Goal: Task Accomplishment & Management: Use online tool/utility

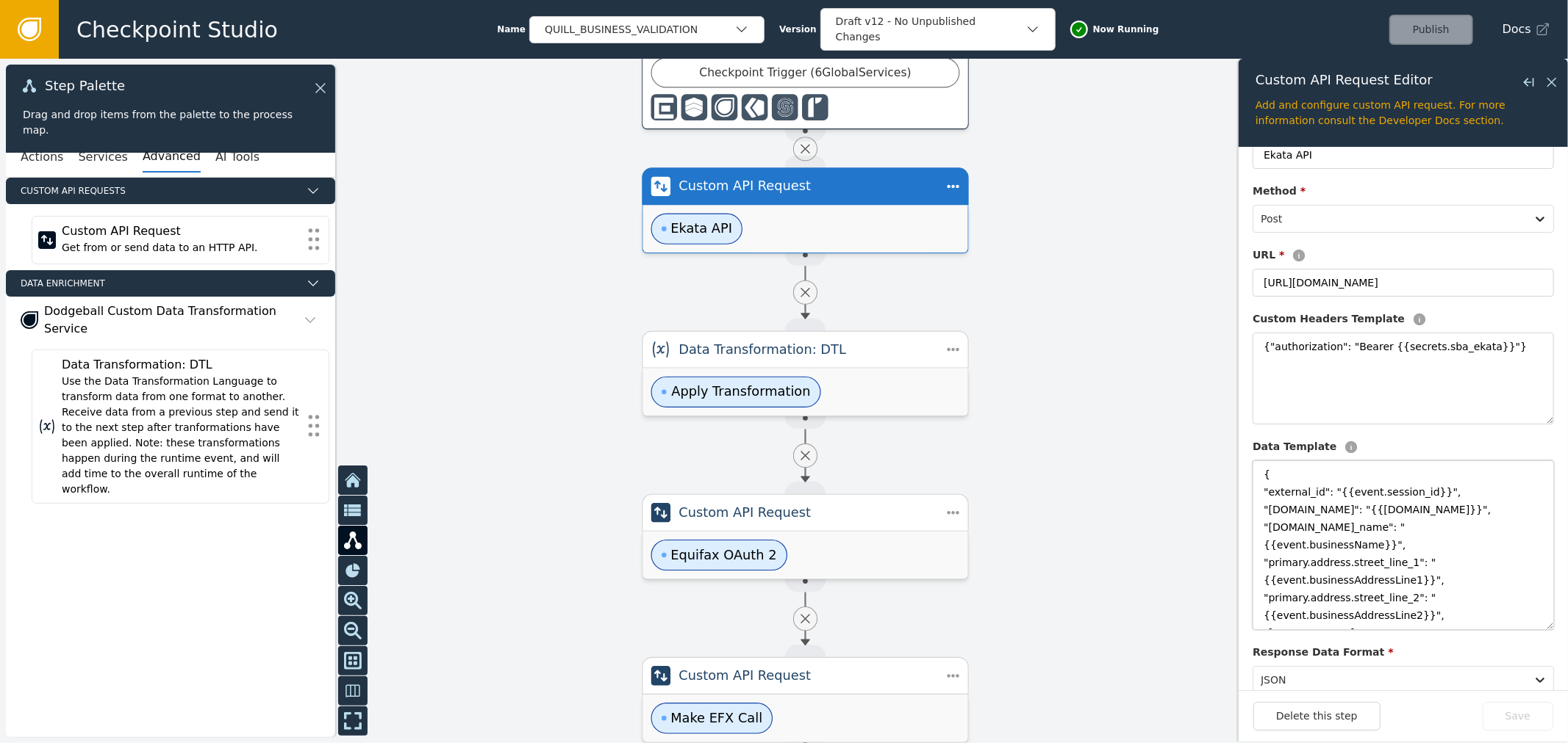
click at [1422, 540] on textarea "{ "external_id": "{{event.session_id}}", "[DOMAIN_NAME]": "{{[DOMAIN_NAME]}}", …" at bounding box center [1402, 545] width 302 height 170
click at [1420, 529] on textarea "{ "external_id": "{{event.session_id}}", "[DOMAIN_NAME]": "{{[DOMAIN_NAME]}}", …" at bounding box center [1402, 545] width 302 height 170
drag, startPoint x: 1420, startPoint y: 529, endPoint x: 1449, endPoint y: 529, distance: 29.0
click at [1449, 529] on textarea "{ "external_id": "{{event.session_id}}", "[DOMAIN_NAME]": "{{[DOMAIN_NAME]}}", …" at bounding box center [1402, 545] width 302 height 170
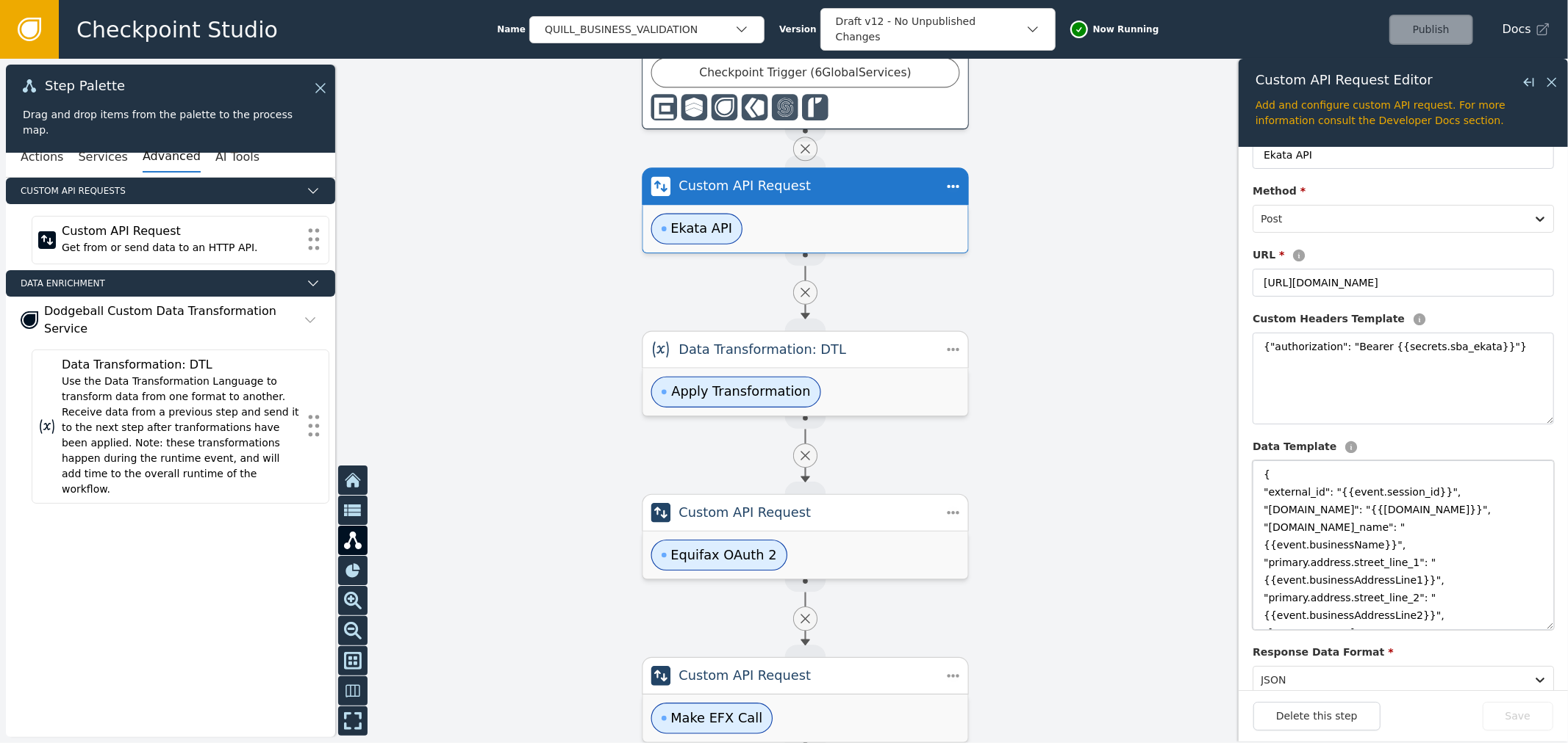
click at [1404, 534] on textarea "{ "external_id": "{{event.session_id}}", "[DOMAIN_NAME]": "{{[DOMAIN_NAME]}}", …" at bounding box center [1402, 545] width 302 height 170
drag, startPoint x: 1404, startPoint y: 534, endPoint x: 1461, endPoint y: 534, distance: 57.0
click at [1461, 534] on textarea "{ "external_id": "{{event.session_id}}", "[DOMAIN_NAME]": "{{[DOMAIN_NAME]}}", …" at bounding box center [1402, 545] width 302 height 170
click at [1313, 491] on textarea "{ "external_id": "{{event.session_id}}", "[DOMAIN_NAME]": "{{[DOMAIN_NAME]}}", …" at bounding box center [1402, 545] width 302 height 170
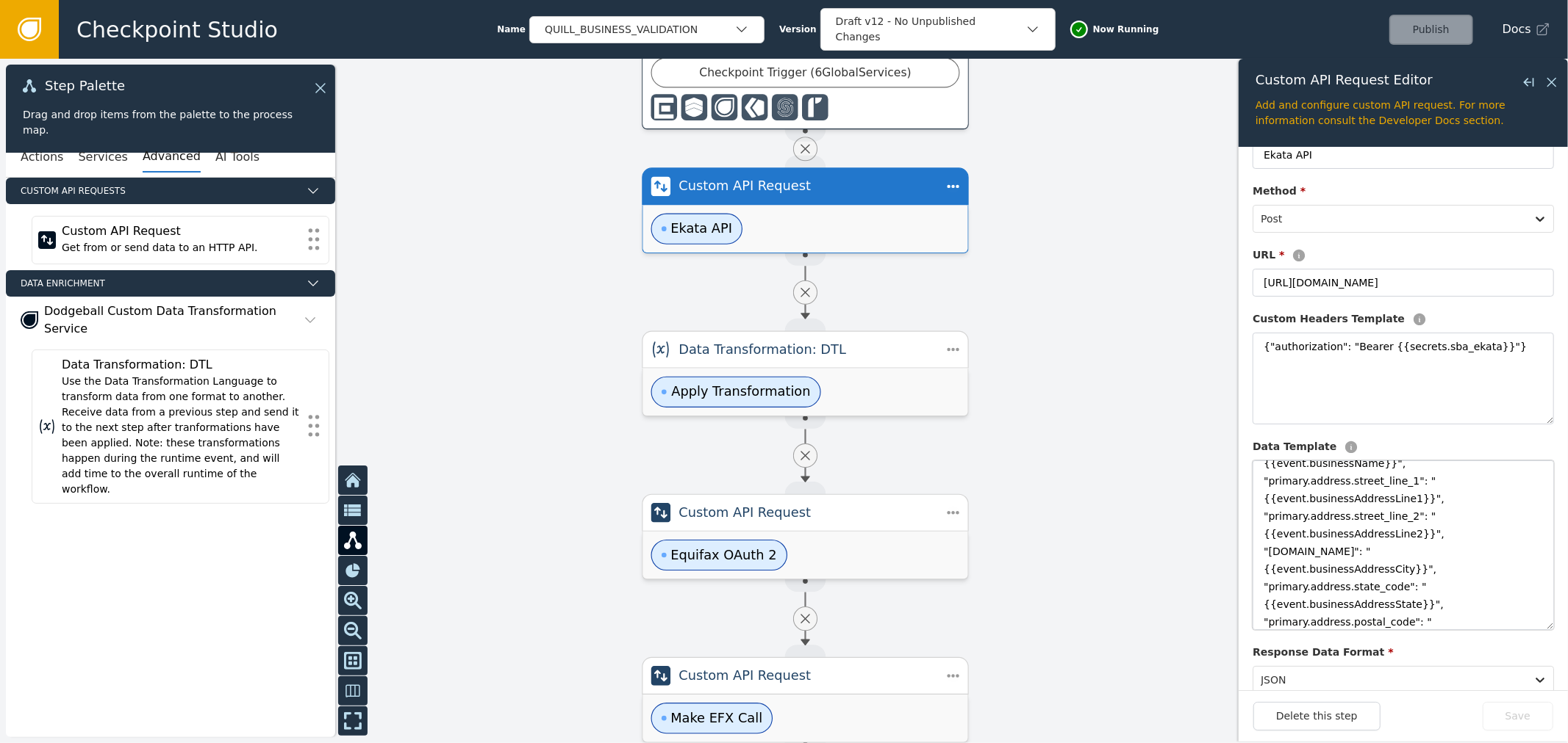
click at [1297, 480] on textarea "{ "external_id": "{{event.session_id}}", "[DOMAIN_NAME]": "{{[DOMAIN_NAME]}}", …" at bounding box center [1402, 545] width 302 height 170
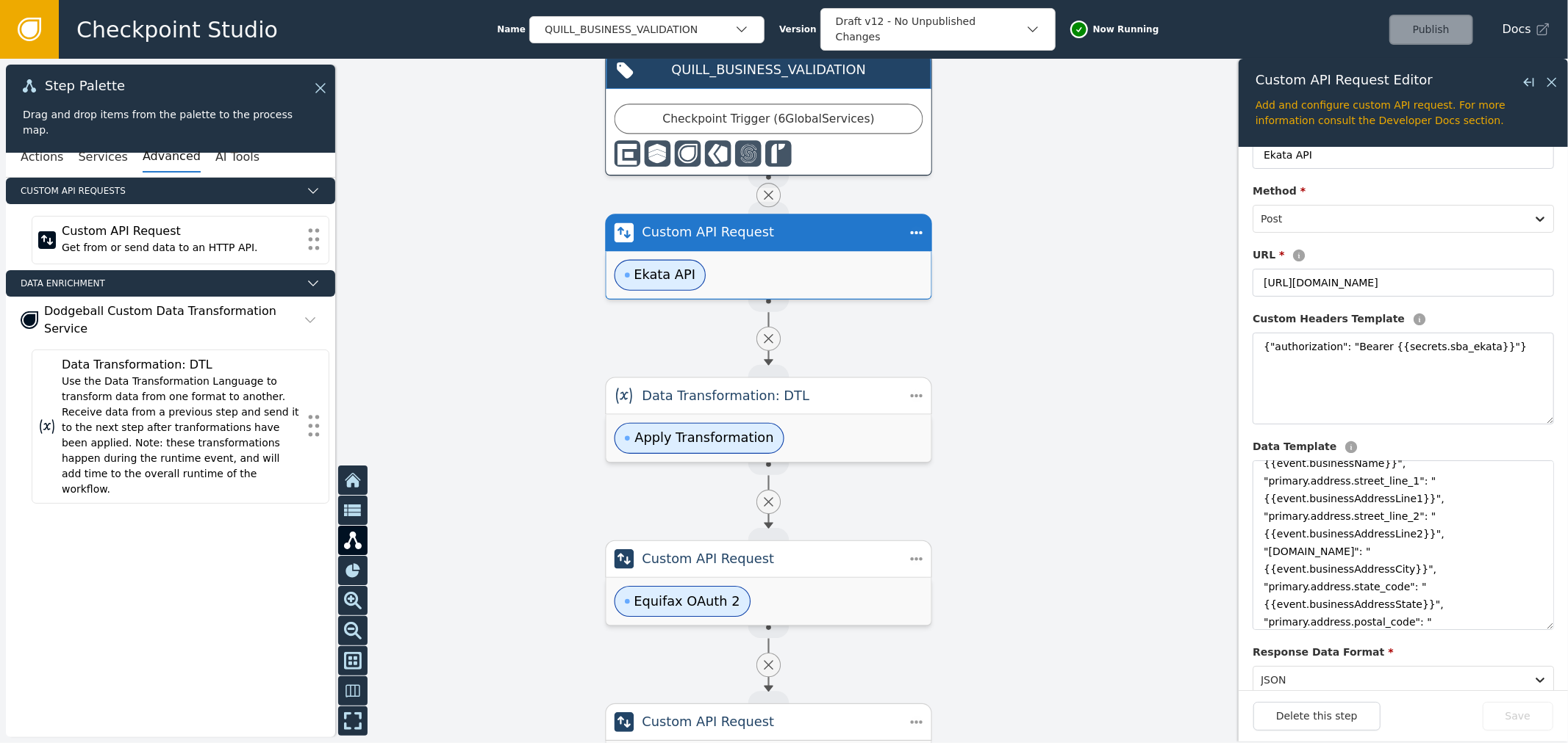
drag, startPoint x: 1040, startPoint y: 209, endPoint x: 993, endPoint y: 265, distance: 73.1
click at [993, 265] on div at bounding box center [784, 401] width 1568 height 685
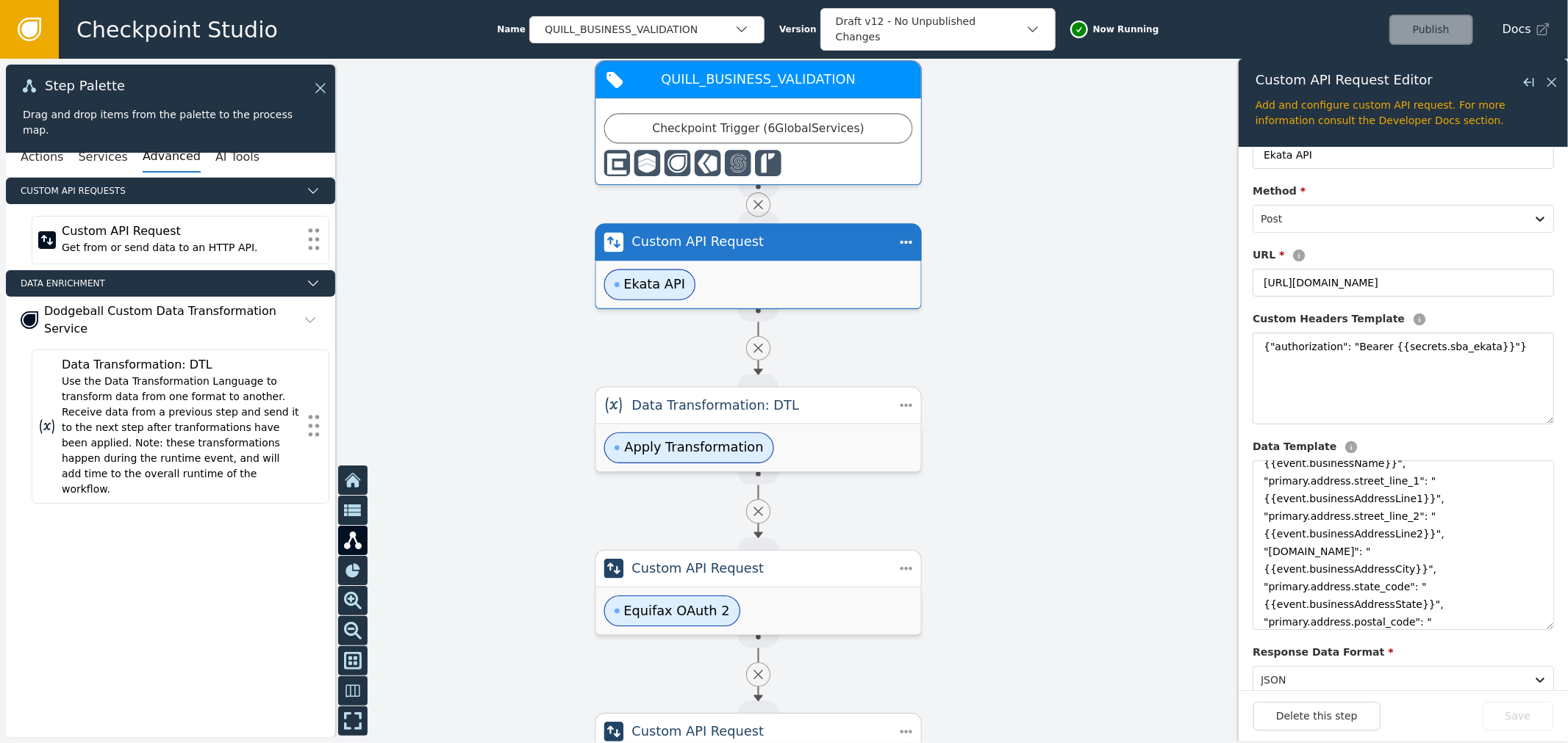
click at [855, 109] on div "Checkpoint Trigger ( 6 Global Services )" at bounding box center [759, 142] width 325 height 86
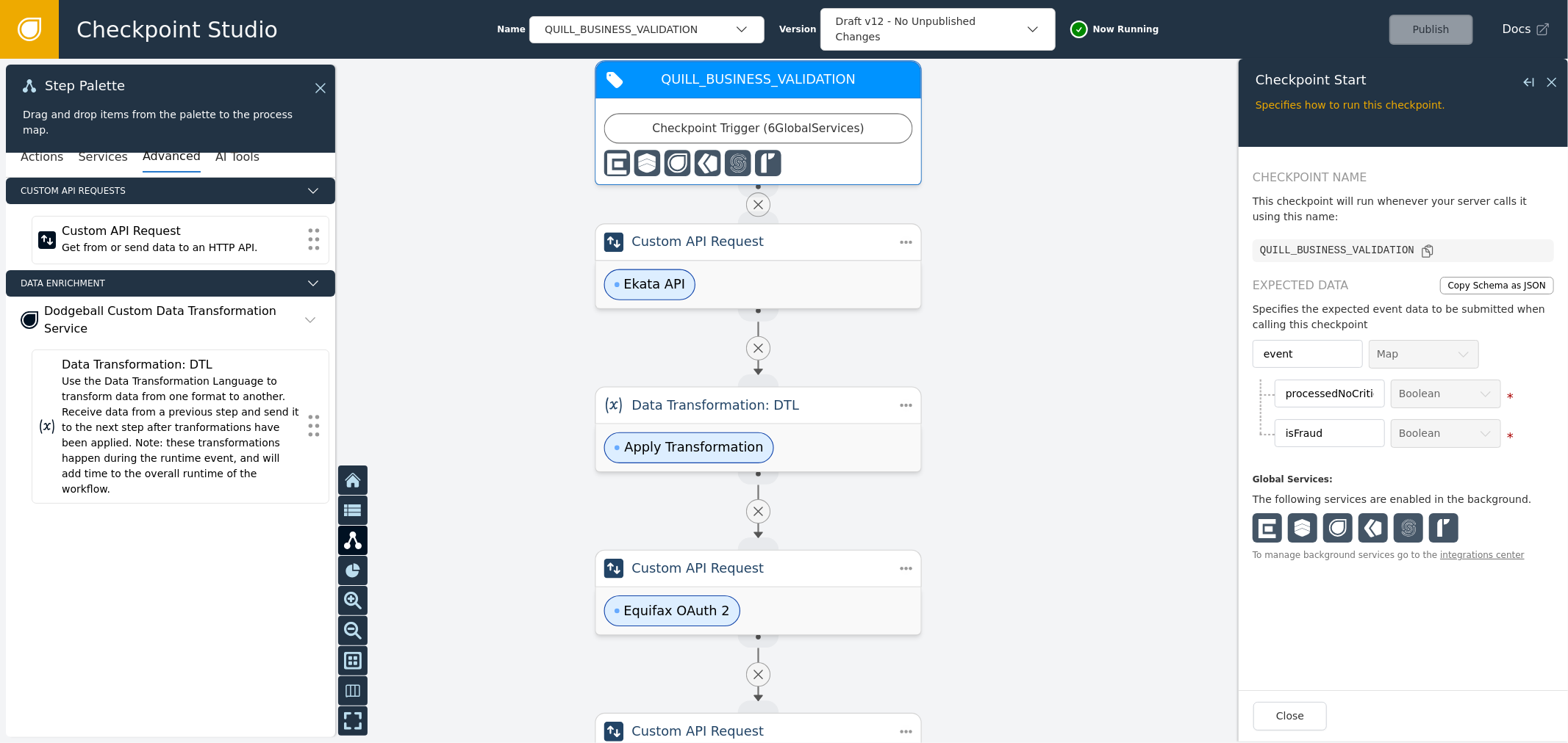
click at [897, 111] on div "Checkpoint Trigger ( 6 Global Services )" at bounding box center [759, 142] width 325 height 86
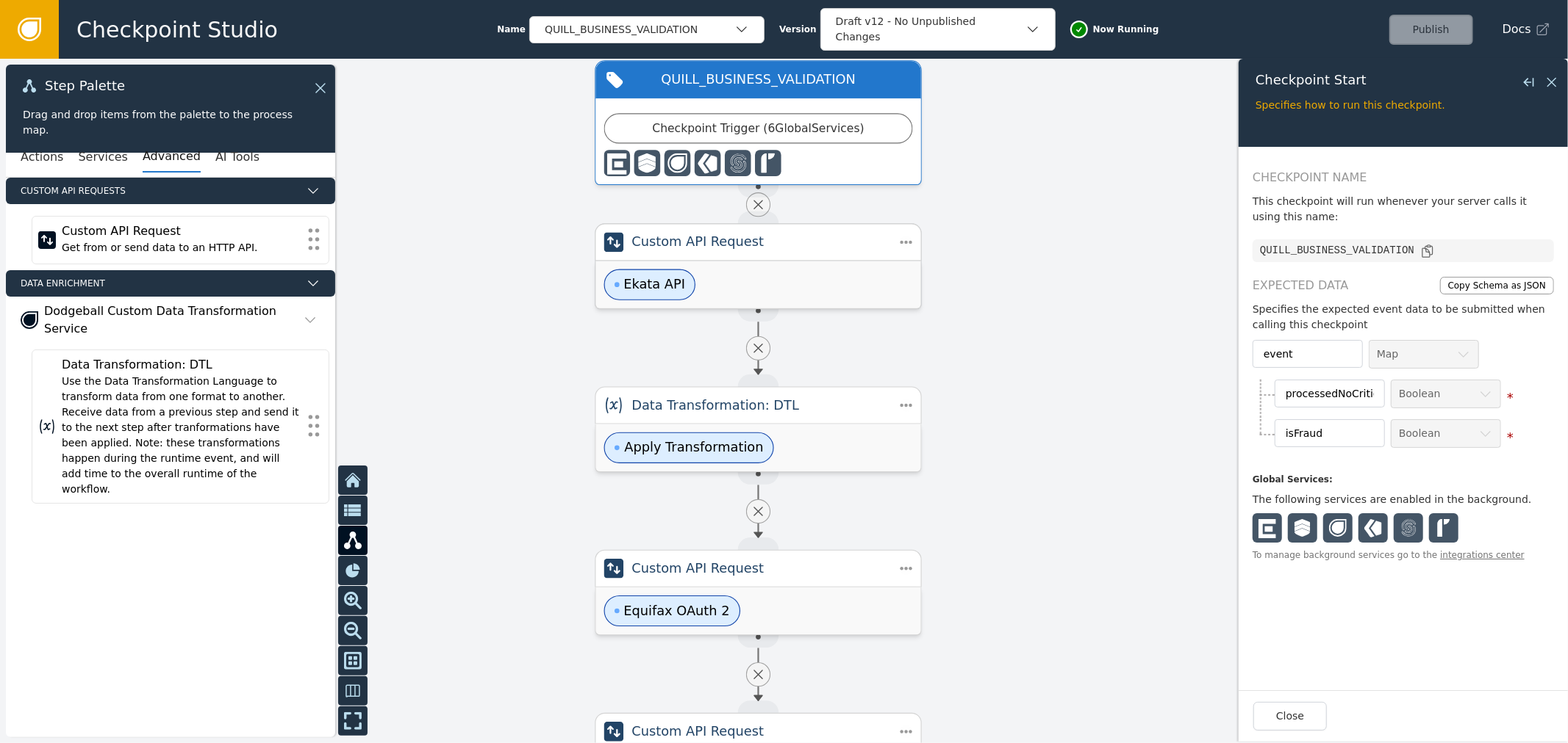
click at [850, 260] on div "Custom API Request" at bounding box center [758, 241] width 326 height 37
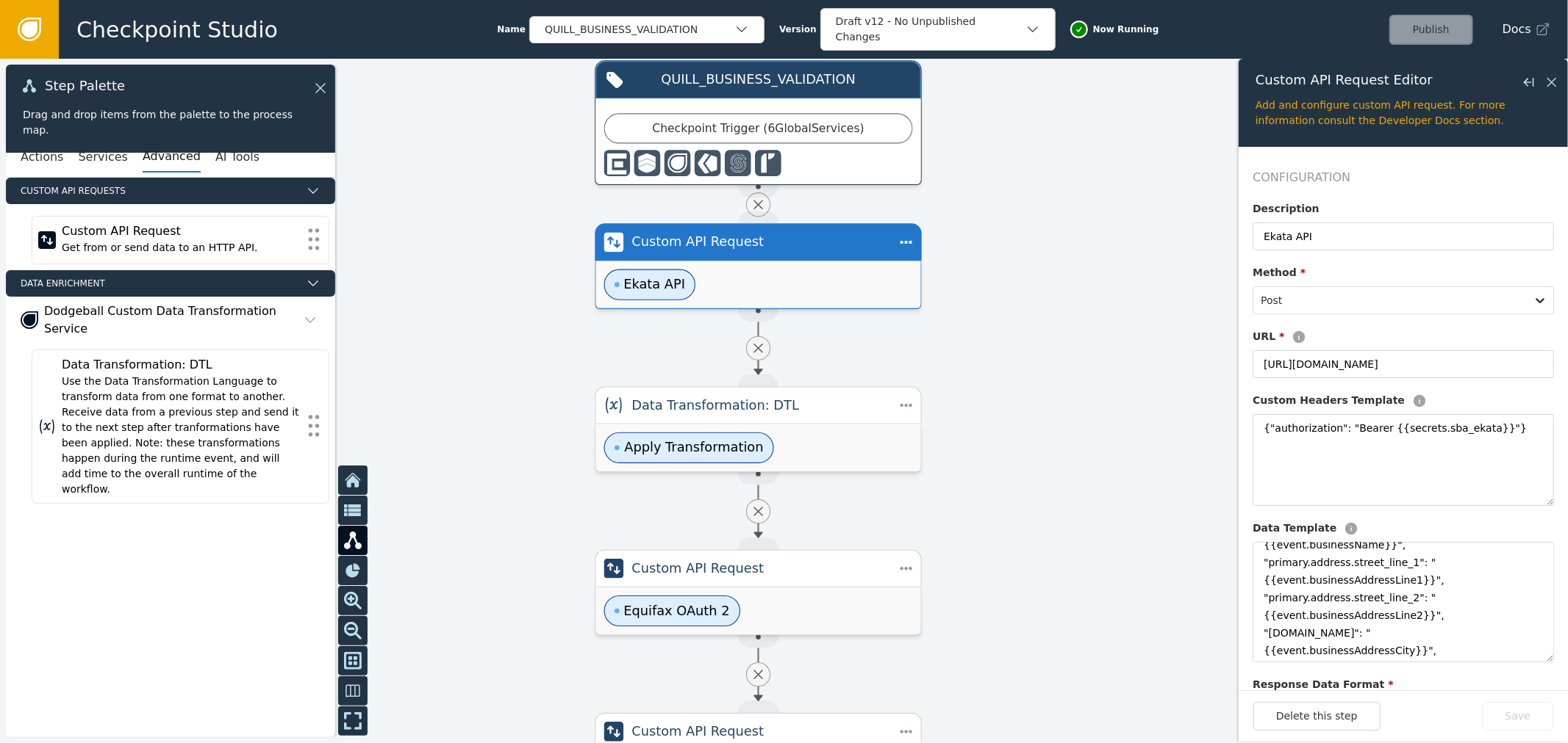
drag, startPoint x: 1533, startPoint y: 642, endPoint x: 1539, endPoint y: 719, distance: 77.2
click at [1539, 719] on div "Custom API Request Editor Close flyout Add and configure custom API request. Fo…" at bounding box center [1403, 400] width 329 height 683
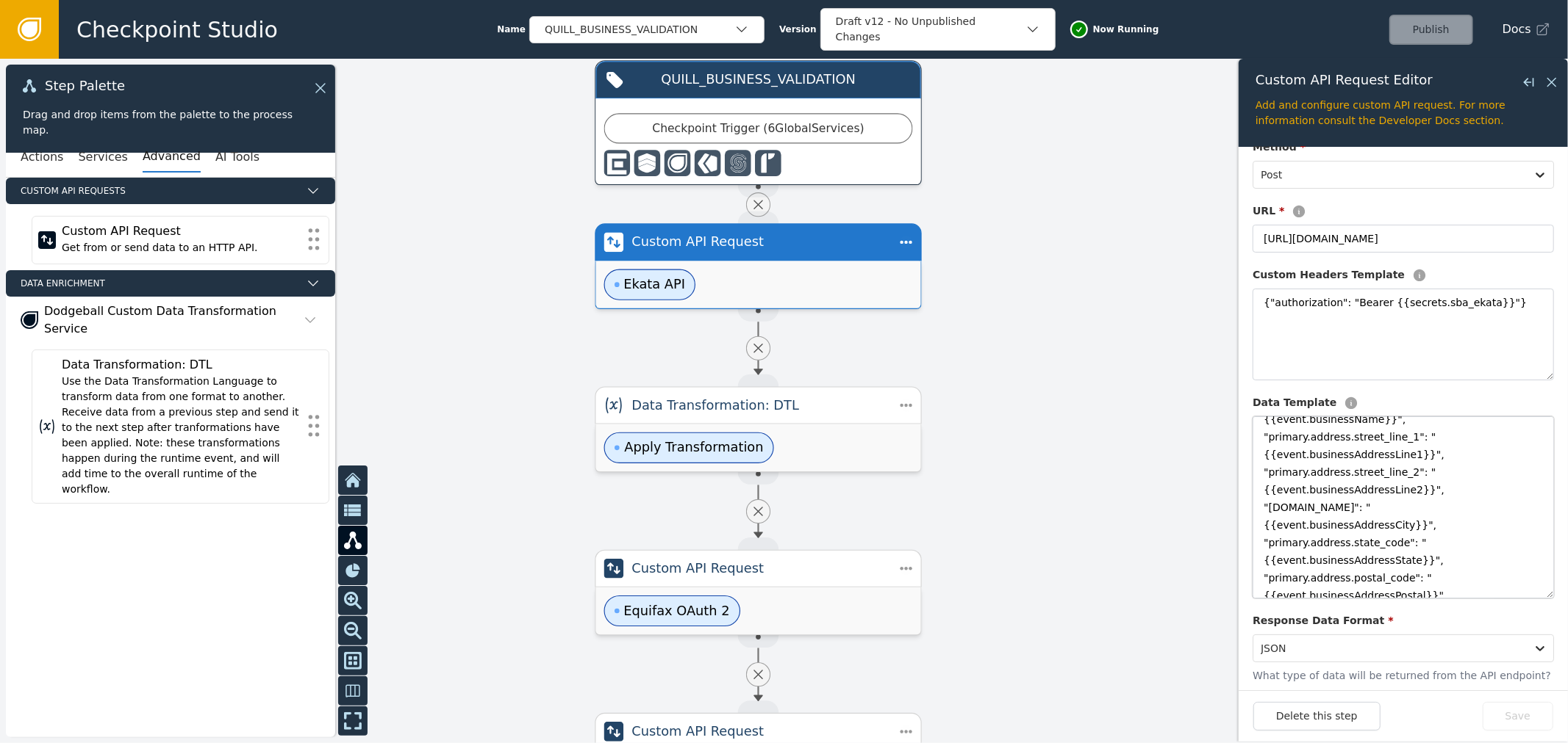
scroll to position [56, 0]
click at [831, 277] on div "Ekata API" at bounding box center [759, 285] width 325 height 47
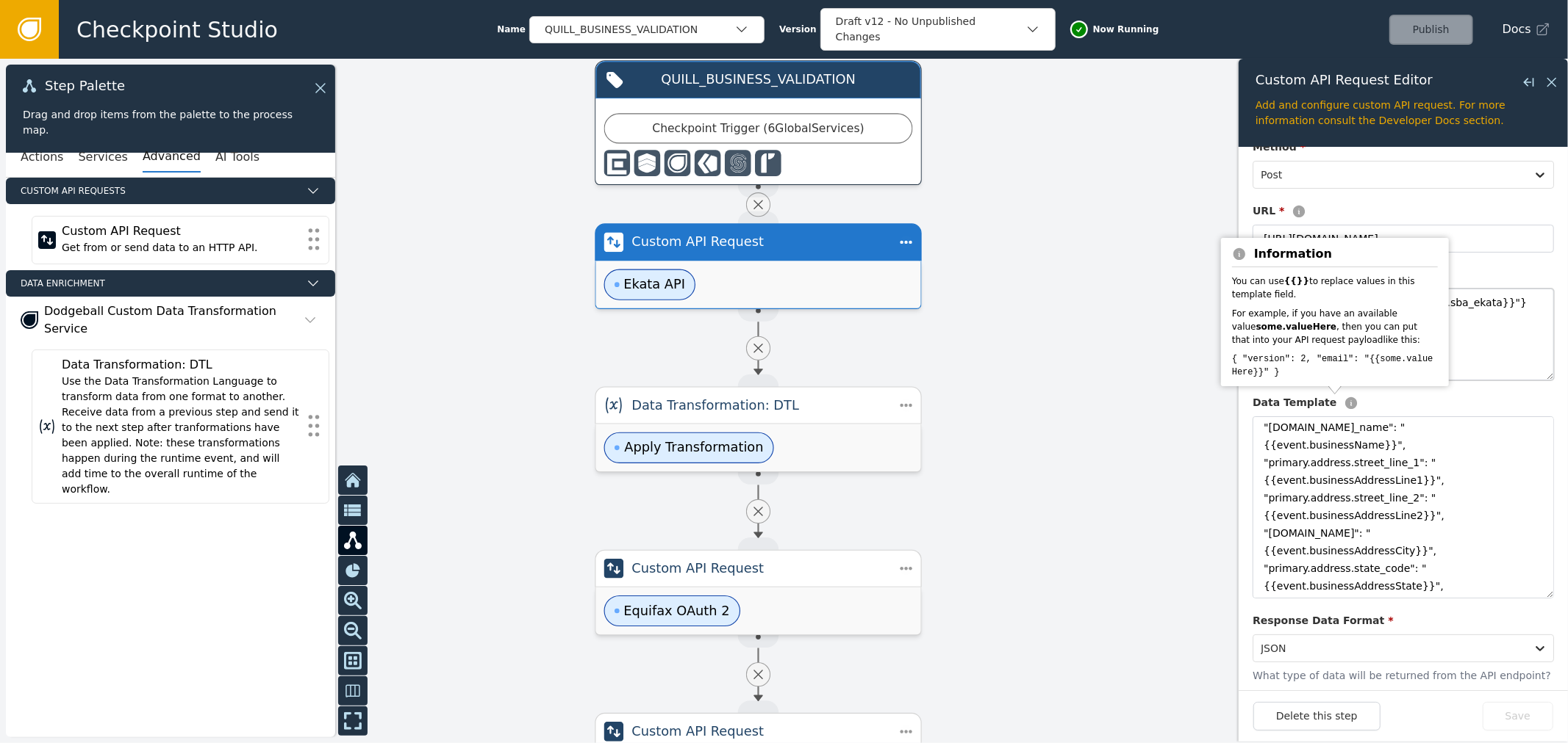
click at [1495, 310] on textarea "{"authorization": "Bearer {{secrets.sba_ekata}}"}" at bounding box center [1402, 334] width 302 height 92
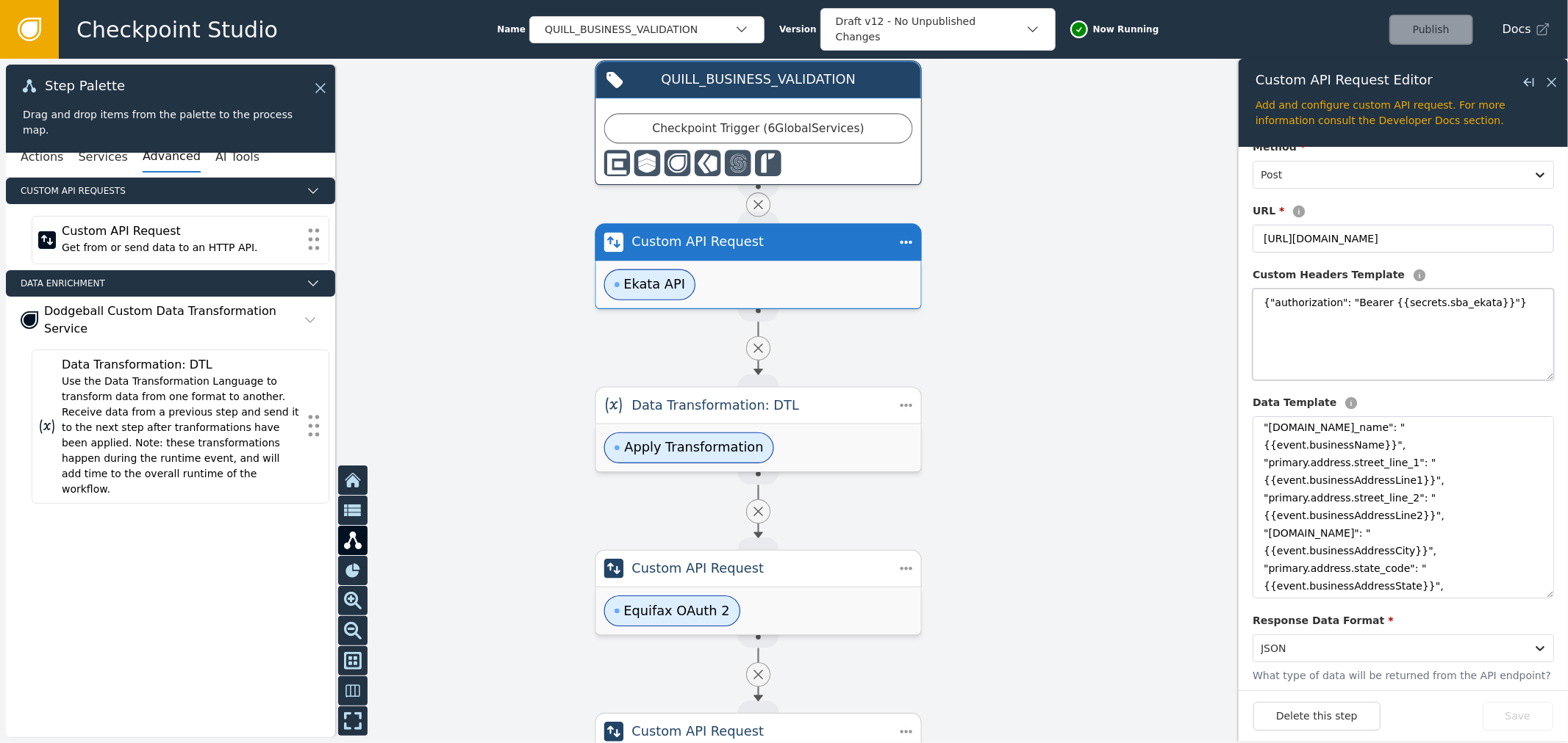
drag, startPoint x: 1255, startPoint y: 301, endPoint x: 1473, endPoint y: 297, distance: 218.0
click at [1473, 297] on textarea "{"authorization": "Bearer {{secrets.sba_ekata}}"}" at bounding box center [1402, 334] width 302 height 92
click at [1489, 308] on textarea "{"authorization": "Bearer {{secrets.sba_ekata}}"}" at bounding box center [1402, 334] width 302 height 92
drag, startPoint x: 1263, startPoint y: 431, endPoint x: 1414, endPoint y: 561, distance: 199.3
click at [1410, 561] on textarea "{ "external_id": "{{event.session_id}}", "[DOMAIN_NAME]": "{{[DOMAIN_NAME]}}", …" at bounding box center [1402, 507] width 302 height 182
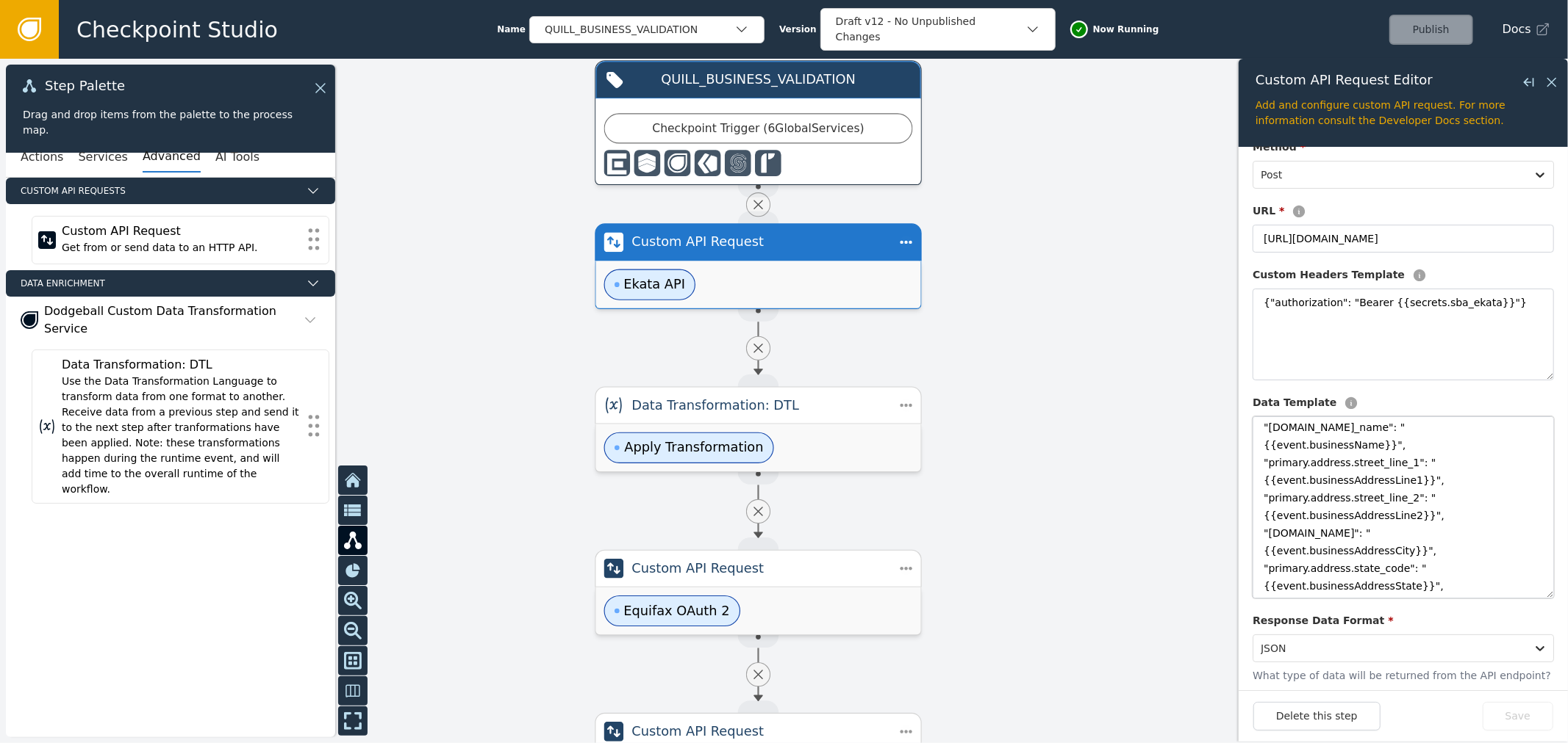
click at [1416, 559] on textarea "{ "external_id": "{{event.session_id}}", "[DOMAIN_NAME]": "{{[DOMAIN_NAME]}}", …" at bounding box center [1402, 507] width 302 height 182
drag, startPoint x: 1288, startPoint y: 231, endPoint x: 1384, endPoint y: 234, distance: 96.0
click at [1384, 234] on input "[URL][DOMAIN_NAME]" at bounding box center [1402, 238] width 302 height 28
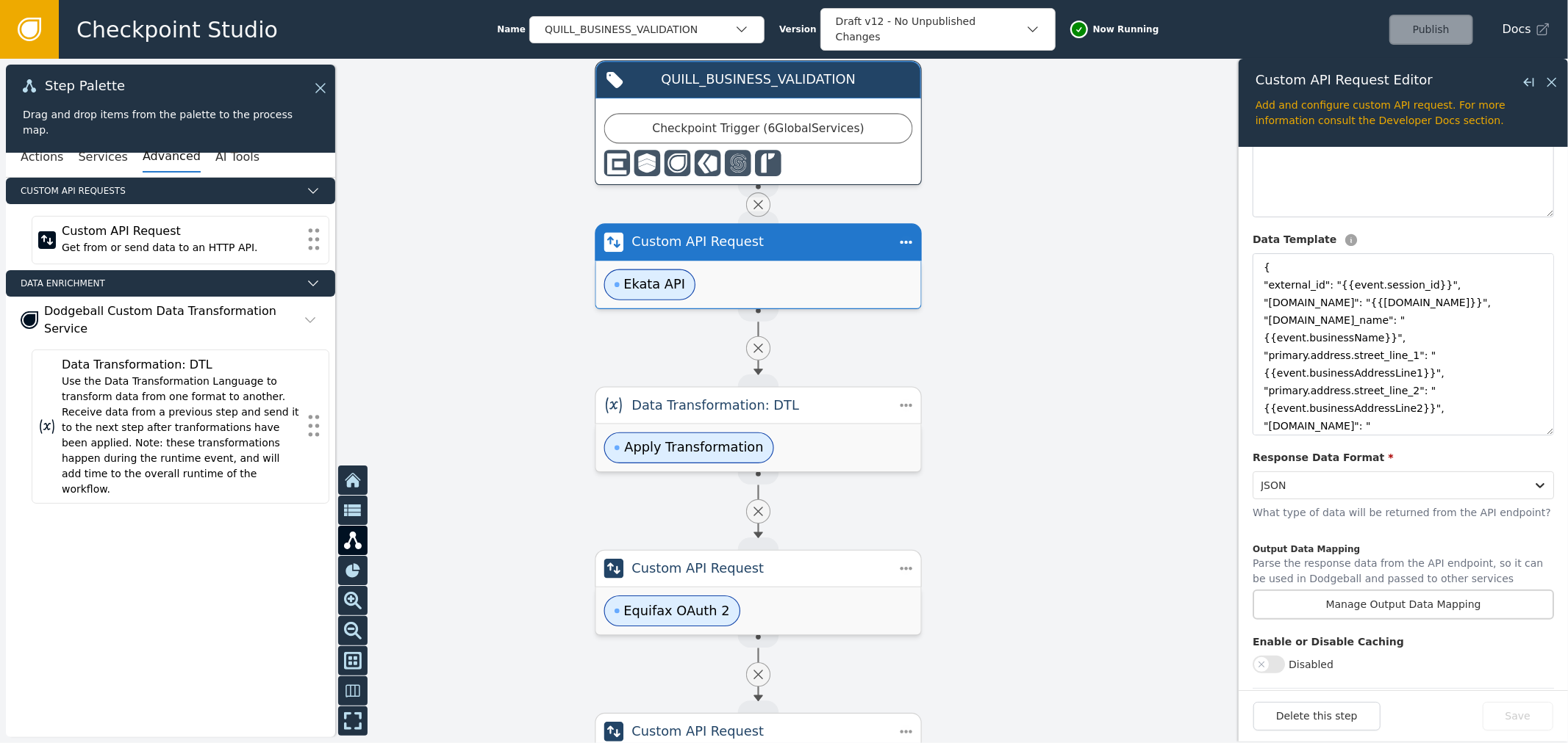
scroll to position [334, 0]
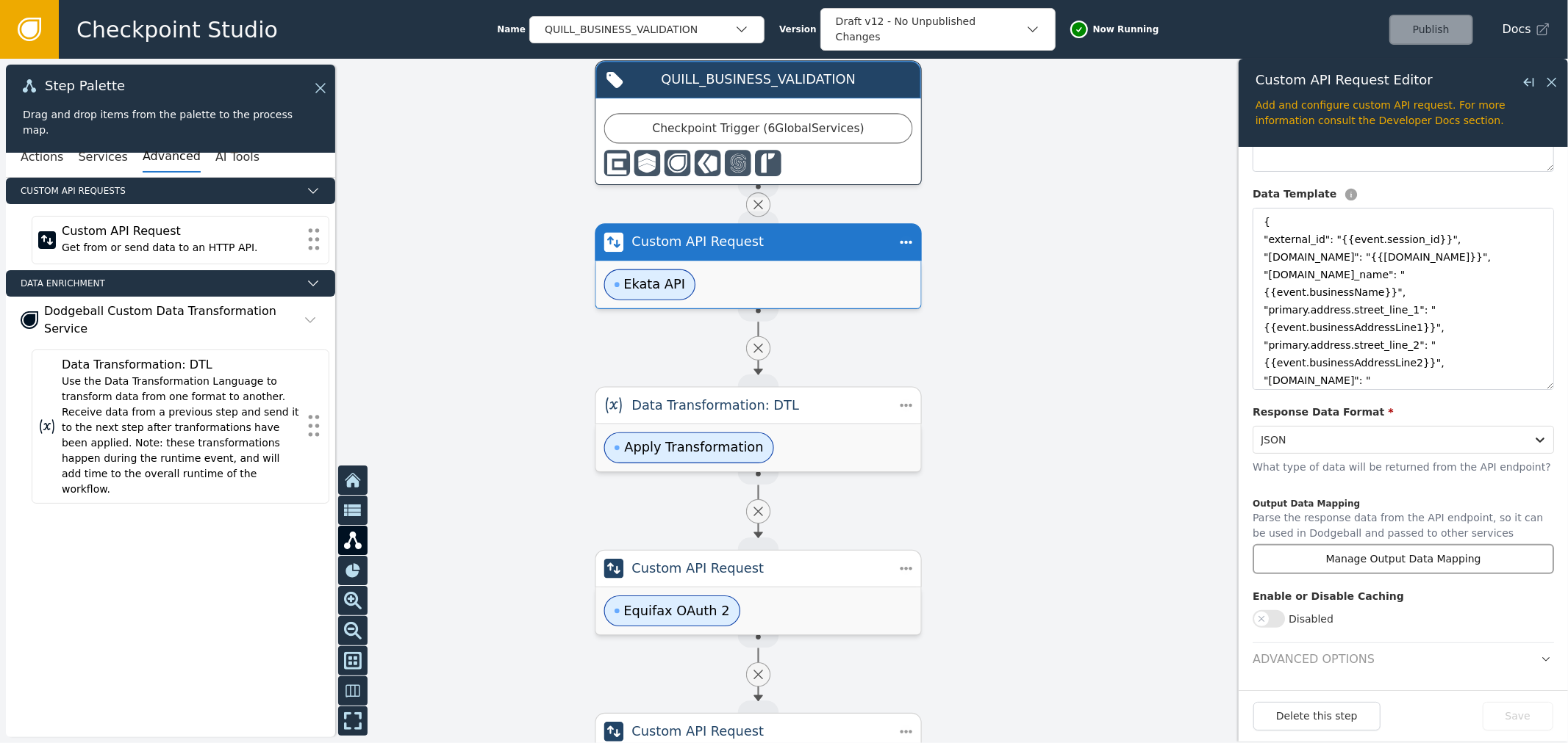
click at [1418, 572] on button "Manage Output Data Mapping" at bounding box center [1402, 560] width 302 height 30
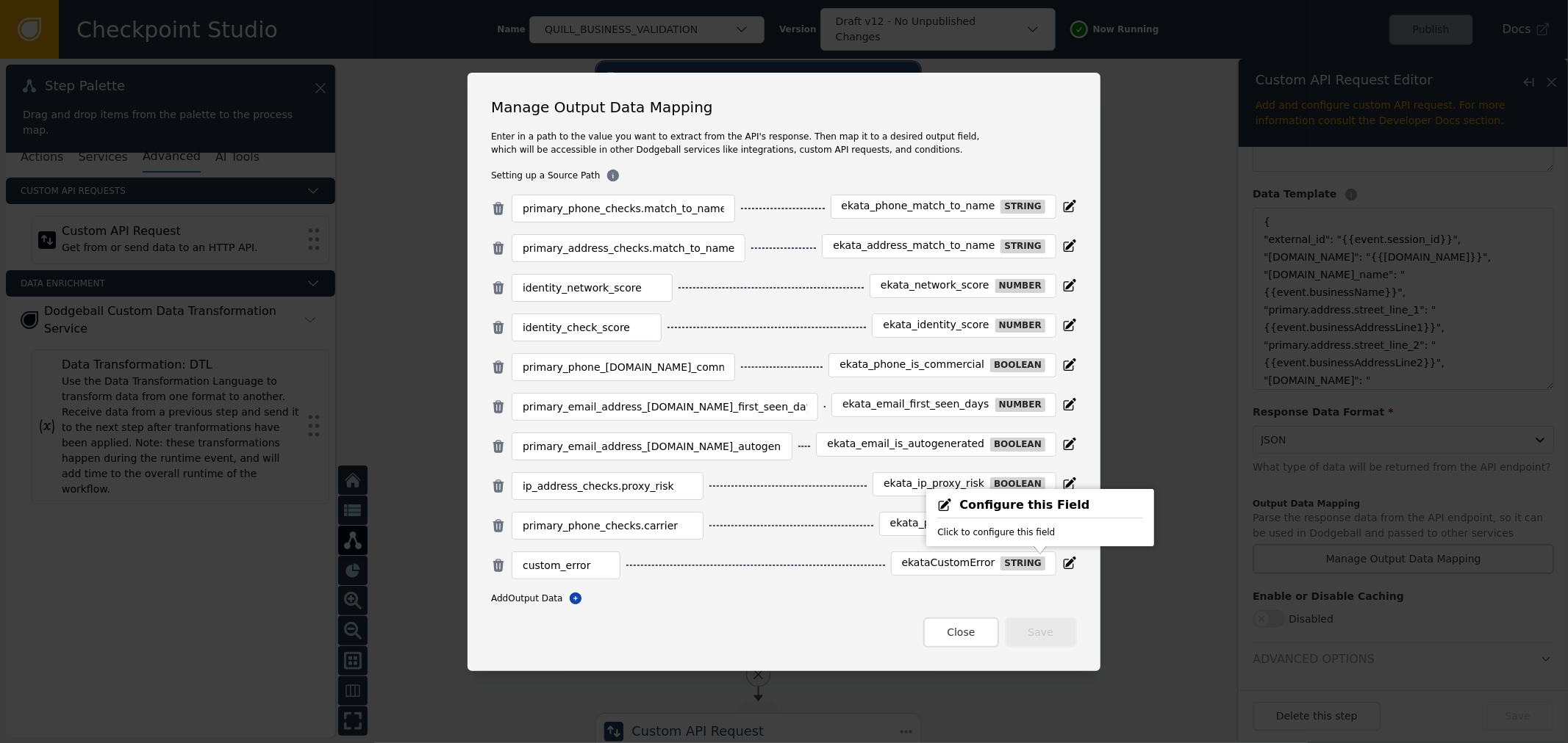
click at [1398, 547] on div "Manage Output Data Mapping Enter in a path to the value you want to extract fro…" at bounding box center [784, 372] width 1568 height 743
drag, startPoint x: 539, startPoint y: 209, endPoint x: 743, endPoint y: 218, distance: 204.2
click at [743, 218] on div "primary_phone_checks.match_to_name [PERSON_NAME] string" at bounding box center [783, 209] width 585 height 28
click at [570, 207] on input "primary_phone_checks.match_to_name" at bounding box center [623, 209] width 201 height 18
click at [555, 225] on div "primary_phone_checks.match_to_name [PERSON_NAME] string primary_address_checks.…" at bounding box center [783, 400] width 585 height 411
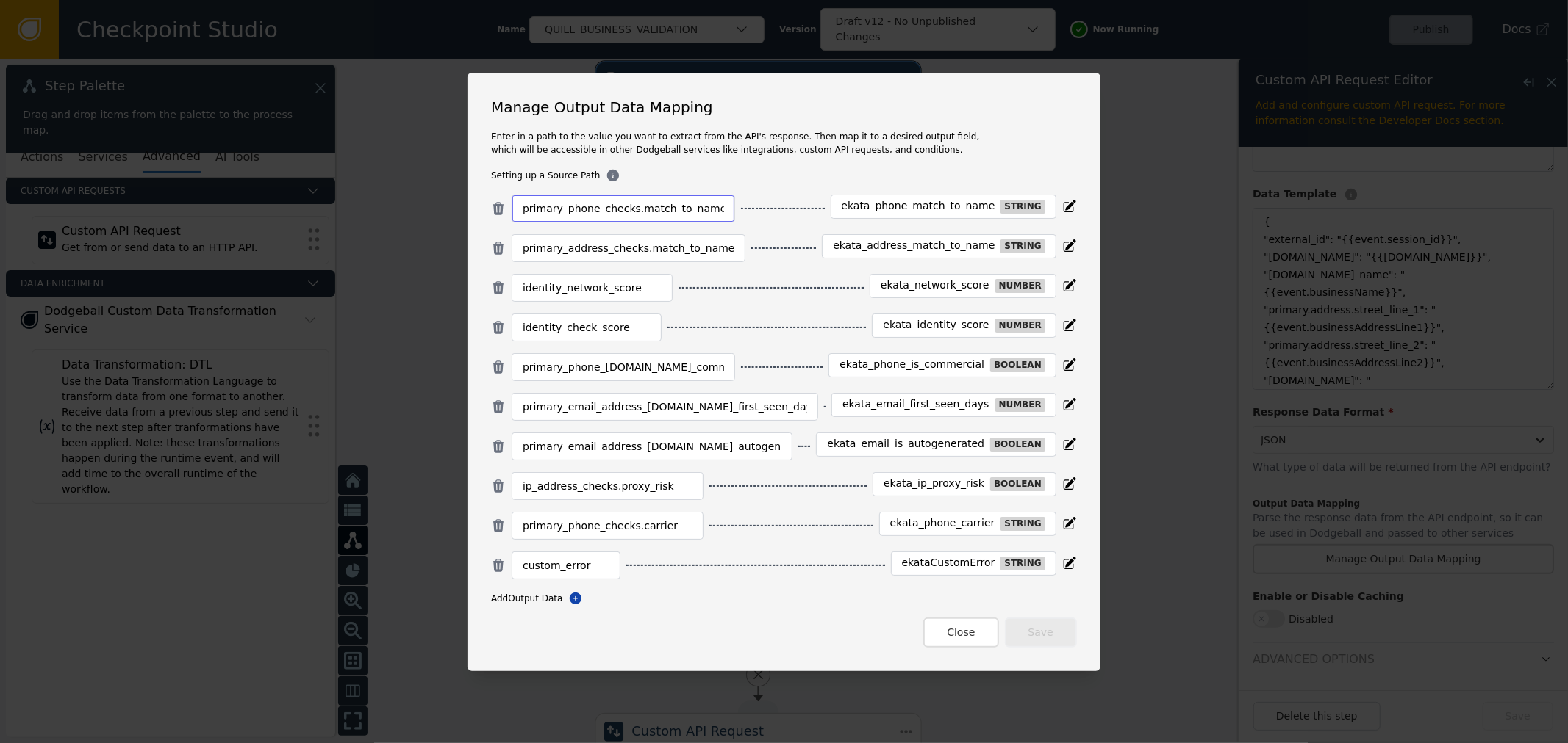
click at [555, 210] on input "primary_phone_checks.match_to_name" at bounding box center [623, 209] width 201 height 18
drag, startPoint x: 555, startPoint y: 210, endPoint x: 667, endPoint y: 208, distance: 112.0
click at [651, 208] on input "primary_phone_checks.match_to_name" at bounding box center [623, 209] width 201 height 18
click at [611, 193] on div "Manage Output Data Mapping Enter in a path to the value you want to extract fro…" at bounding box center [783, 372] width 633 height 599
drag, startPoint x: 574, startPoint y: 214, endPoint x: 671, endPoint y: 211, distance: 97.0
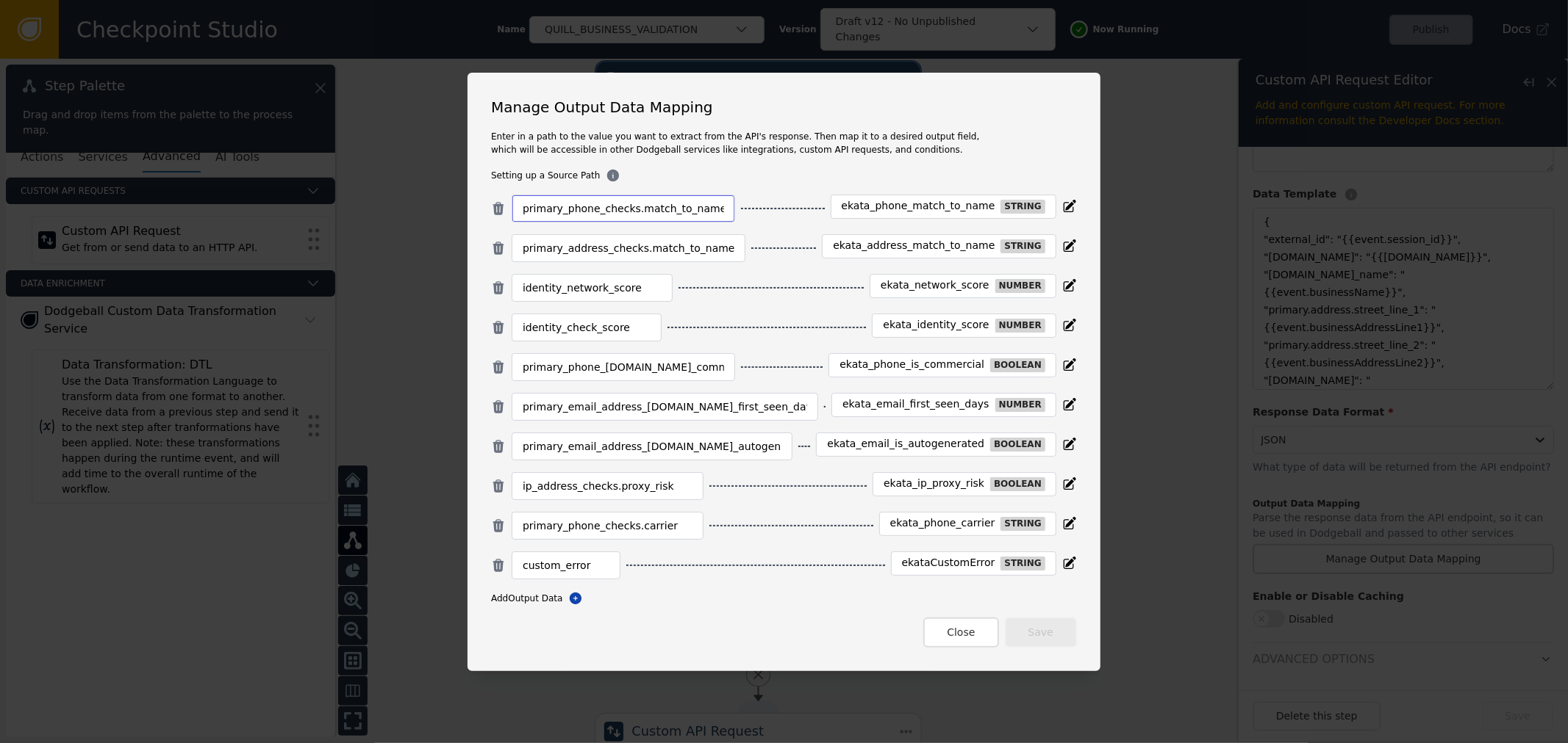
click at [659, 212] on input "primary_phone_checks.match_to_name" at bounding box center [623, 209] width 201 height 18
click at [604, 203] on input "primary_phone_checks.match_to_name" at bounding box center [623, 209] width 201 height 18
drag, startPoint x: 604, startPoint y: 203, endPoint x: 820, endPoint y: 253, distance: 221.7
click at [607, 203] on input "primary_phone_checks.match_to_name" at bounding box center [623, 209] width 201 height 18
click at [704, 215] on input "primary_phone_checks.match_to_name" at bounding box center [623, 209] width 201 height 18
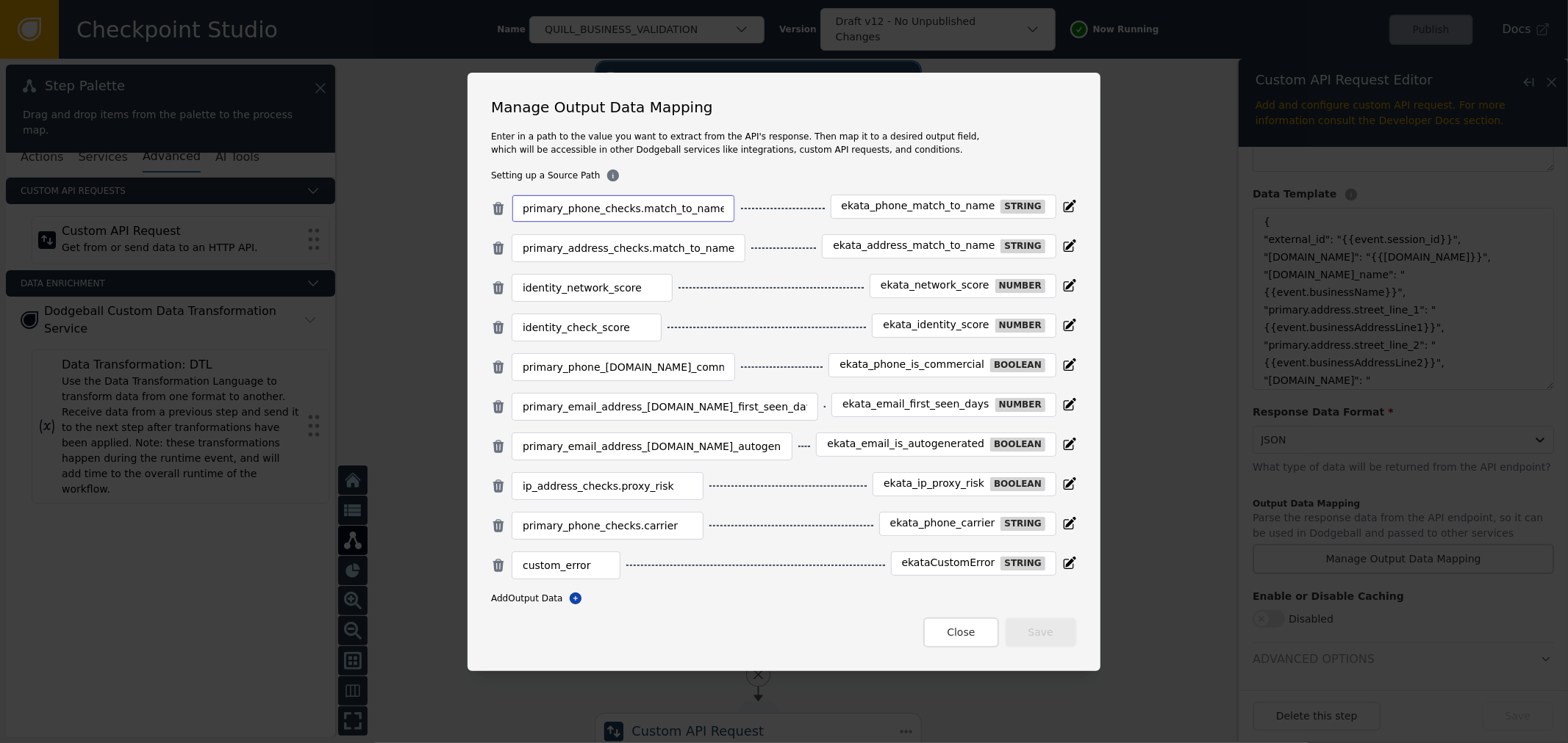
click at [704, 210] on input "primary_phone_checks.match_to_name" at bounding box center [623, 209] width 201 height 18
drag, startPoint x: 915, startPoint y: 215, endPoint x: 956, endPoint y: 216, distance: 41.0
click at [956, 216] on div "ekata_phone_match_to_name string" at bounding box center [943, 207] width 226 height 24
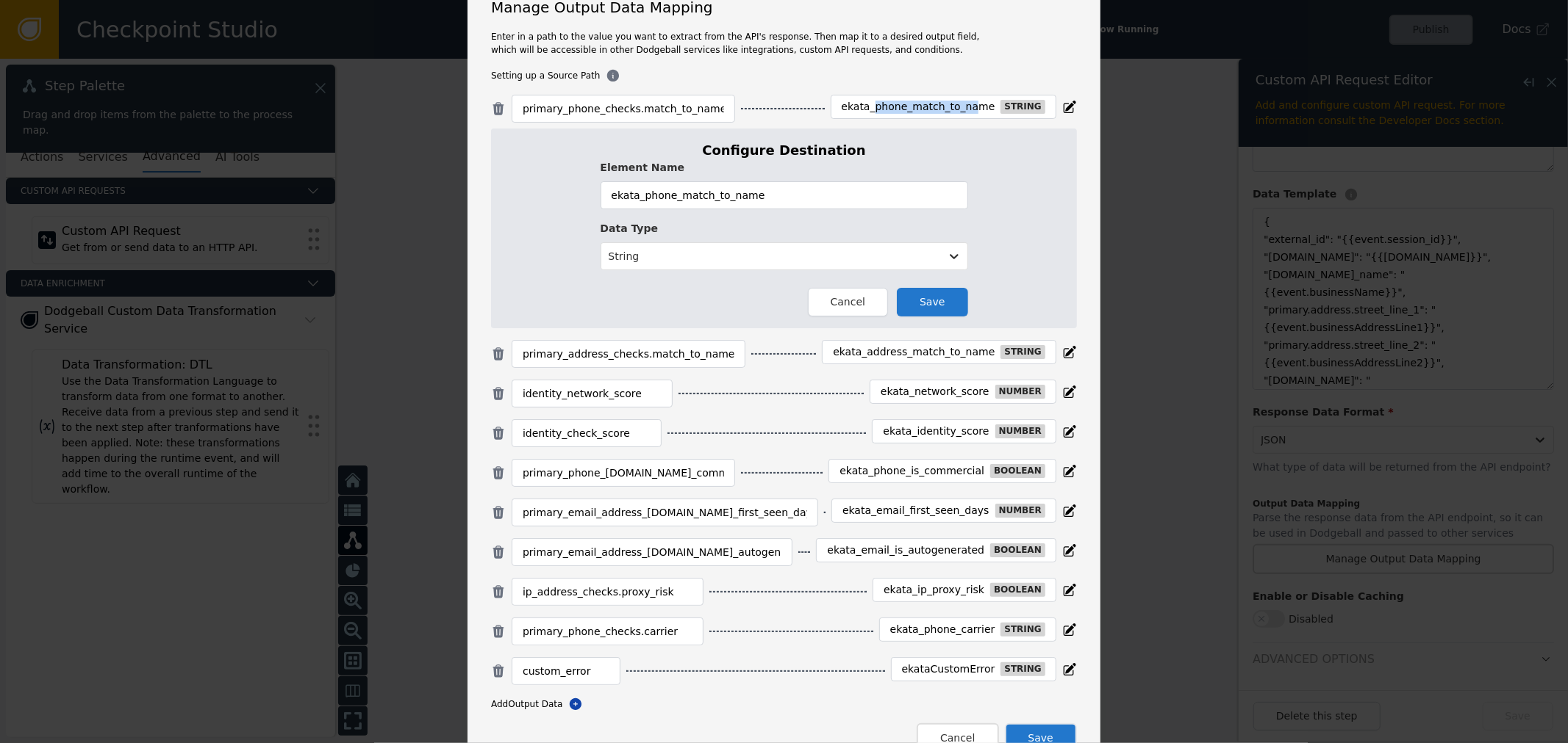
scroll to position [61, 0]
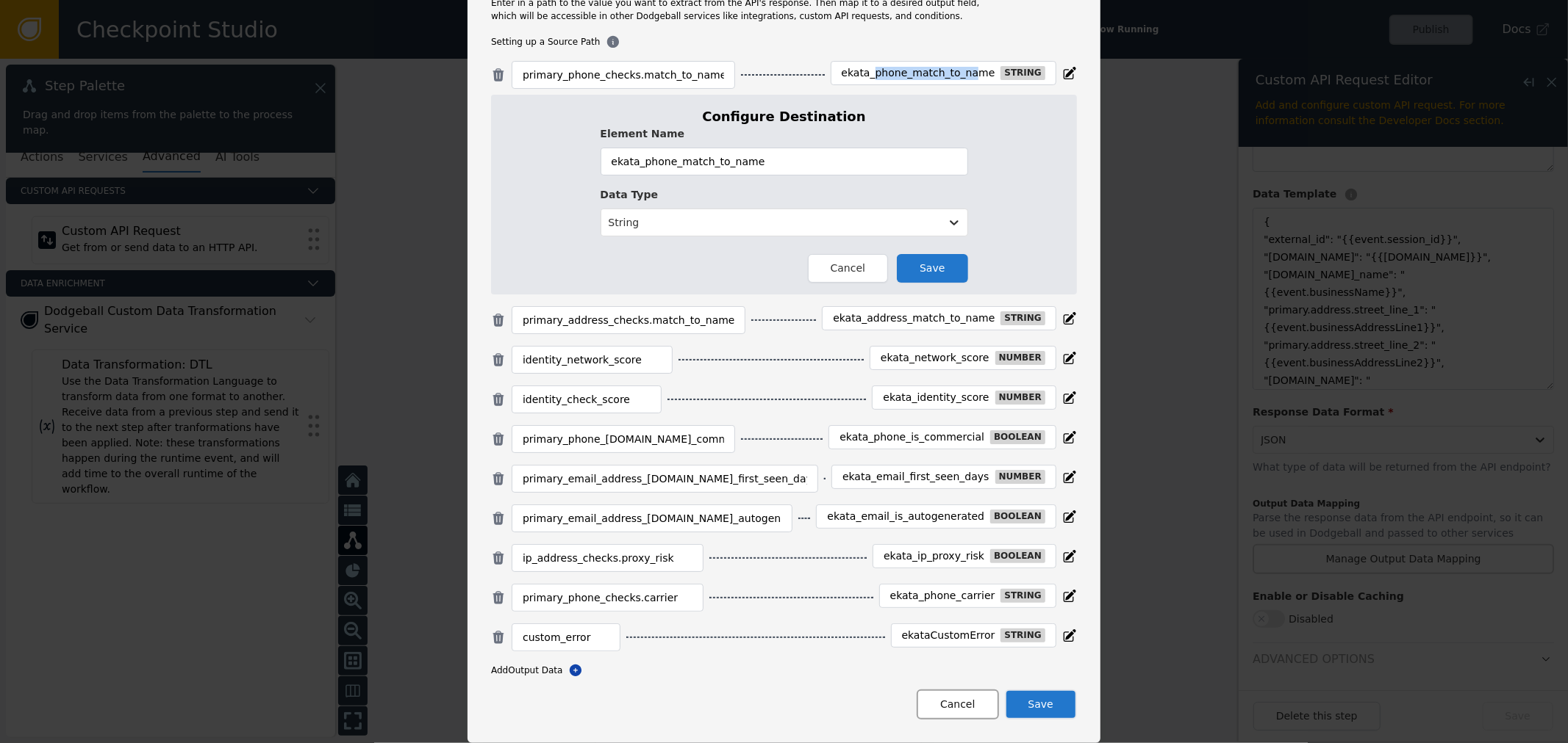
click at [929, 714] on button "Cancel" at bounding box center [957, 705] width 82 height 30
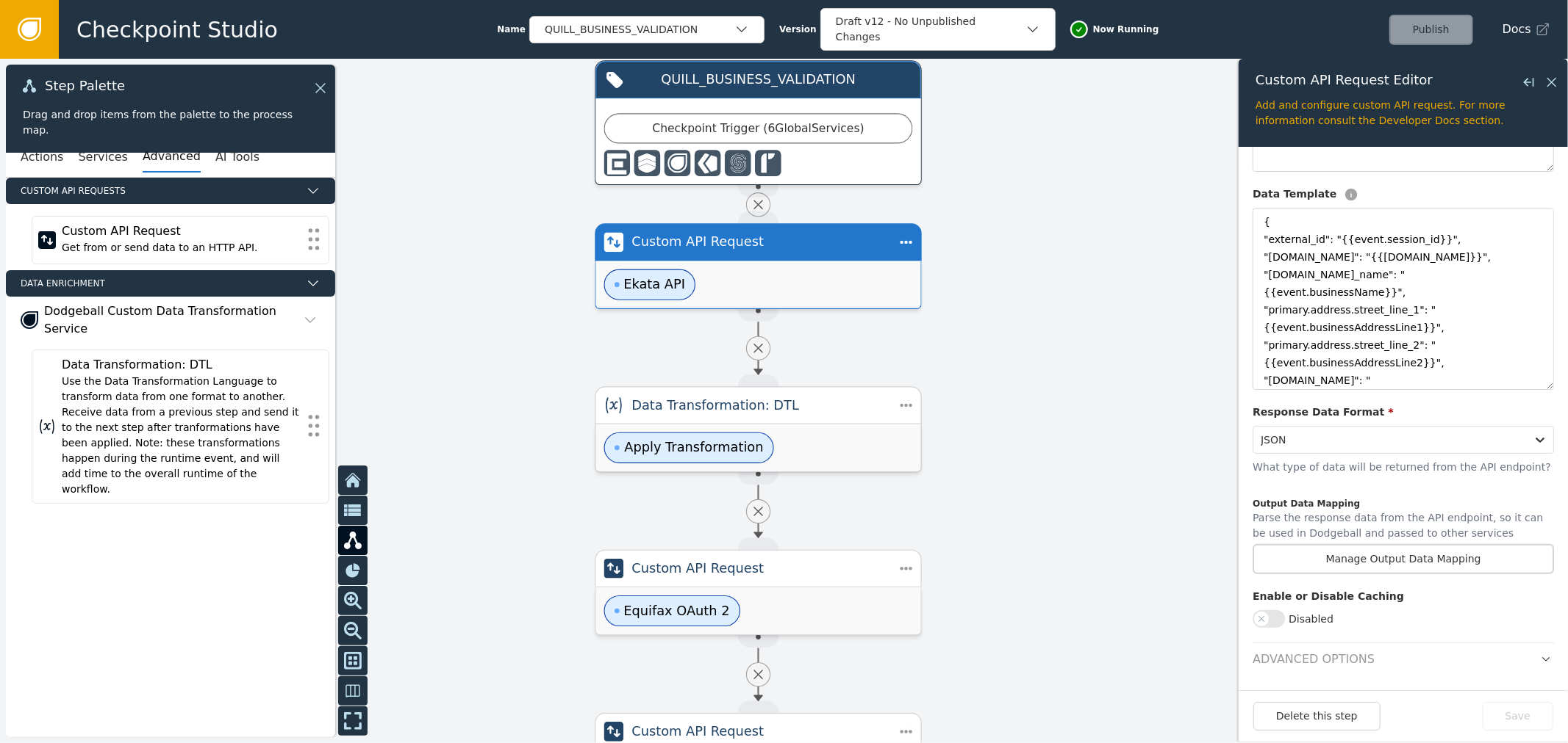
click at [817, 458] on div "Apply Transformation" at bounding box center [759, 448] width 325 height 47
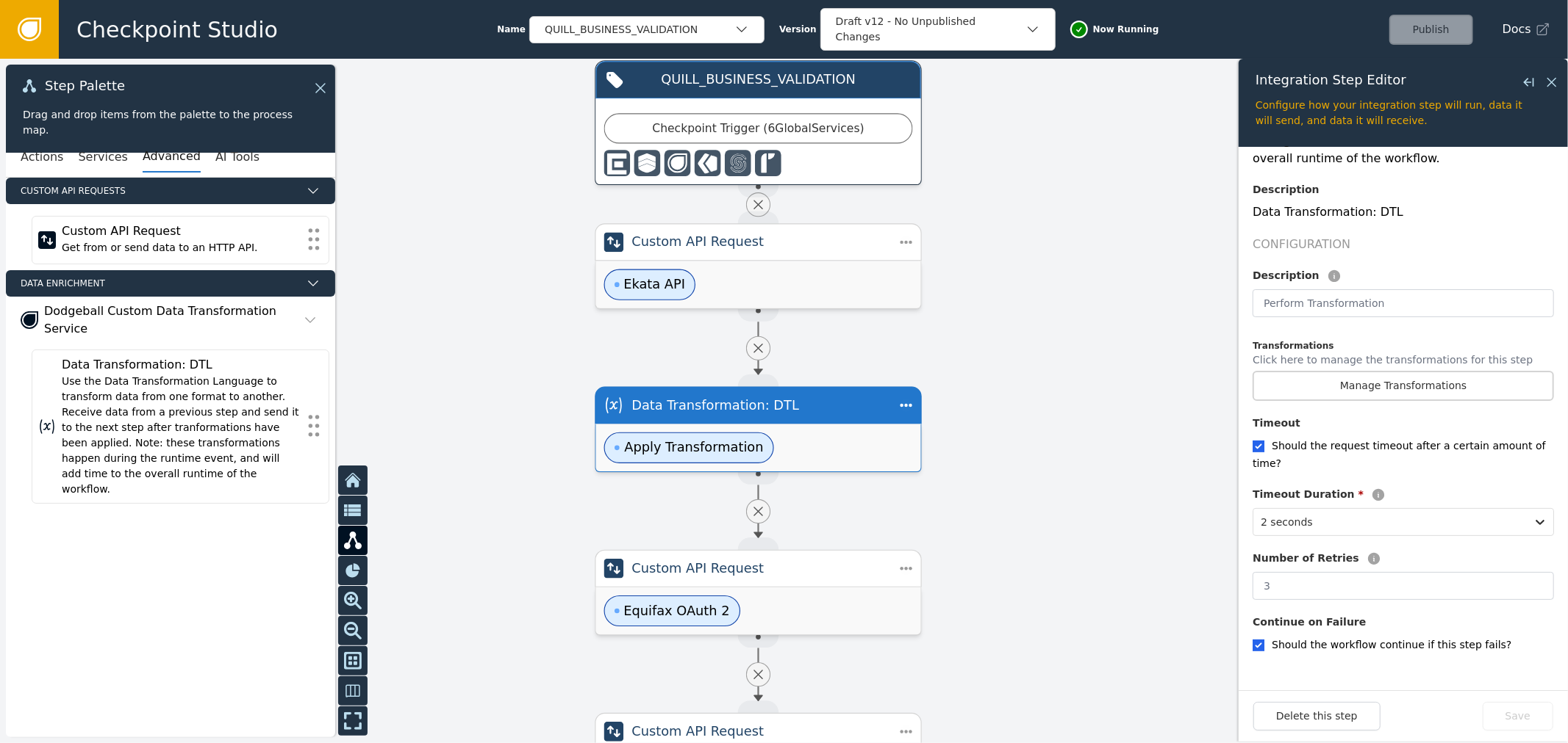
scroll to position [195, 0]
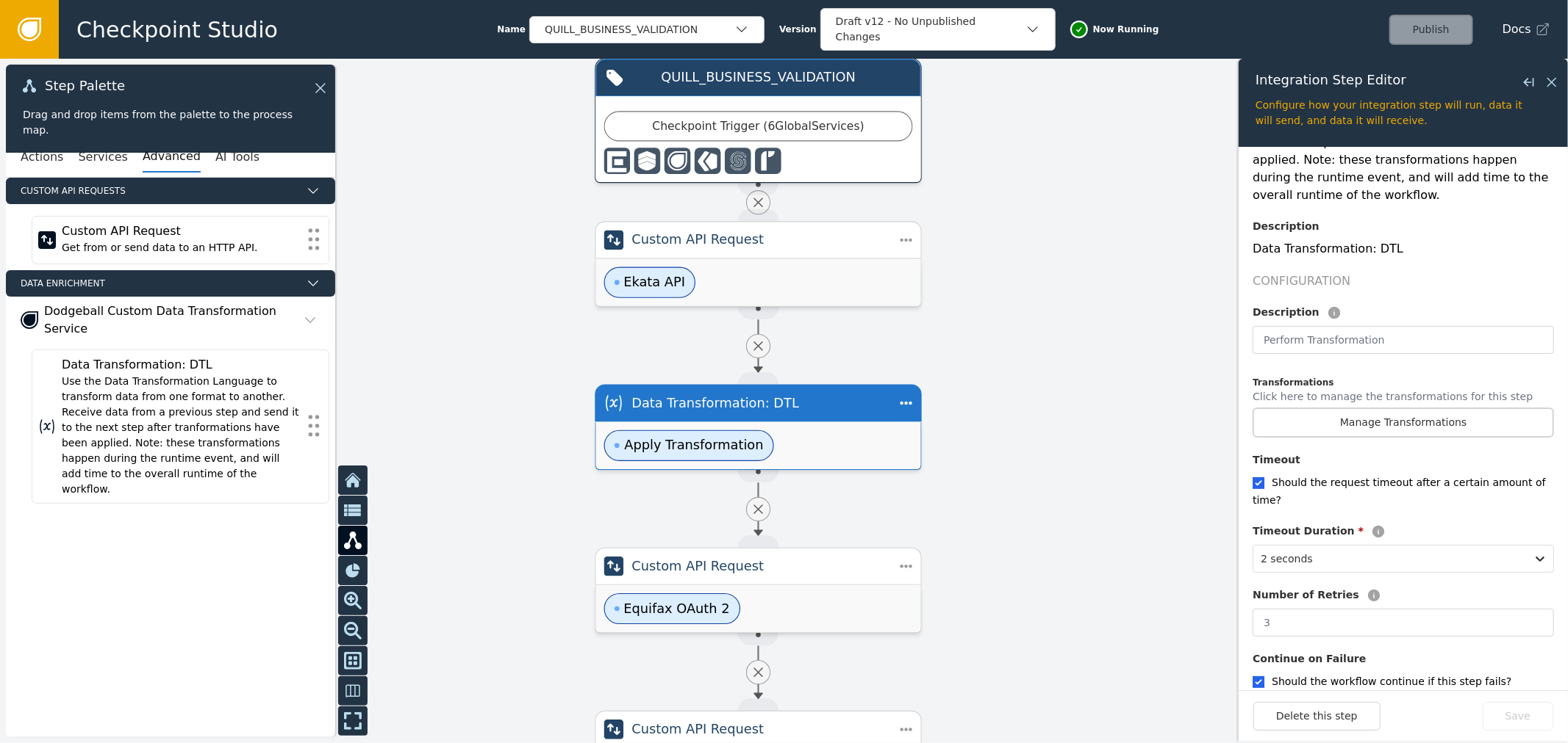
drag, startPoint x: 1012, startPoint y: 498, endPoint x: 1010, endPoint y: 442, distance: 56.0
click at [1010, 442] on div at bounding box center [784, 401] width 1568 height 685
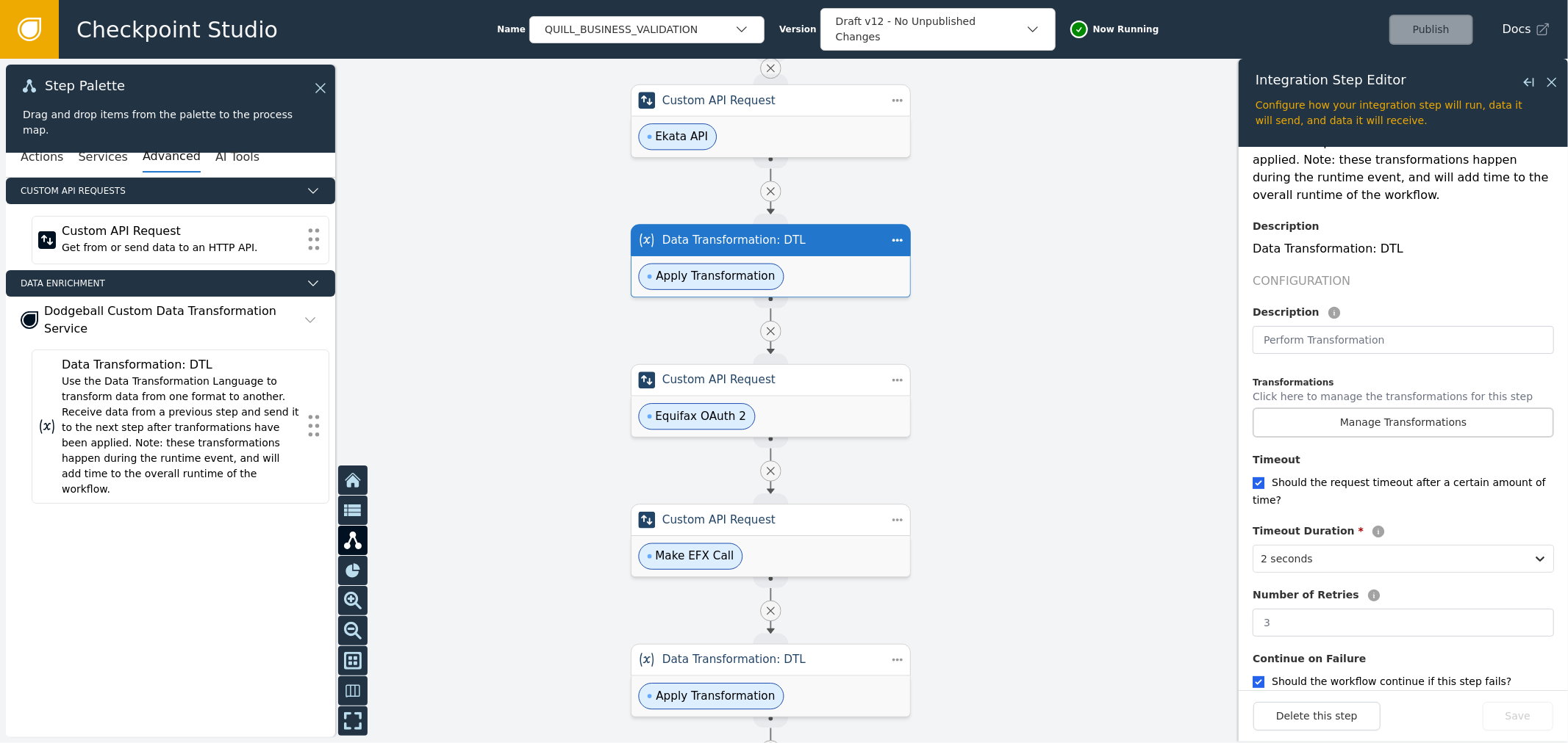
drag, startPoint x: 1004, startPoint y: 455, endPoint x: 982, endPoint y: 335, distance: 122.0
click at [982, 335] on div at bounding box center [784, 401] width 1568 height 685
click at [1398, 409] on button "Manage Transformations" at bounding box center [1402, 423] width 302 height 30
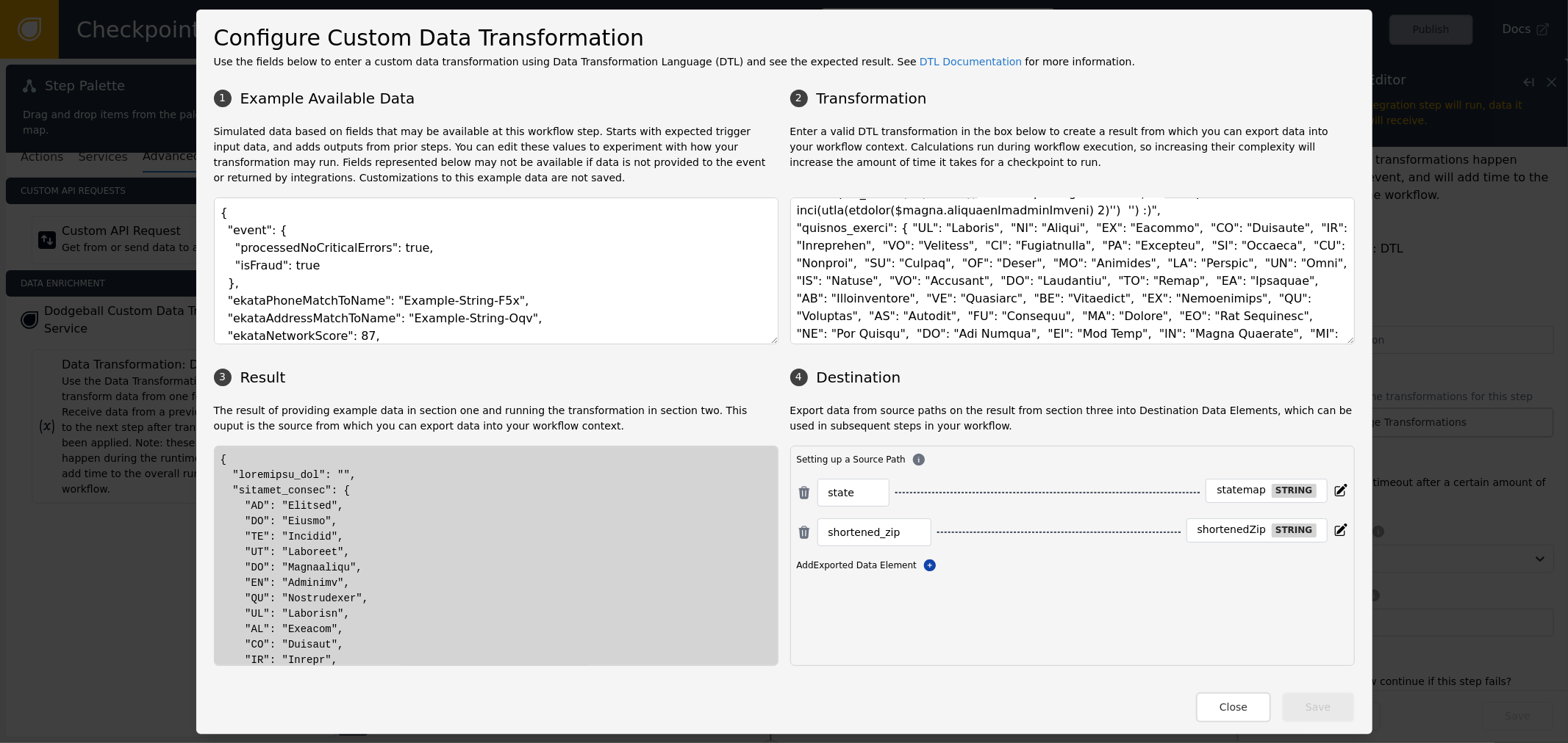
scroll to position [0, 0]
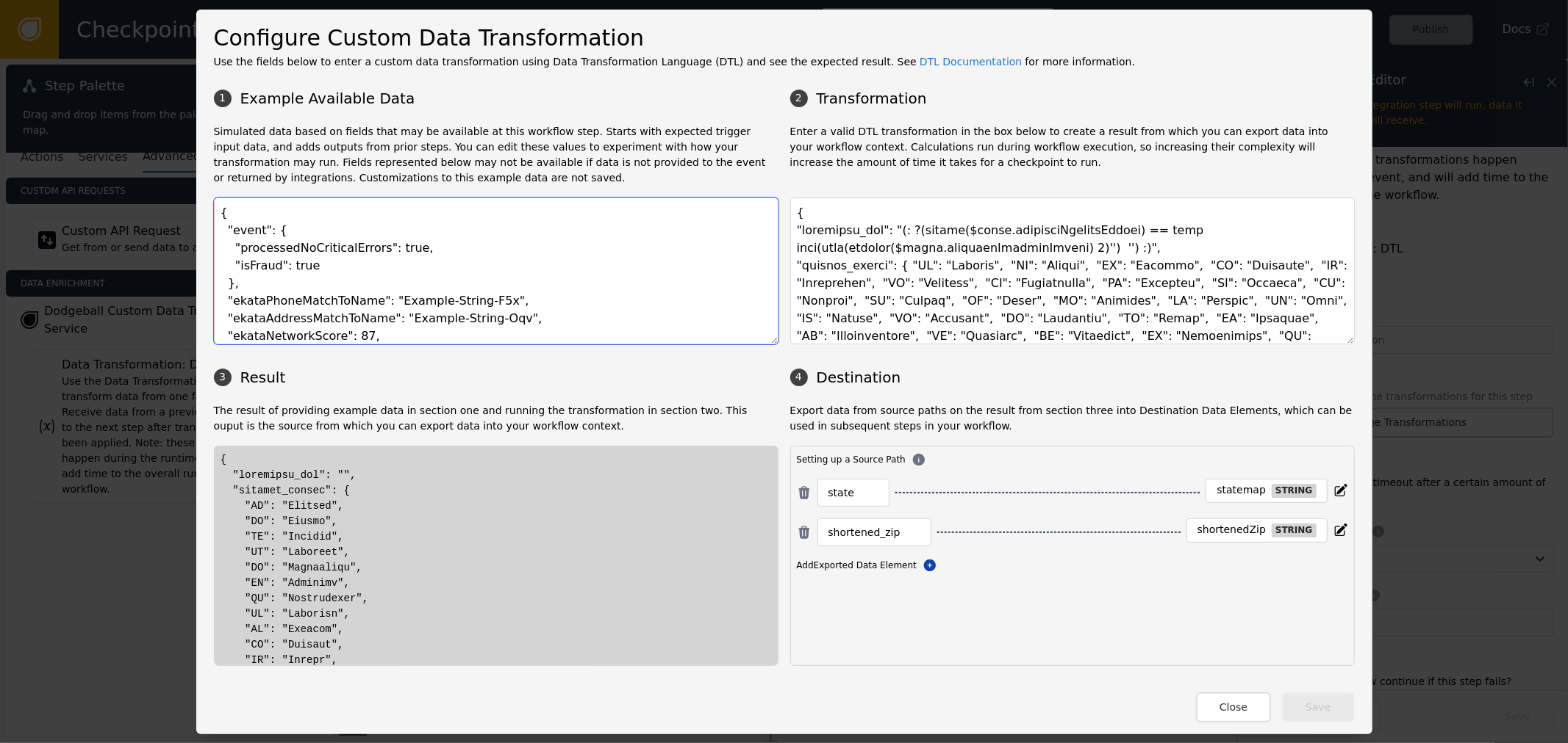
drag, startPoint x: 233, startPoint y: 253, endPoint x: 497, endPoint y: 399, distance: 301.7
click at [469, 387] on div "1 Example Available Data 2 Transformation Simulated data based on fields that m…" at bounding box center [784, 374] width 1141 height 584
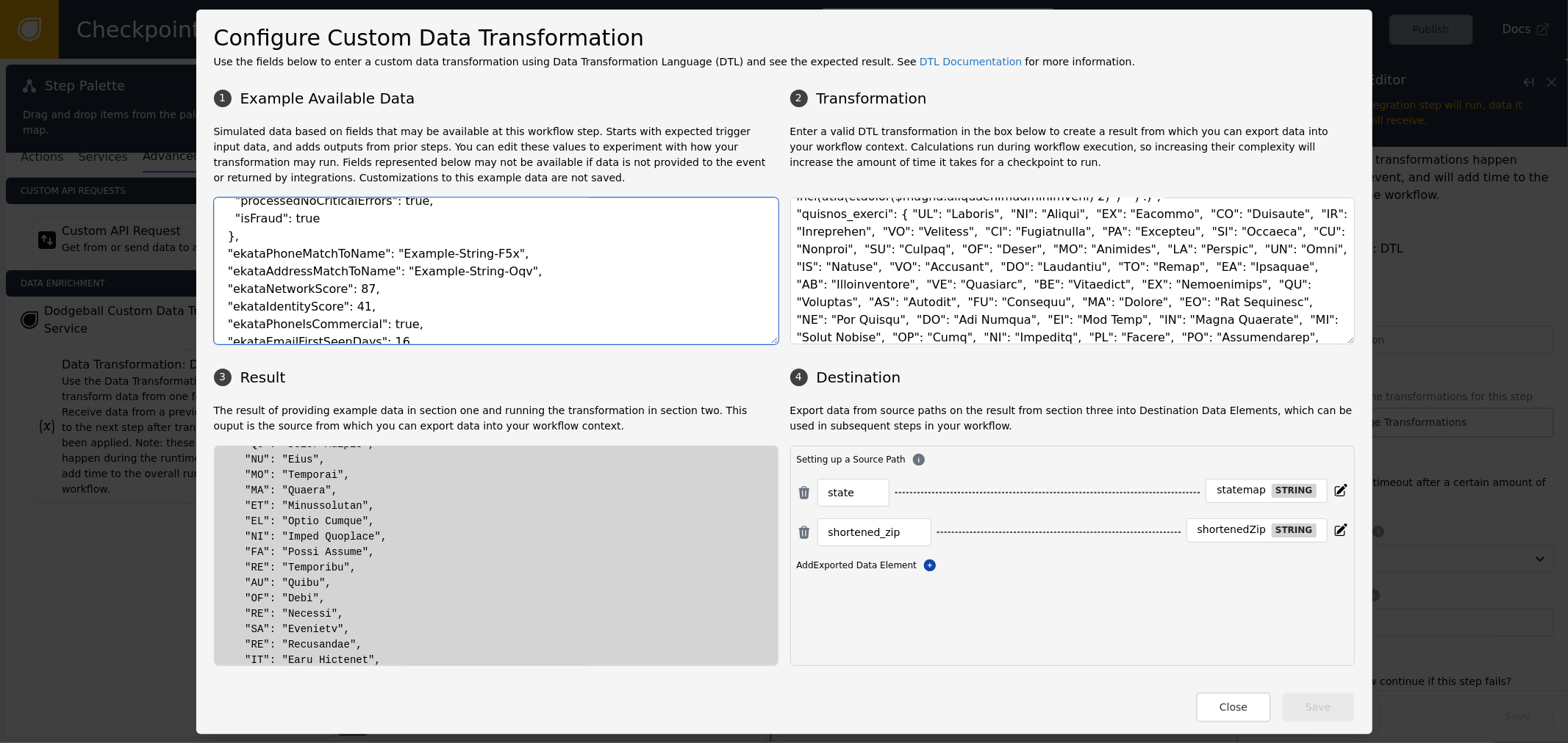
scroll to position [82, 0]
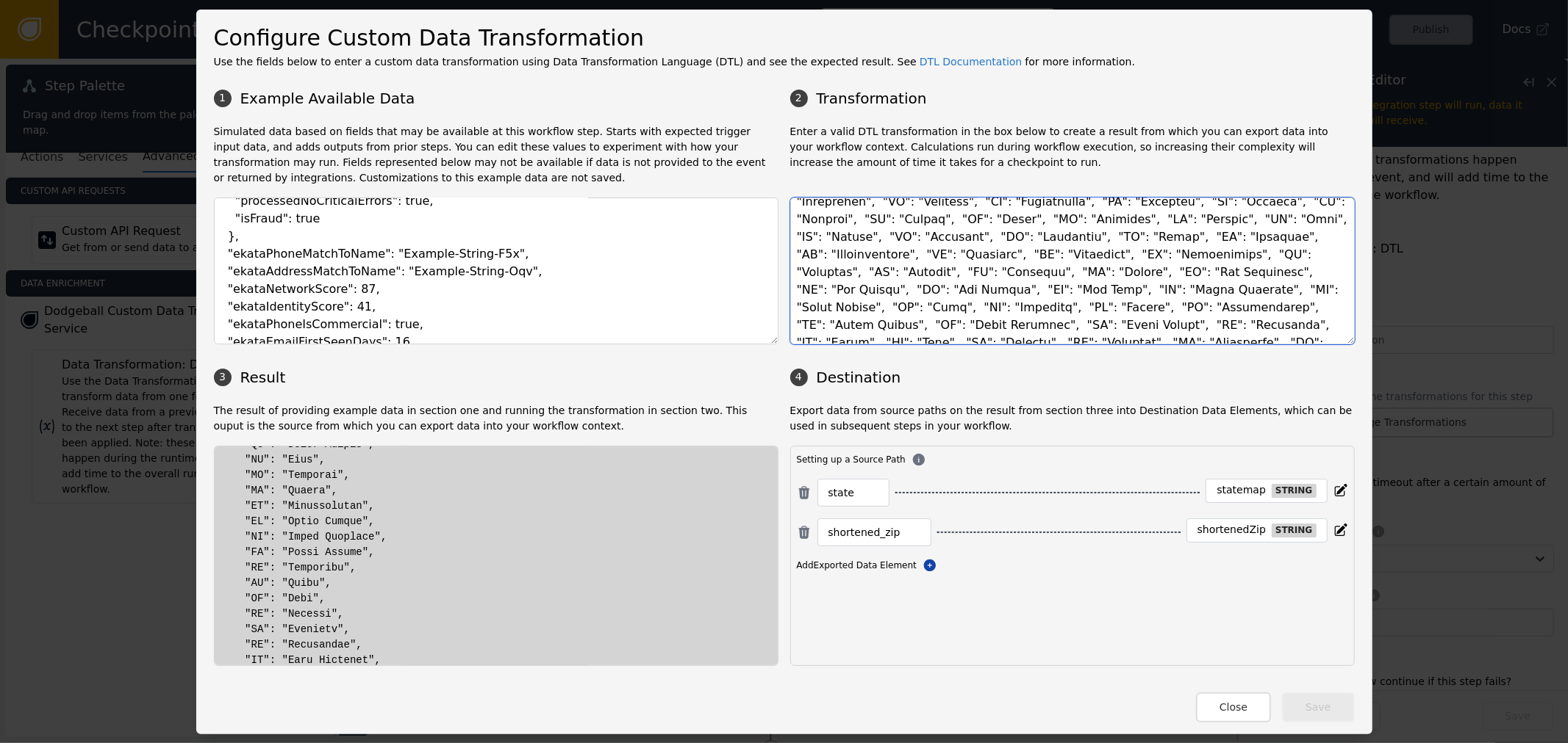
drag, startPoint x: 822, startPoint y: 236, endPoint x: 899, endPoint y: 235, distance: 77.0
click at [863, 235] on textarea at bounding box center [1072, 271] width 564 height 147
click at [902, 236] on textarea at bounding box center [1072, 271] width 564 height 147
click at [868, 218] on textarea at bounding box center [1072, 271] width 564 height 147
drag, startPoint x: 872, startPoint y: 222, endPoint x: 897, endPoint y: 209, distance: 28.2
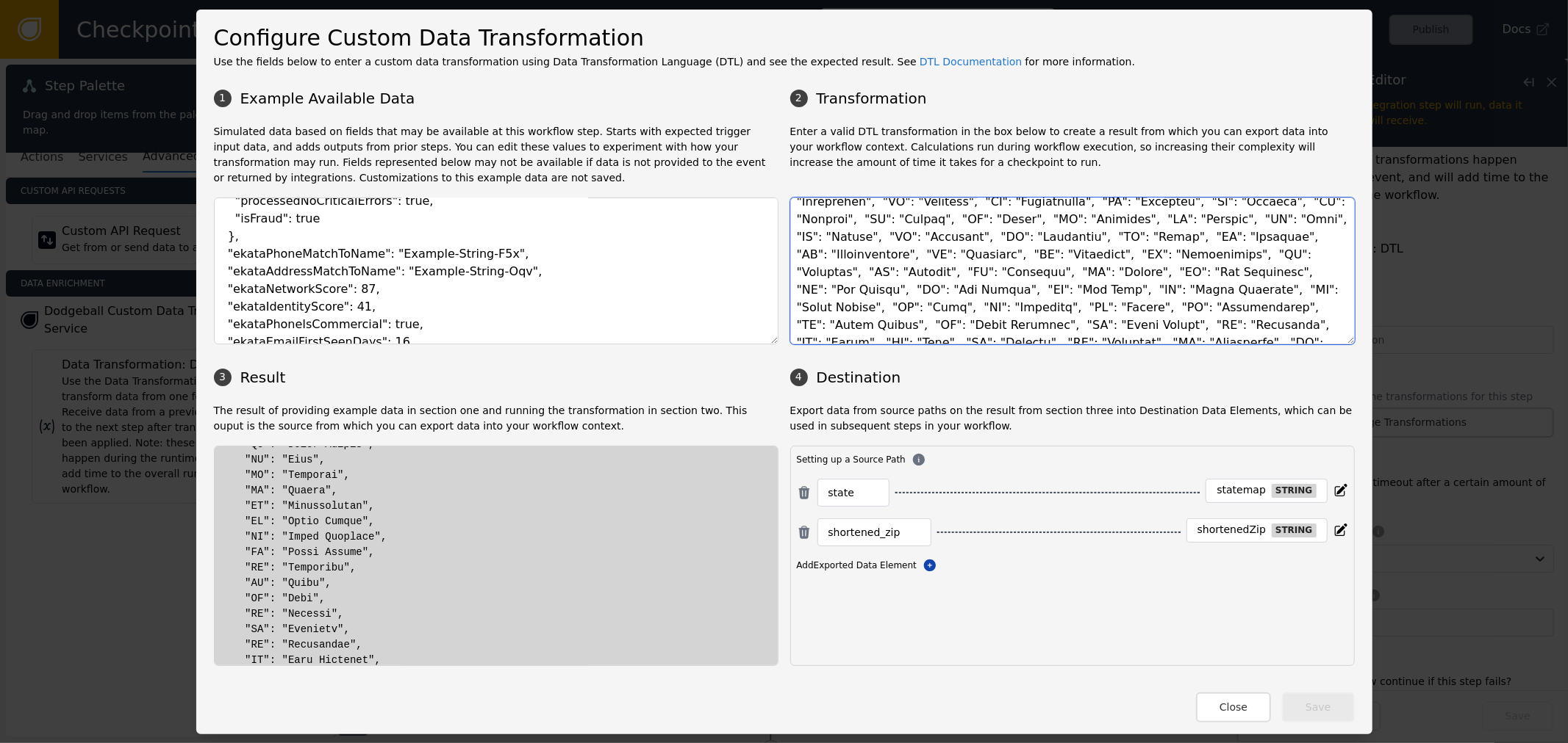
click at [900, 215] on textarea at bounding box center [1072, 271] width 564 height 147
click at [901, 216] on textarea at bounding box center [1072, 271] width 564 height 147
click at [900, 223] on textarea at bounding box center [1072, 271] width 564 height 147
drag, startPoint x: 900, startPoint y: 223, endPoint x: 926, endPoint y: 228, distance: 26.5
click at [904, 222] on textarea at bounding box center [1072, 271] width 564 height 147
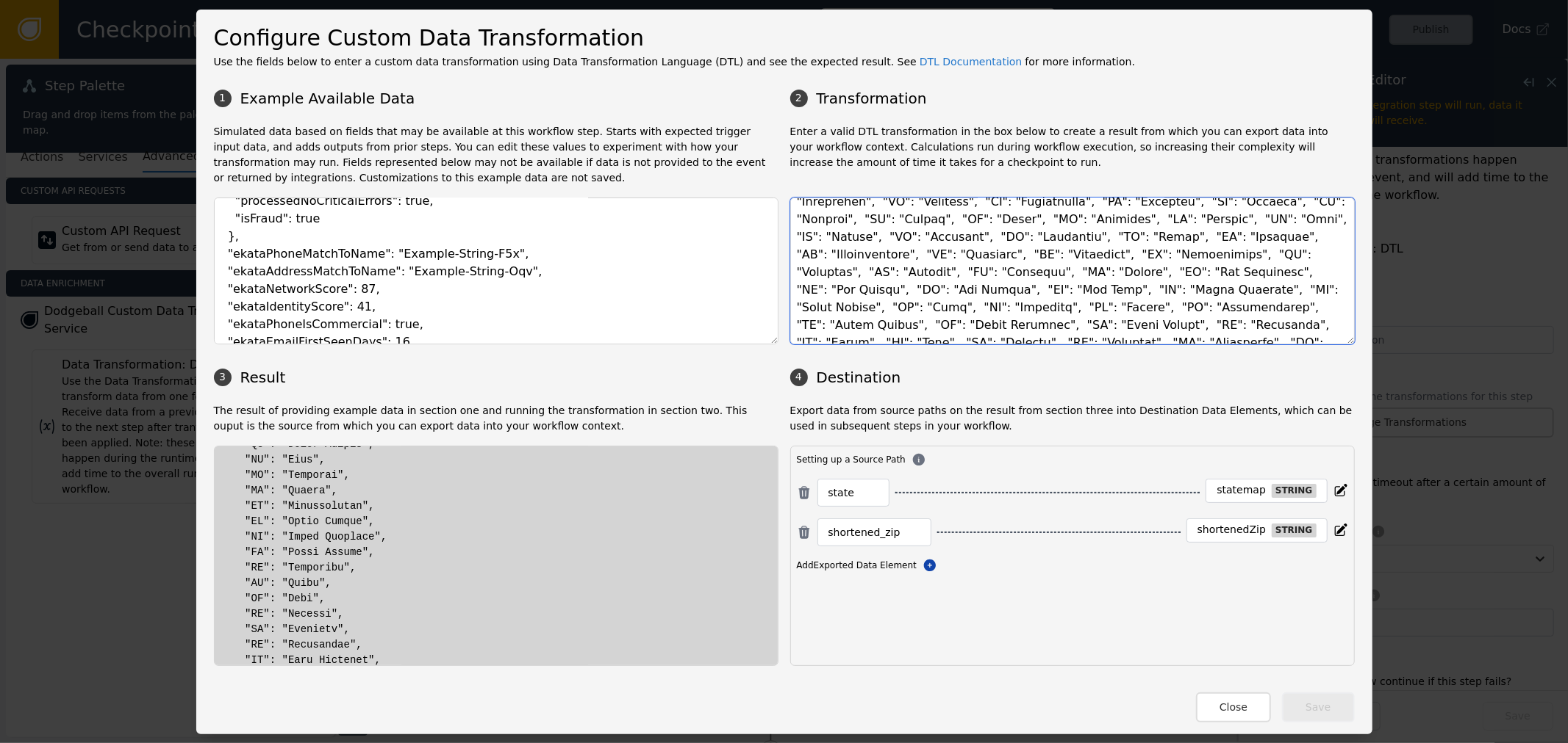
click at [879, 218] on textarea at bounding box center [1072, 271] width 564 height 147
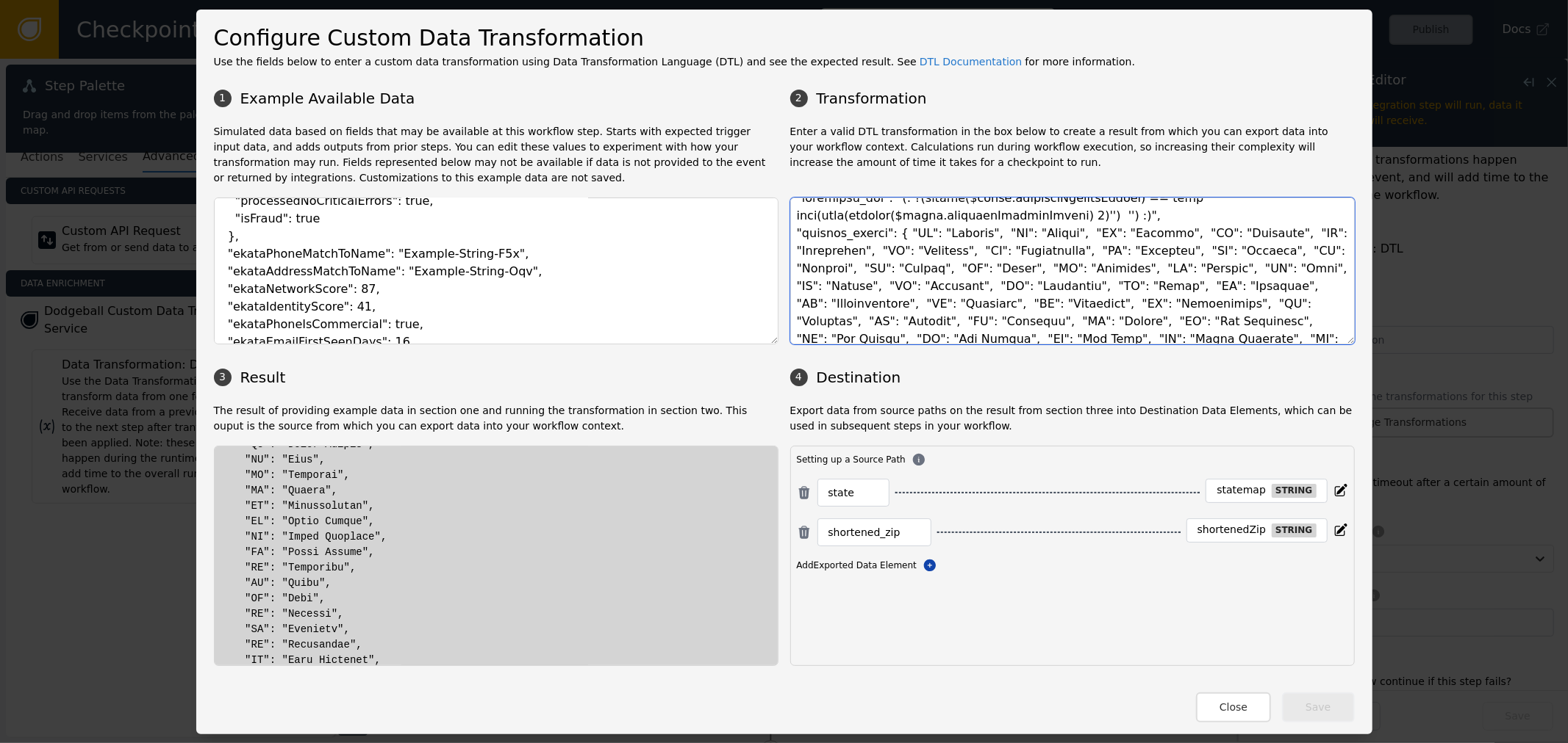
scroll to position [0, 0]
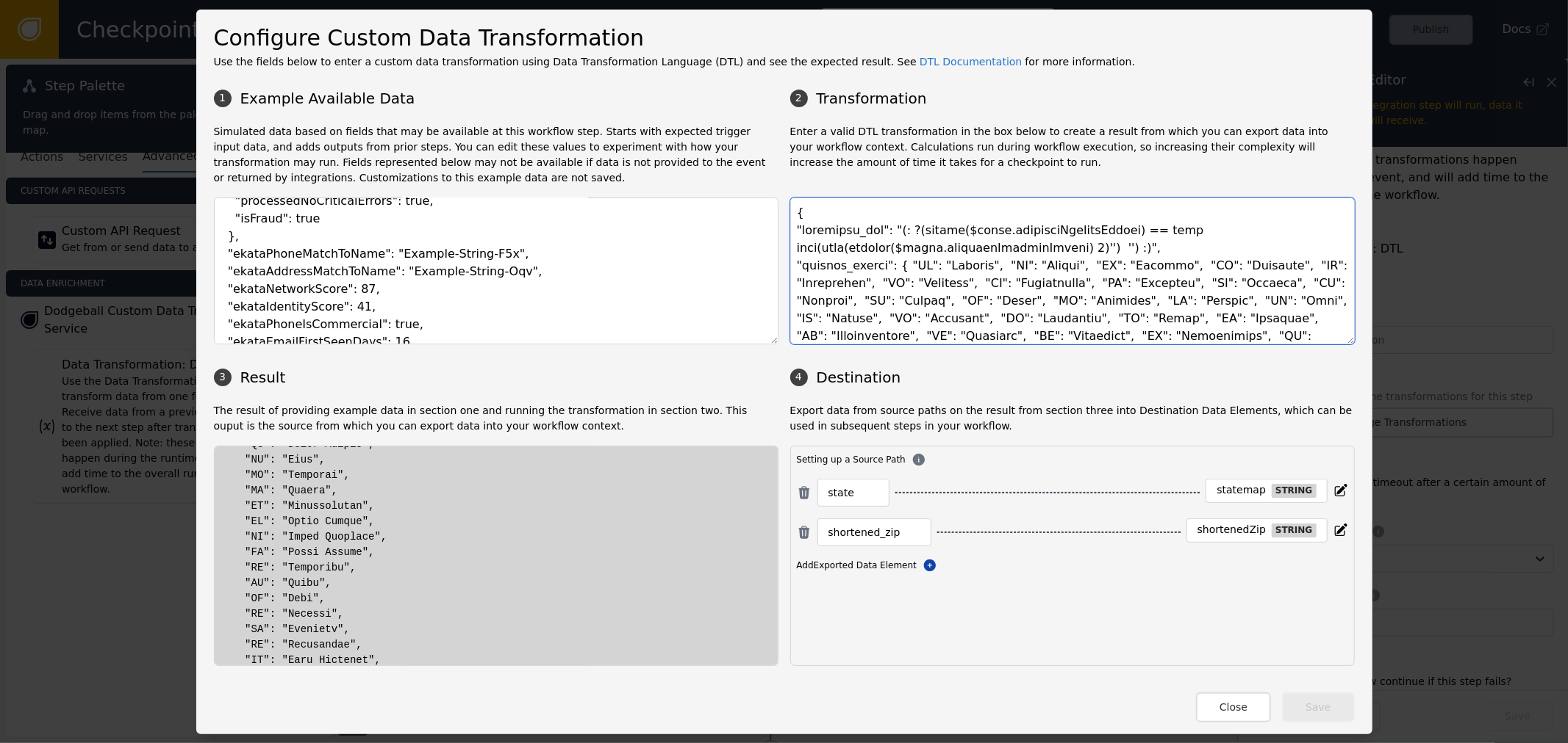
click at [818, 268] on textarea at bounding box center [1072, 271] width 564 height 147
click at [901, 267] on textarea at bounding box center [1072, 271] width 564 height 147
click at [944, 274] on textarea at bounding box center [1072, 271] width 564 height 147
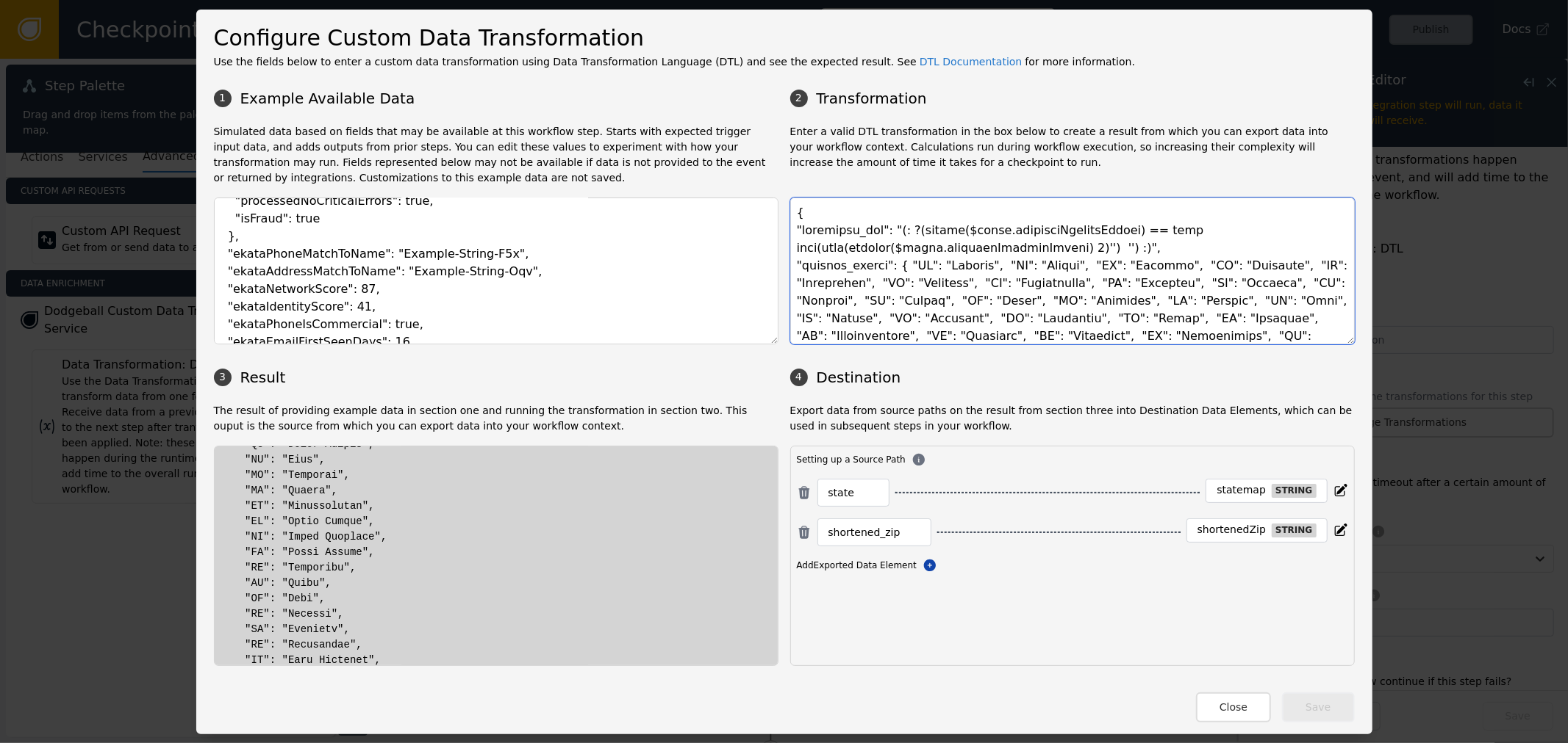
click at [946, 262] on textarea at bounding box center [1072, 271] width 564 height 147
drag, startPoint x: 1225, startPoint y: 494, endPoint x: 1271, endPoint y: 494, distance: 46.0
click at [1271, 494] on div "statemap string" at bounding box center [1266, 491] width 122 height 24
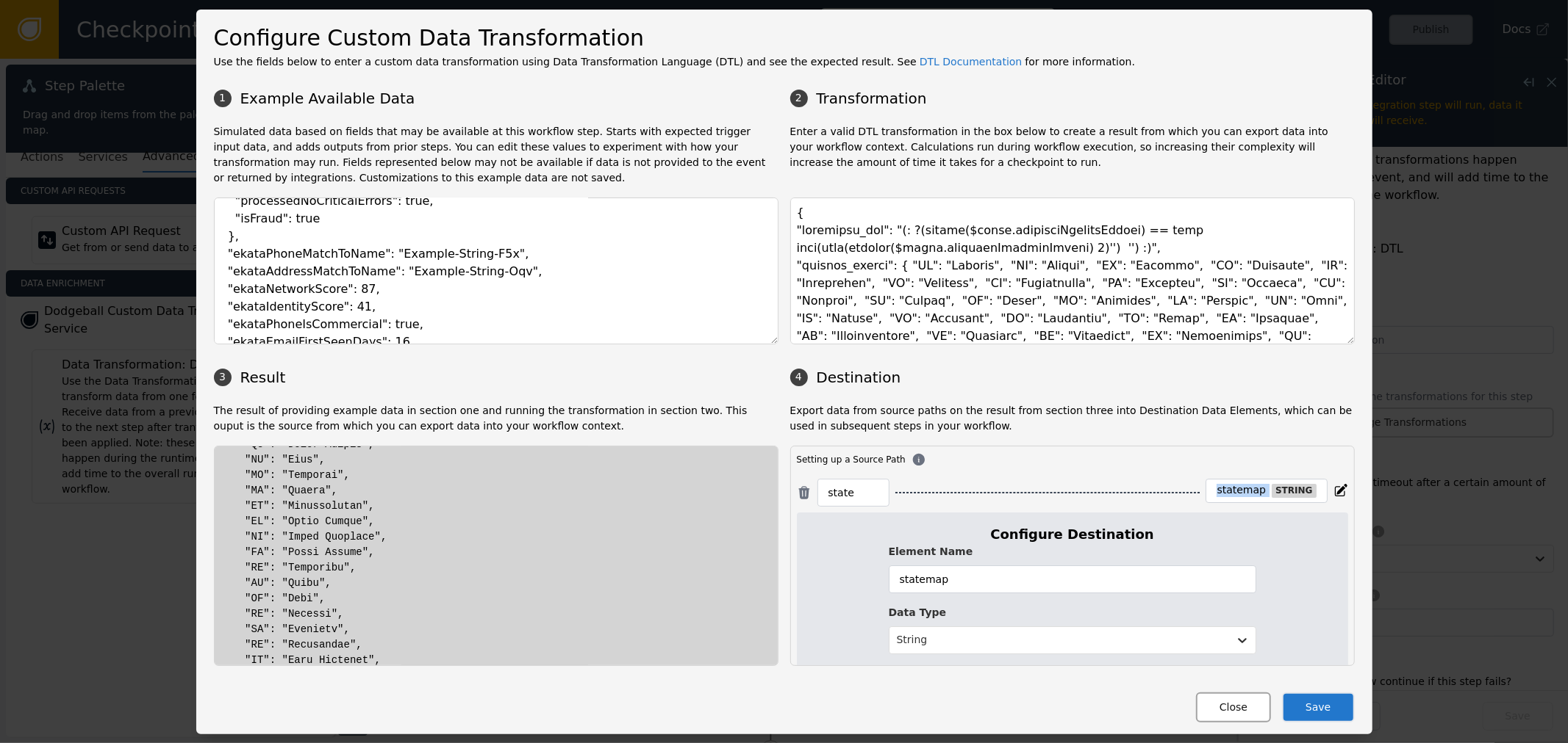
click at [1244, 708] on button "Close" at bounding box center [1233, 708] width 75 height 30
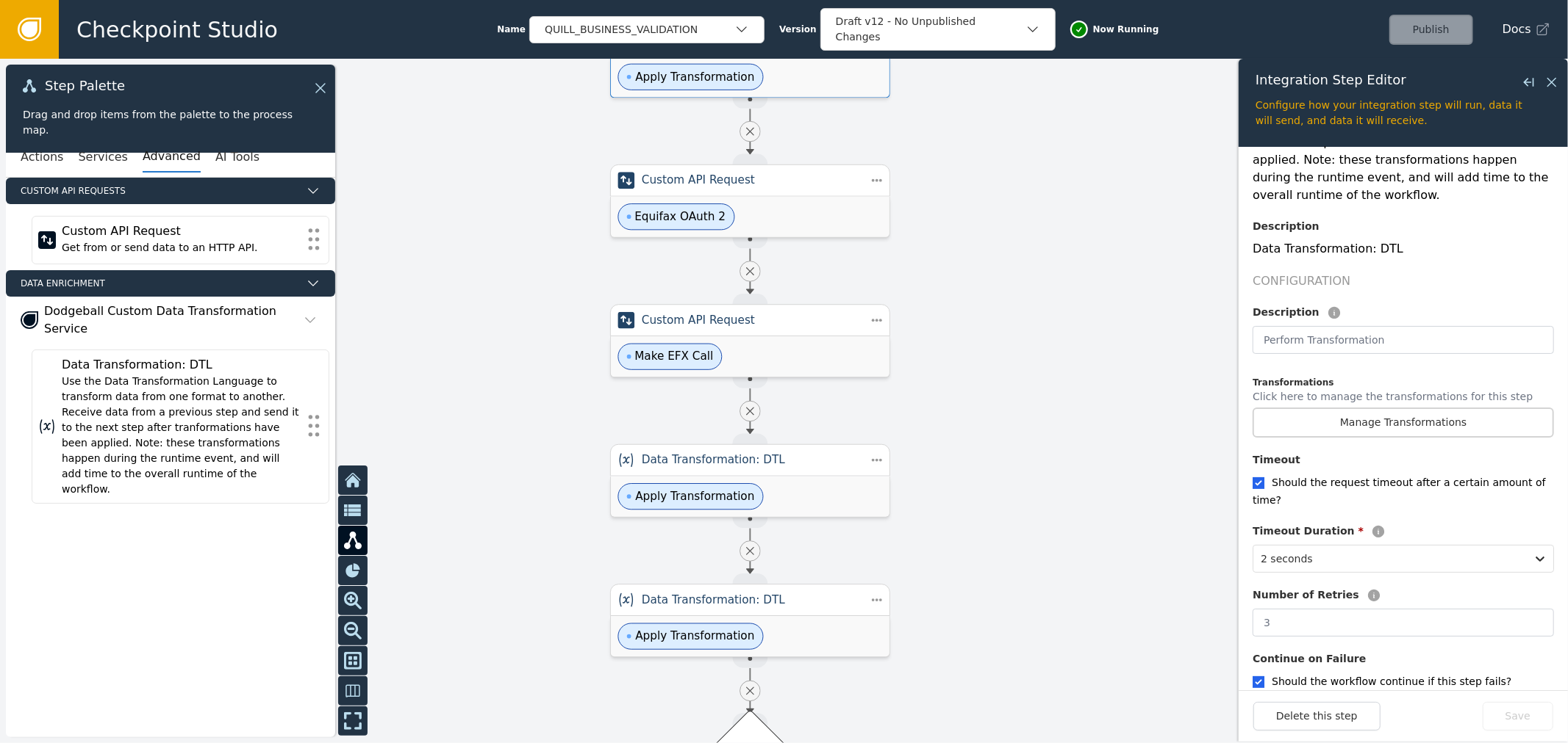
drag, startPoint x: 1040, startPoint y: 504, endPoint x: 1020, endPoint y: 314, distance: 191.0
click at [1020, 314] on div at bounding box center [784, 401] width 1568 height 685
click at [830, 360] on div "Make EFX Call" at bounding box center [750, 356] width 279 height 41
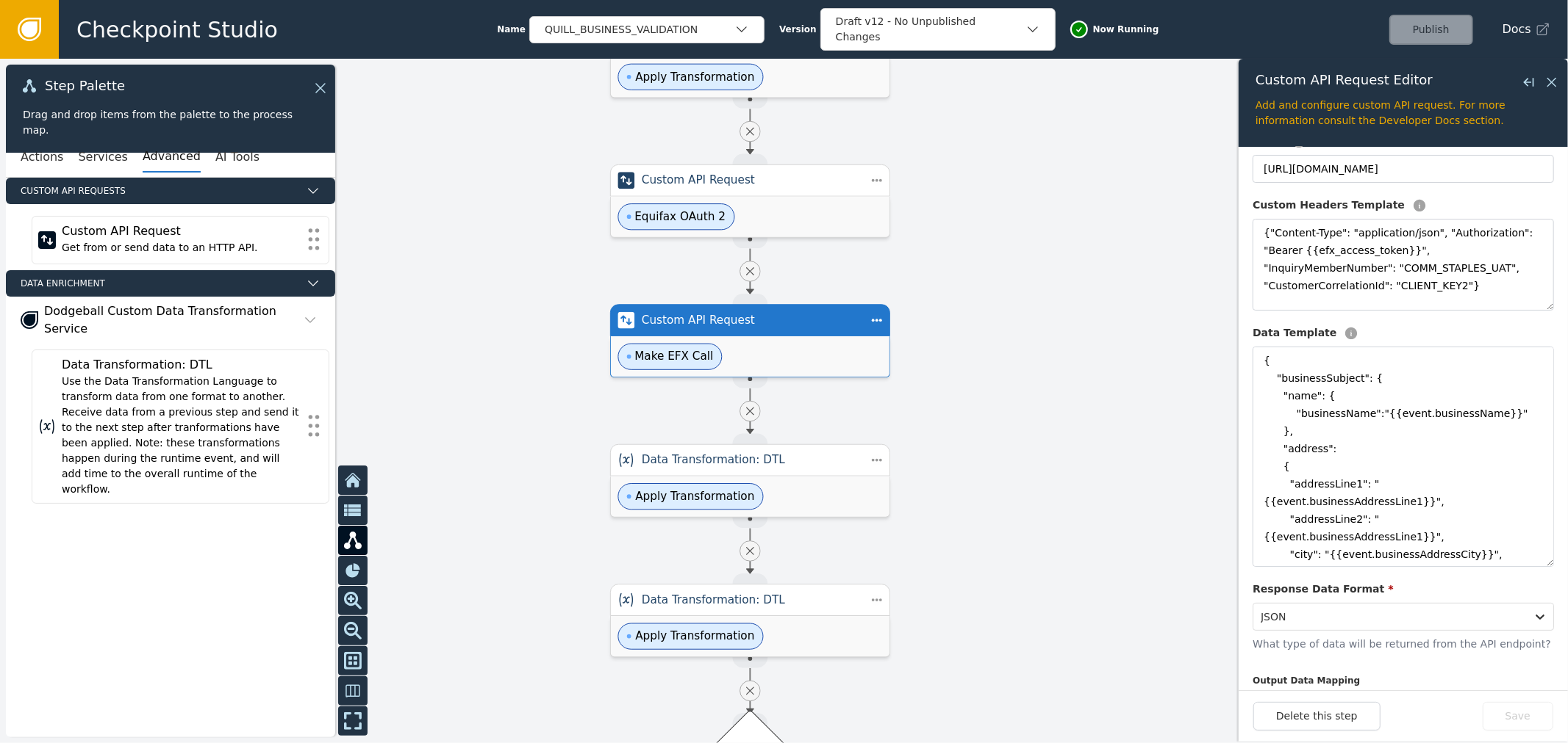
drag, startPoint x: 1538, startPoint y: 431, endPoint x: 1557, endPoint y: 676, distance: 245.7
click at [1557, 676] on form "Configuration Description Make EFX Call Method * Post URL * [URL][DOMAIN_NAME] …" at bounding box center [1403, 419] width 329 height 544
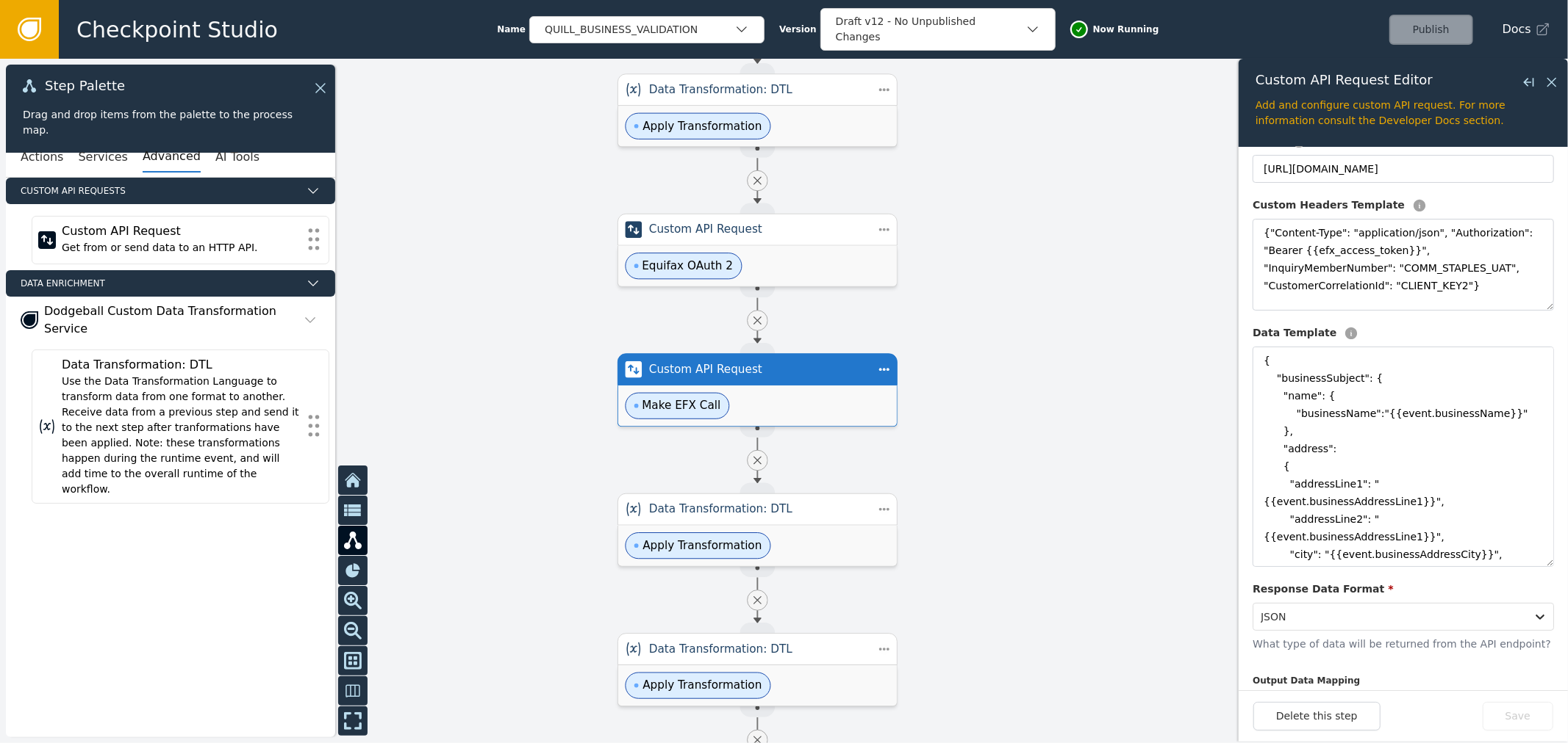
drag, startPoint x: 1031, startPoint y: 258, endPoint x: 1032, endPoint y: 274, distance: 16.0
click at [1032, 274] on div at bounding box center [784, 401] width 1568 height 685
click at [816, 263] on div "Equifax OAuth 2" at bounding box center [758, 267] width 279 height 41
type textarea "{ "Content-Type": "application/x-www-form-urlencoded", "Authorization": "Basic …"
type textarea "{ "grant_type": "client_credentials", "scope": "[URL][DOMAIN_NAME]" }"
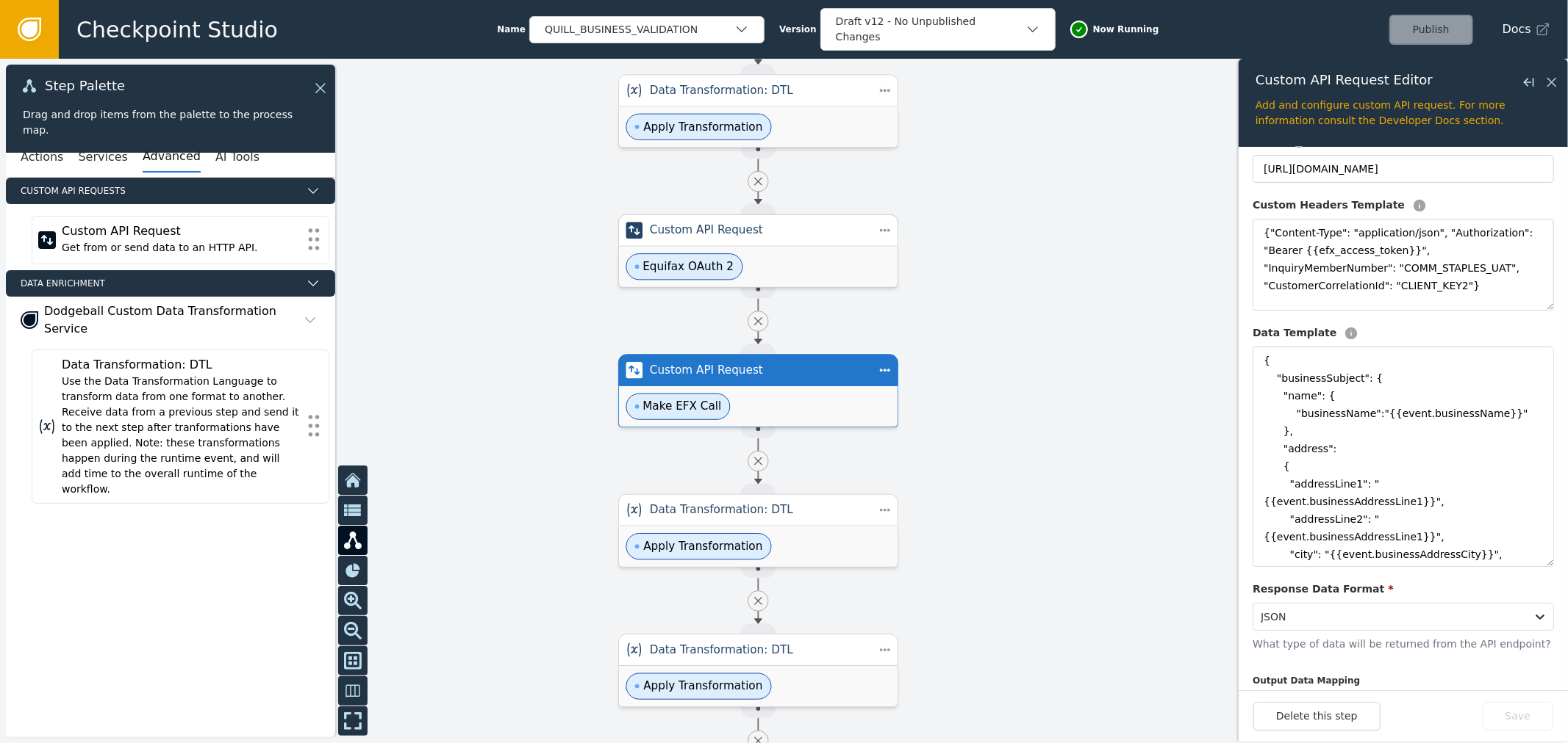
type input "Equifax OAuth 2"
type input "[URL][DOMAIN_NAME]"
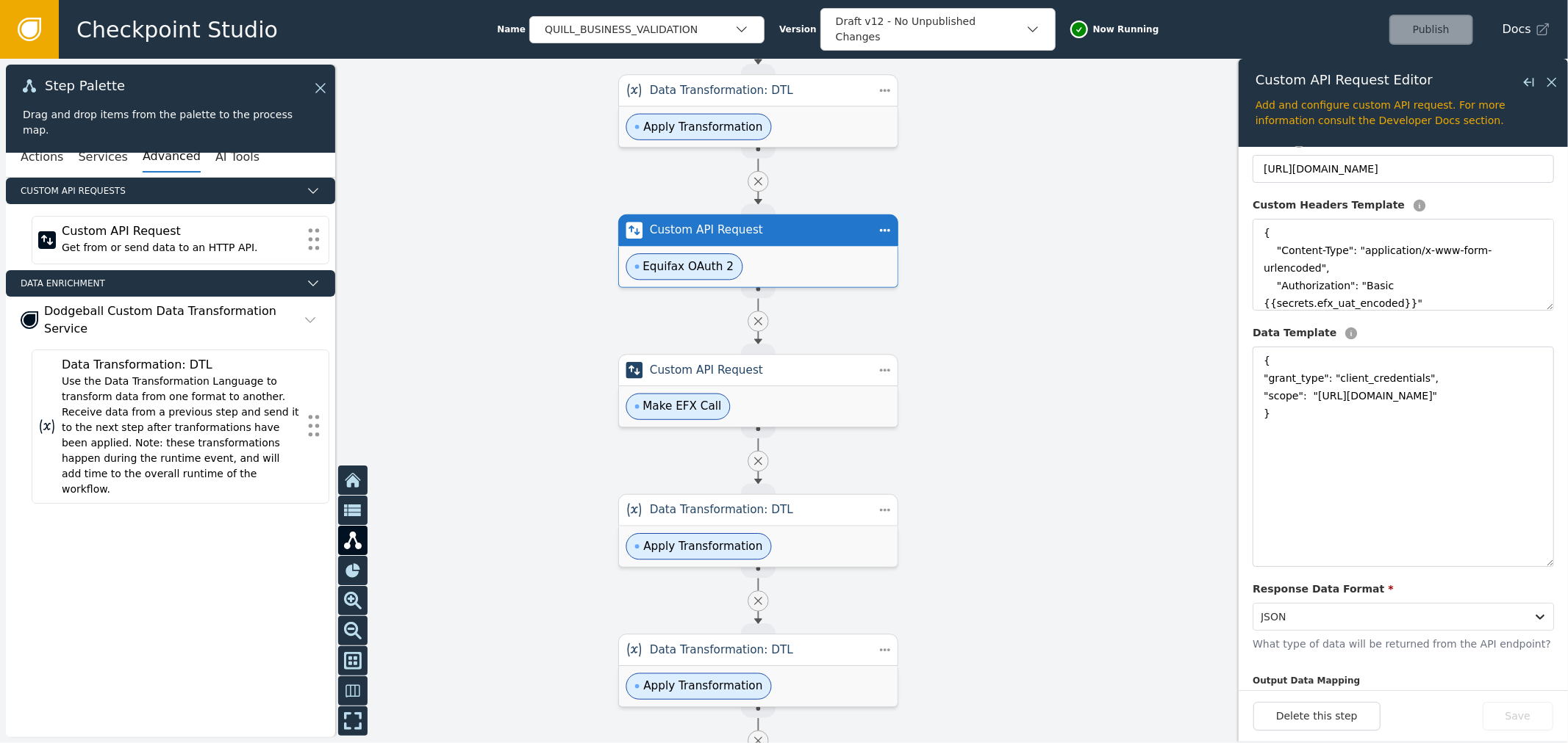
drag, startPoint x: 1026, startPoint y: 344, endPoint x: 1010, endPoint y: 329, distance: 21.9
click at [1026, 343] on div at bounding box center [784, 401] width 1568 height 685
click at [783, 252] on div "Equifax OAuth 2" at bounding box center [758, 266] width 279 height 41
click at [1015, 425] on div at bounding box center [784, 401] width 1568 height 685
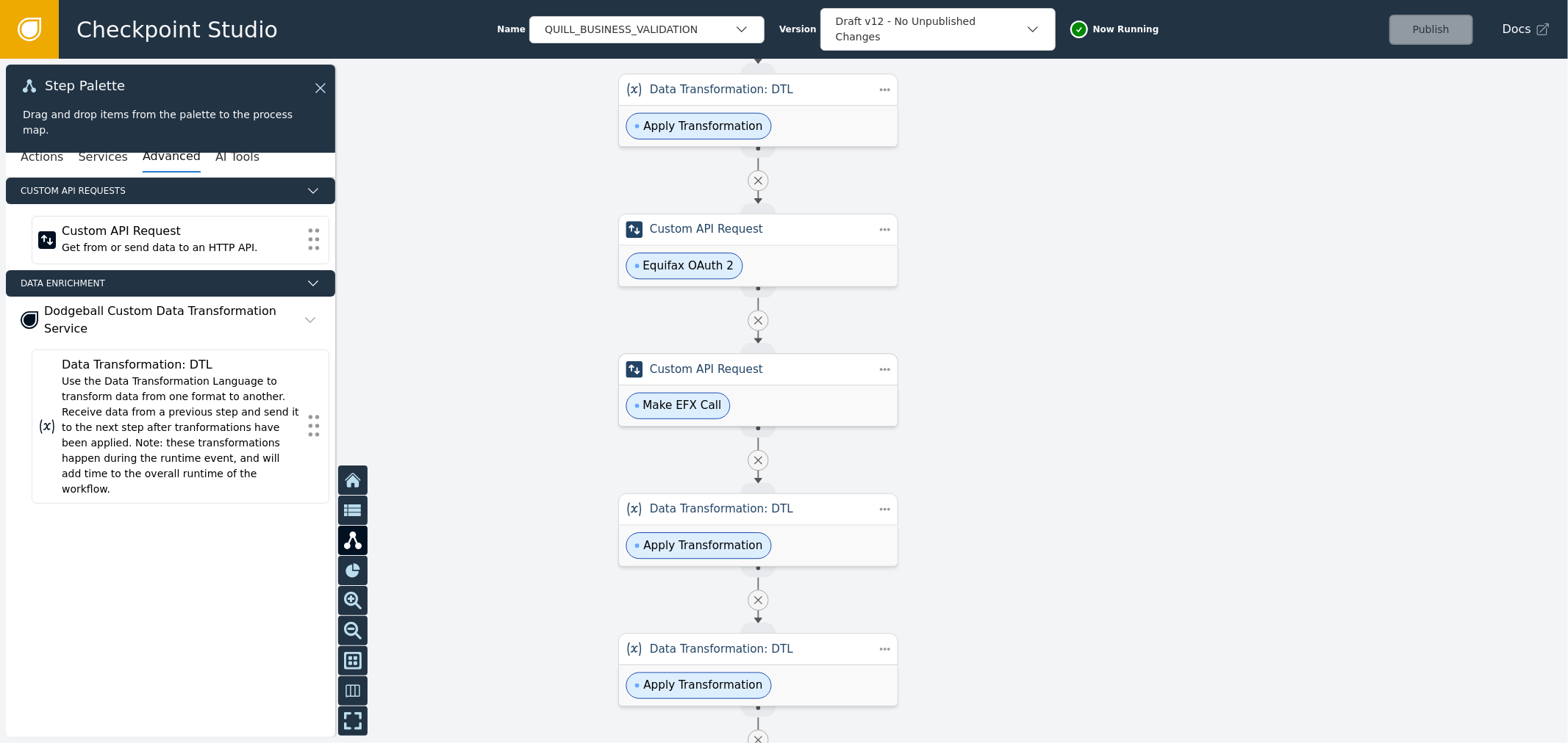
click at [804, 415] on div "Make EFX Call" at bounding box center [758, 406] width 279 height 41
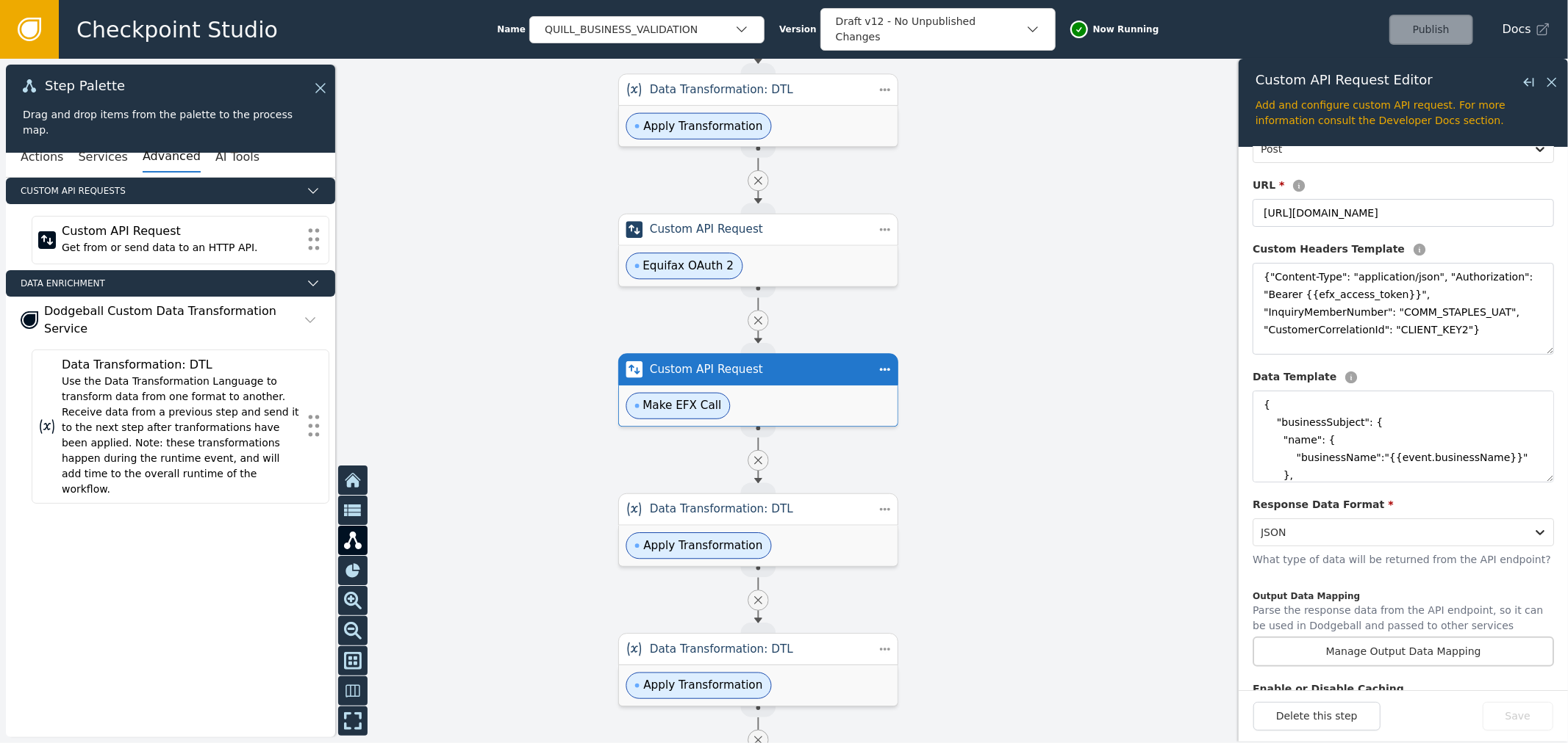
scroll to position [163, 0]
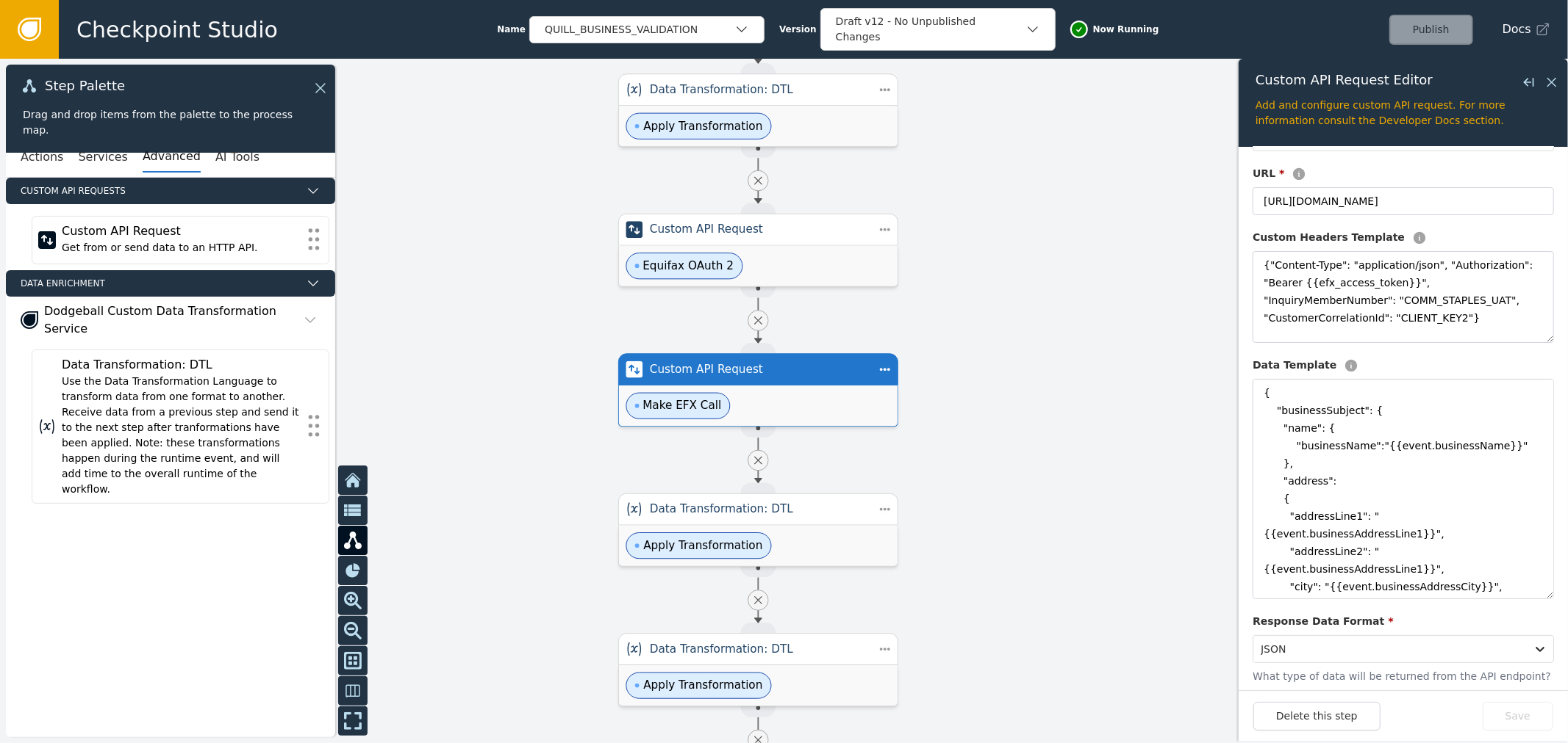
drag, startPoint x: 1539, startPoint y: 467, endPoint x: 1536, endPoint y: 618, distance: 151.0
click at [1536, 618] on div "Configuration Description Make EFX Call Method * Post URL * [URL][DOMAIN_NAME] …" at bounding box center [1402, 453] width 302 height 894
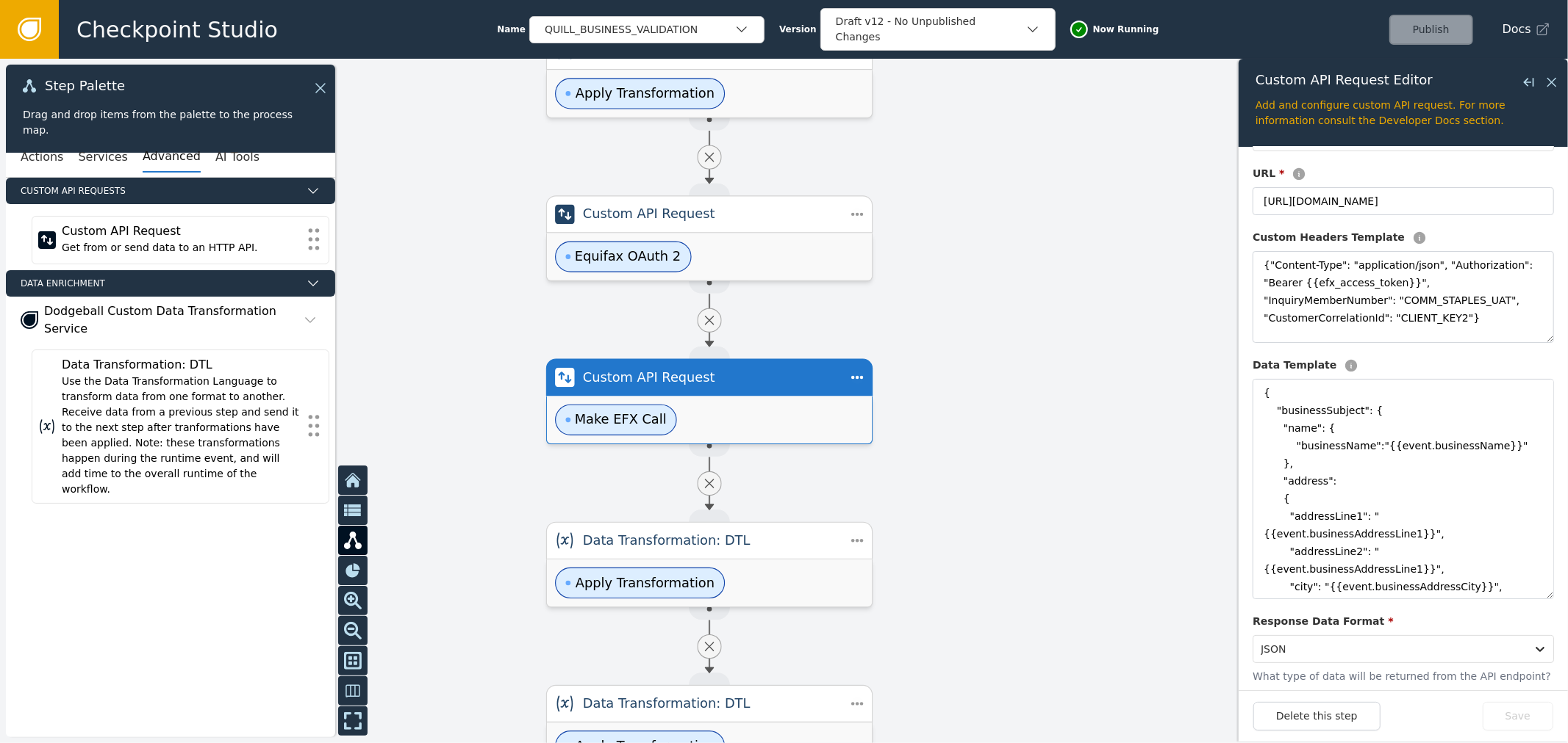
drag, startPoint x: 1004, startPoint y: 215, endPoint x: 1035, endPoint y: 274, distance: 66.6
click at [1035, 274] on div at bounding box center [784, 401] width 1568 height 685
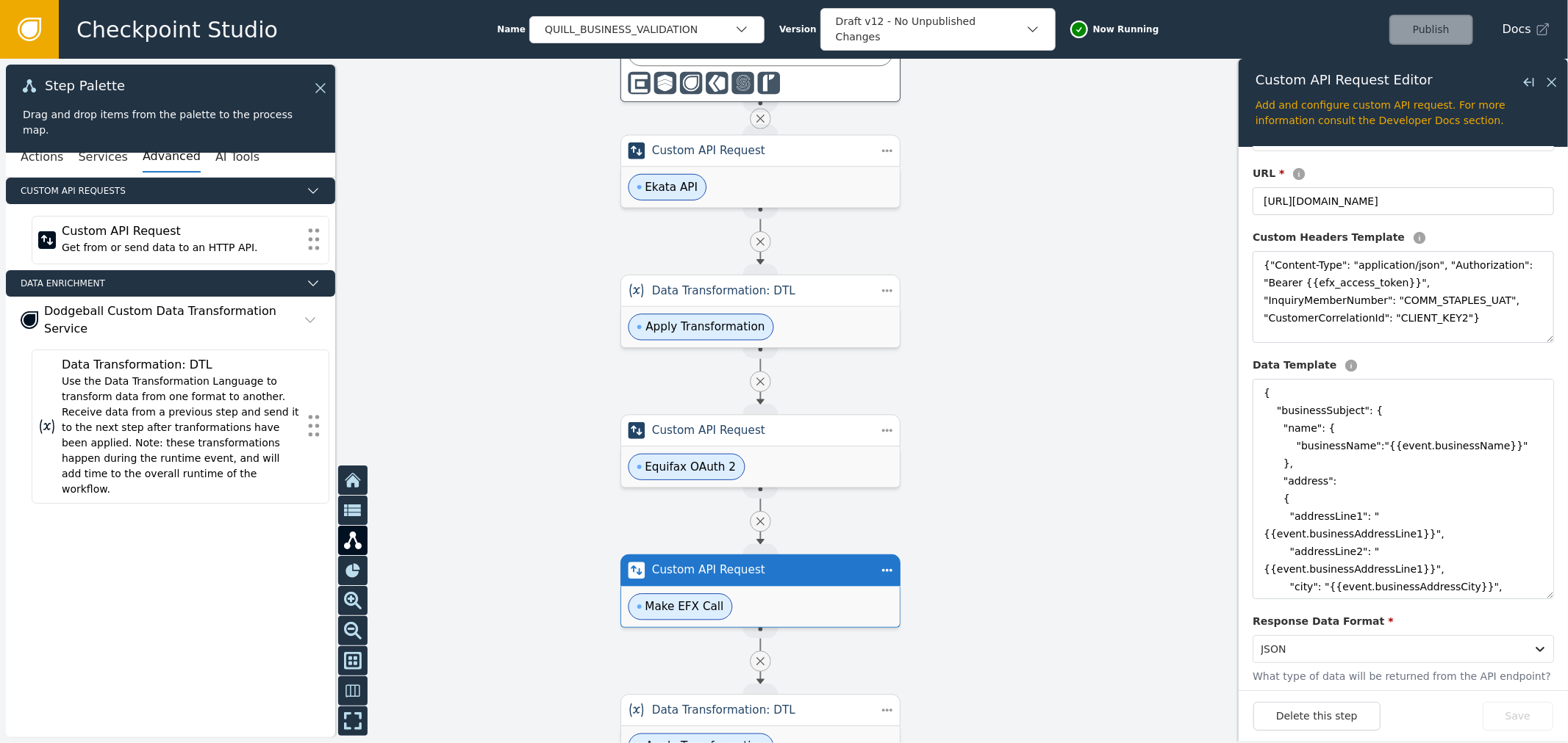
drag, startPoint x: 986, startPoint y: 158, endPoint x: 949, endPoint y: 296, distance: 142.9
click at [973, 339] on div at bounding box center [784, 401] width 1568 height 685
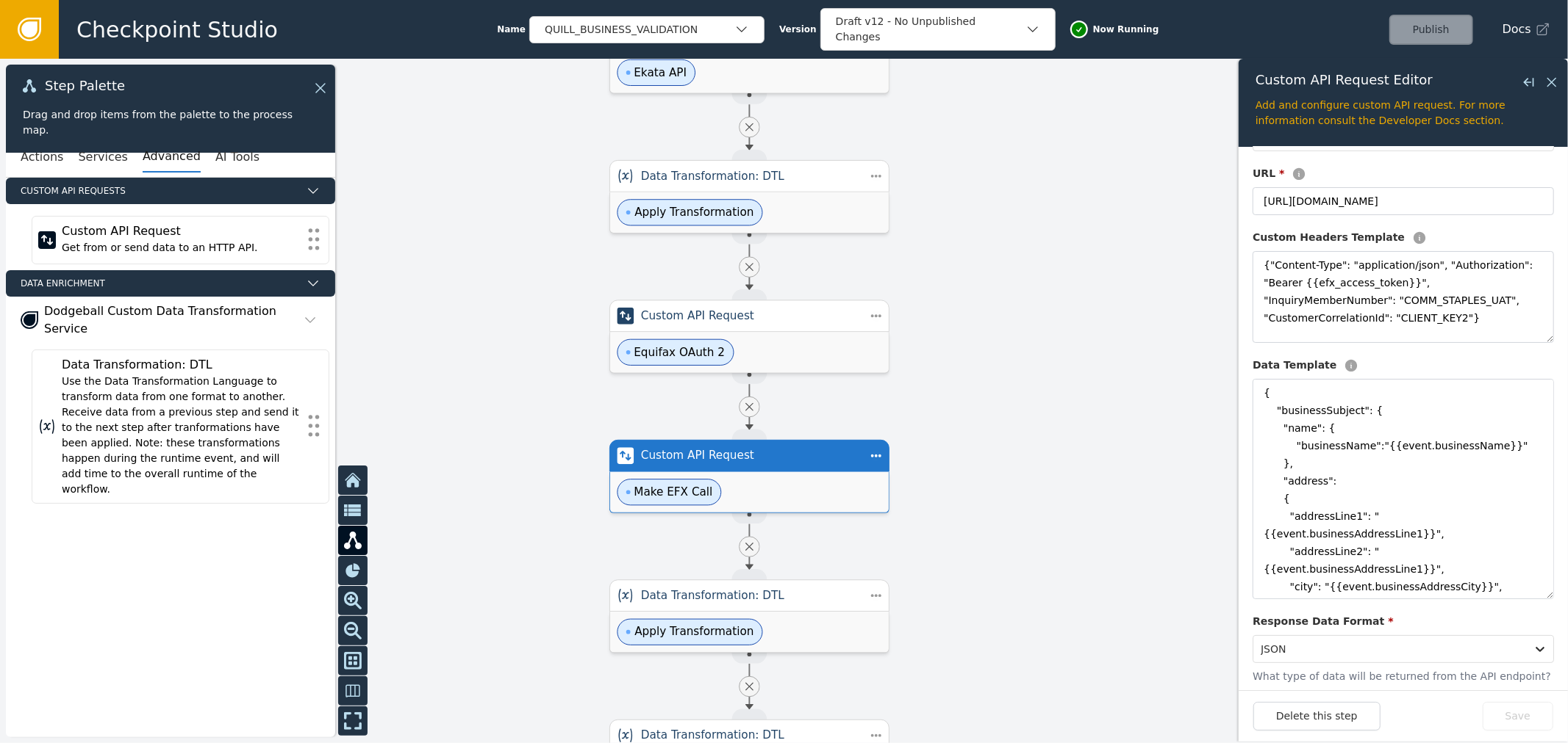
drag, startPoint x: 1026, startPoint y: 427, endPoint x: 1016, endPoint y: 364, distance: 63.8
click at [1016, 364] on div at bounding box center [784, 401] width 1568 height 685
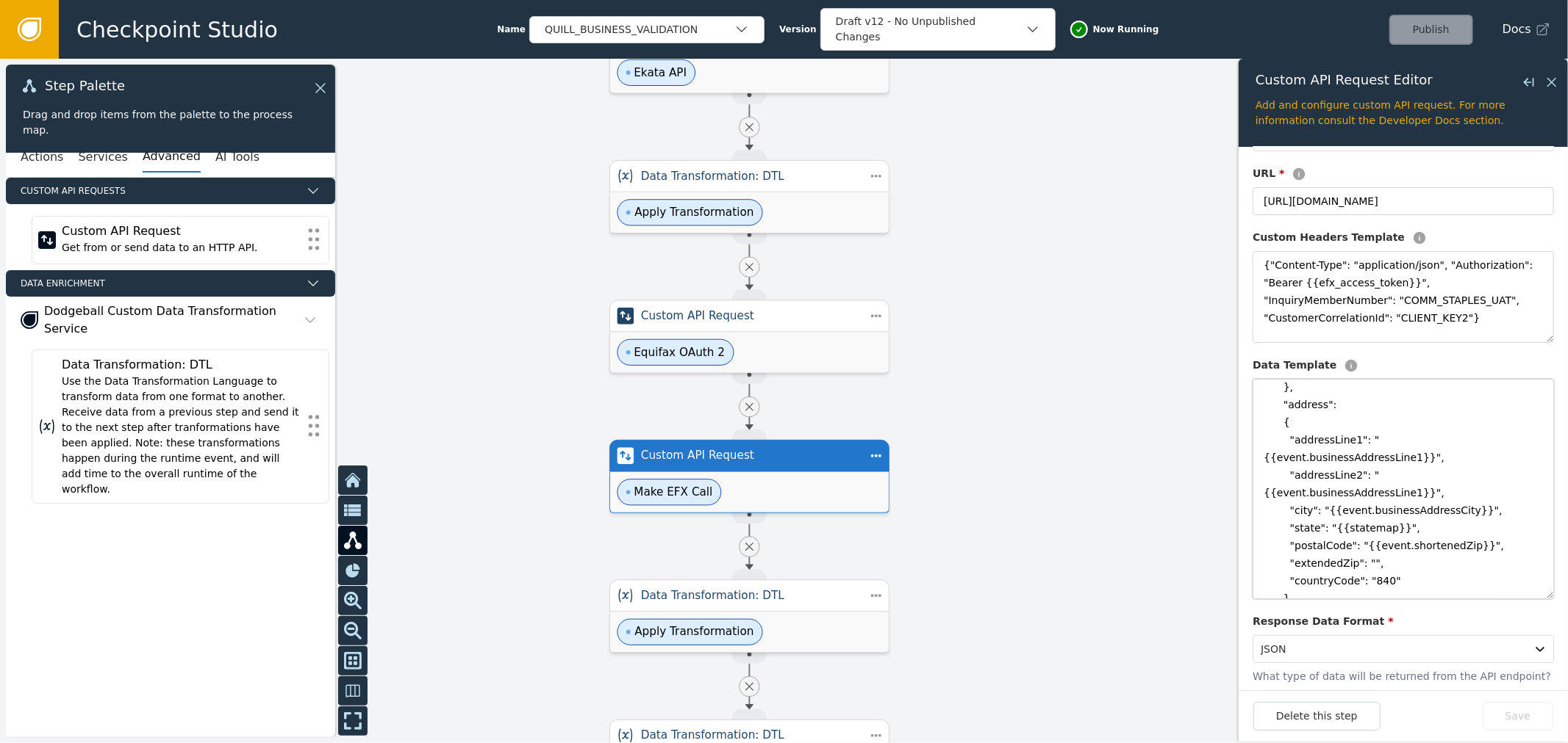
scroll to position [82, 0]
click at [1349, 497] on textarea "{ "businessSubject": { "name": { "businessName":"{{event.businessName}}" }, "ad…" at bounding box center [1402, 489] width 302 height 220
click at [1353, 489] on textarea "{ "businessSubject": { "name": { "businessName":"{{event.businessName}}" }, "ad…" at bounding box center [1402, 489] width 302 height 220
click at [1370, 497] on textarea "{ "businessSubject": { "name": { "businessName":"{{event.businessName}}" }, "ad…" at bounding box center [1402, 489] width 302 height 220
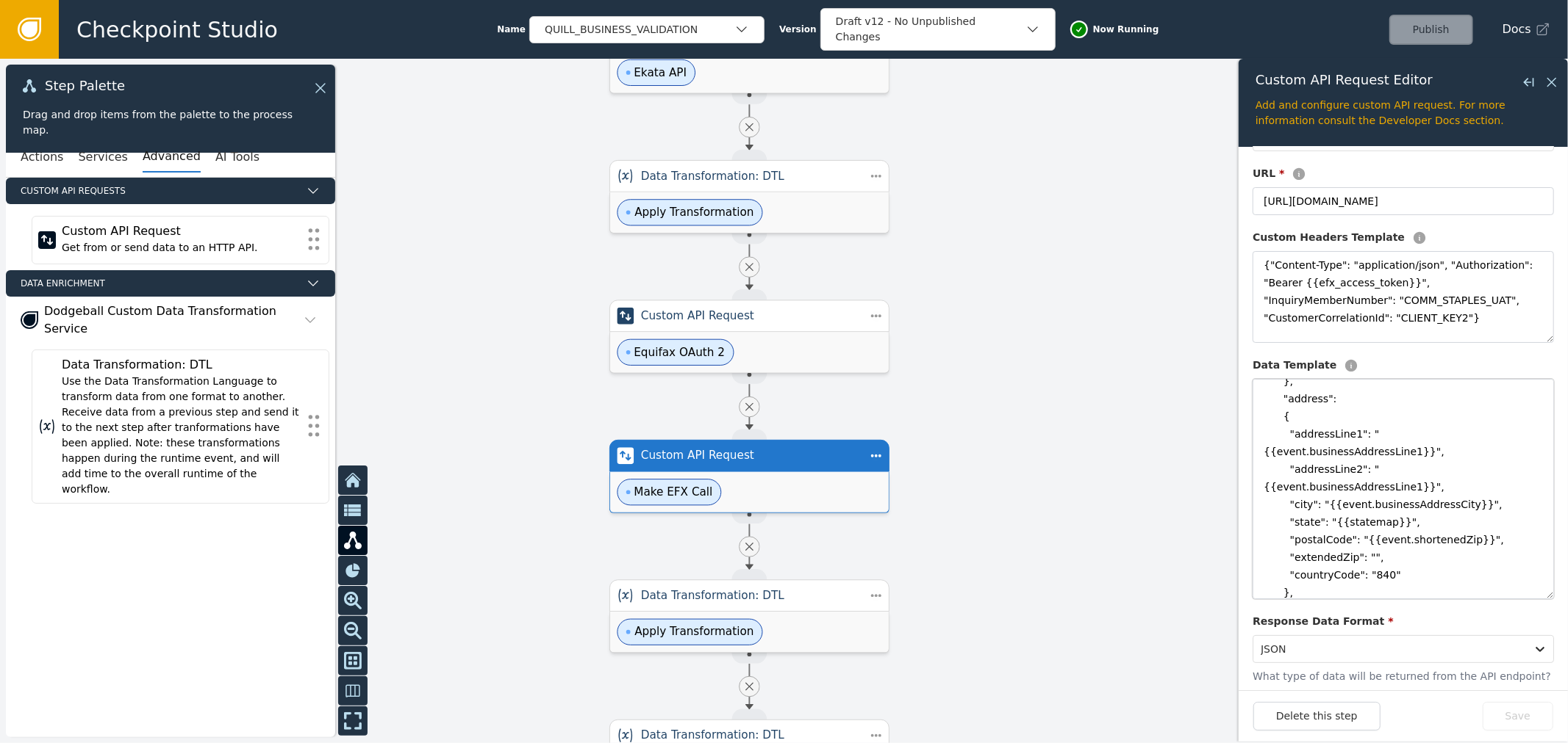
click at [1356, 489] on textarea "{ "businessSubject": { "name": { "businessName":"{{event.businessName}}" }, "ad…" at bounding box center [1402, 489] width 302 height 220
click at [1350, 486] on textarea "{ "businessSubject": { "name": { "businessName":"{{event.businessName}}" }, "ad…" at bounding box center [1402, 489] width 302 height 220
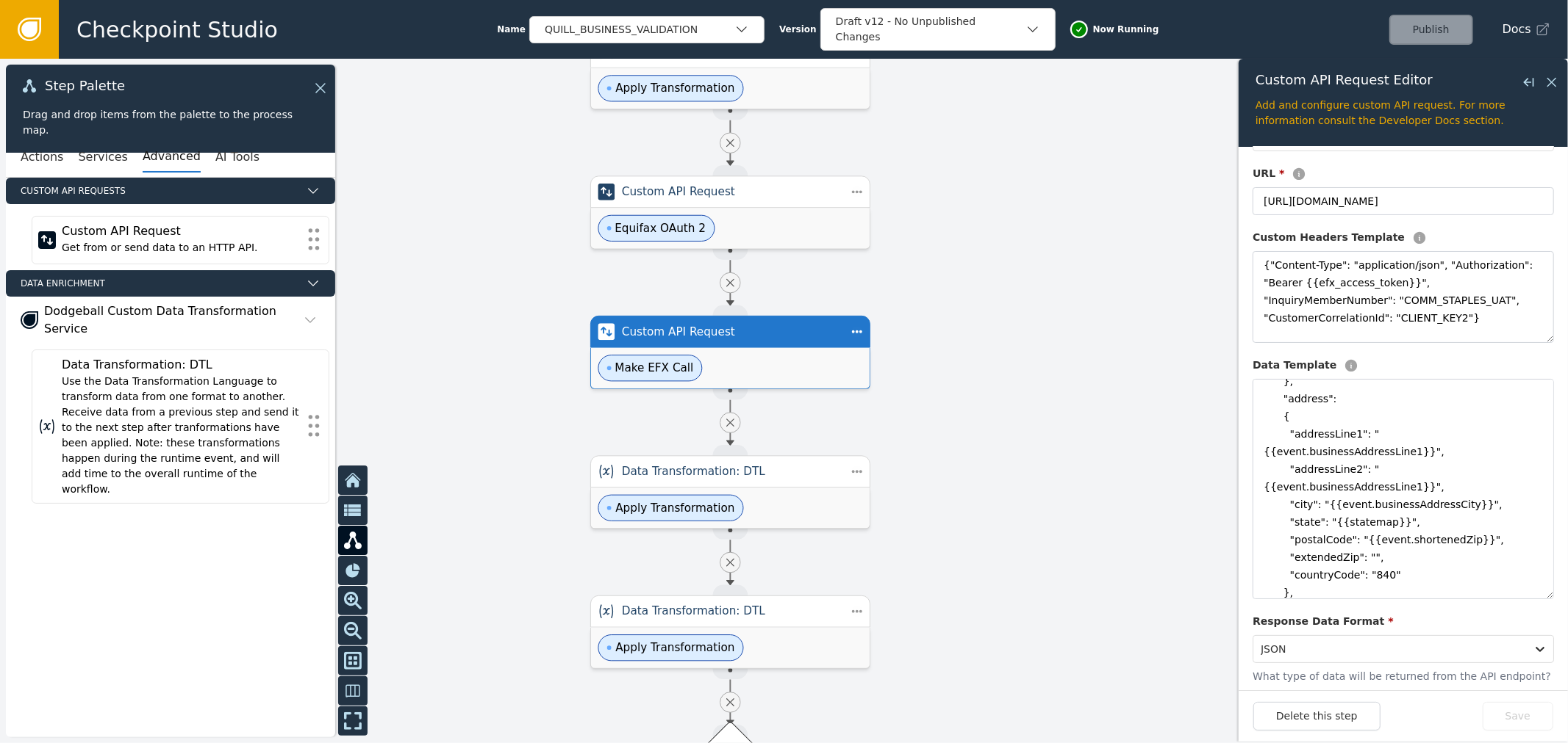
drag, startPoint x: 1064, startPoint y: 461, endPoint x: 1041, endPoint y: 304, distance: 158.7
click at [1041, 304] on div at bounding box center [784, 401] width 1568 height 685
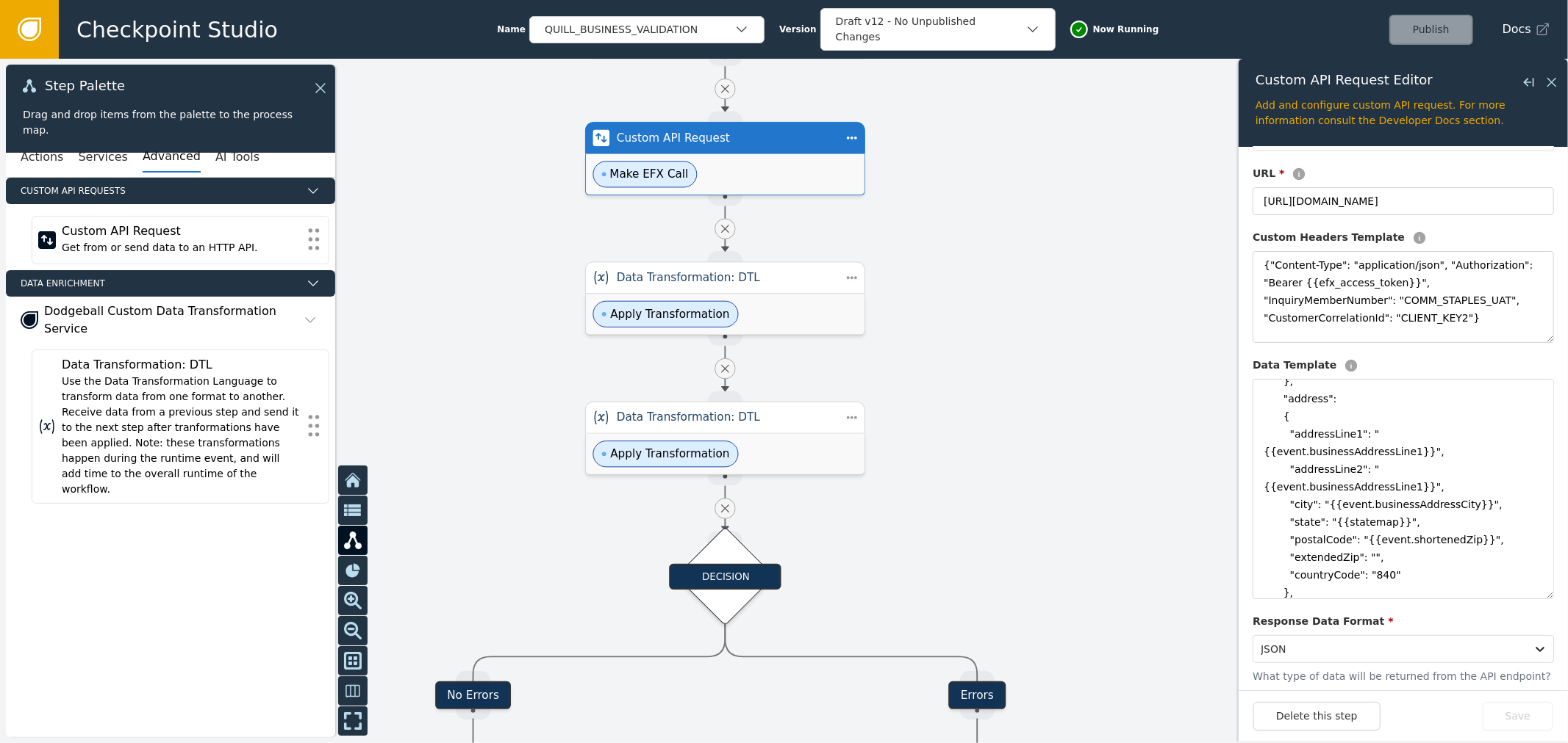
drag, startPoint x: 982, startPoint y: 529, endPoint x: 981, endPoint y: 377, distance: 152.0
click at [981, 377] on div at bounding box center [784, 401] width 1568 height 685
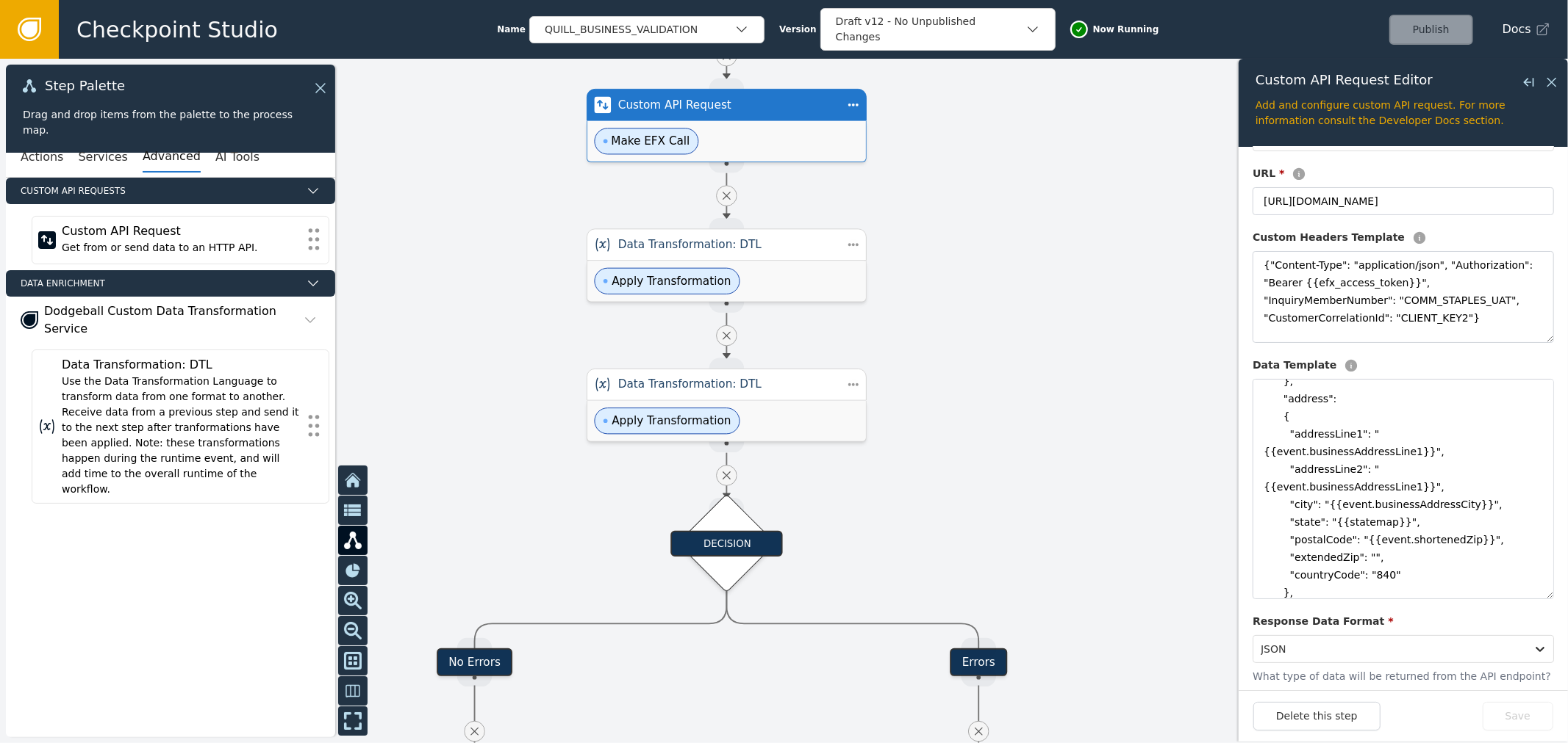
drag, startPoint x: 988, startPoint y: 523, endPoint x: 990, endPoint y: 460, distance: 63.0
click at [990, 460] on div at bounding box center [784, 401] width 1568 height 685
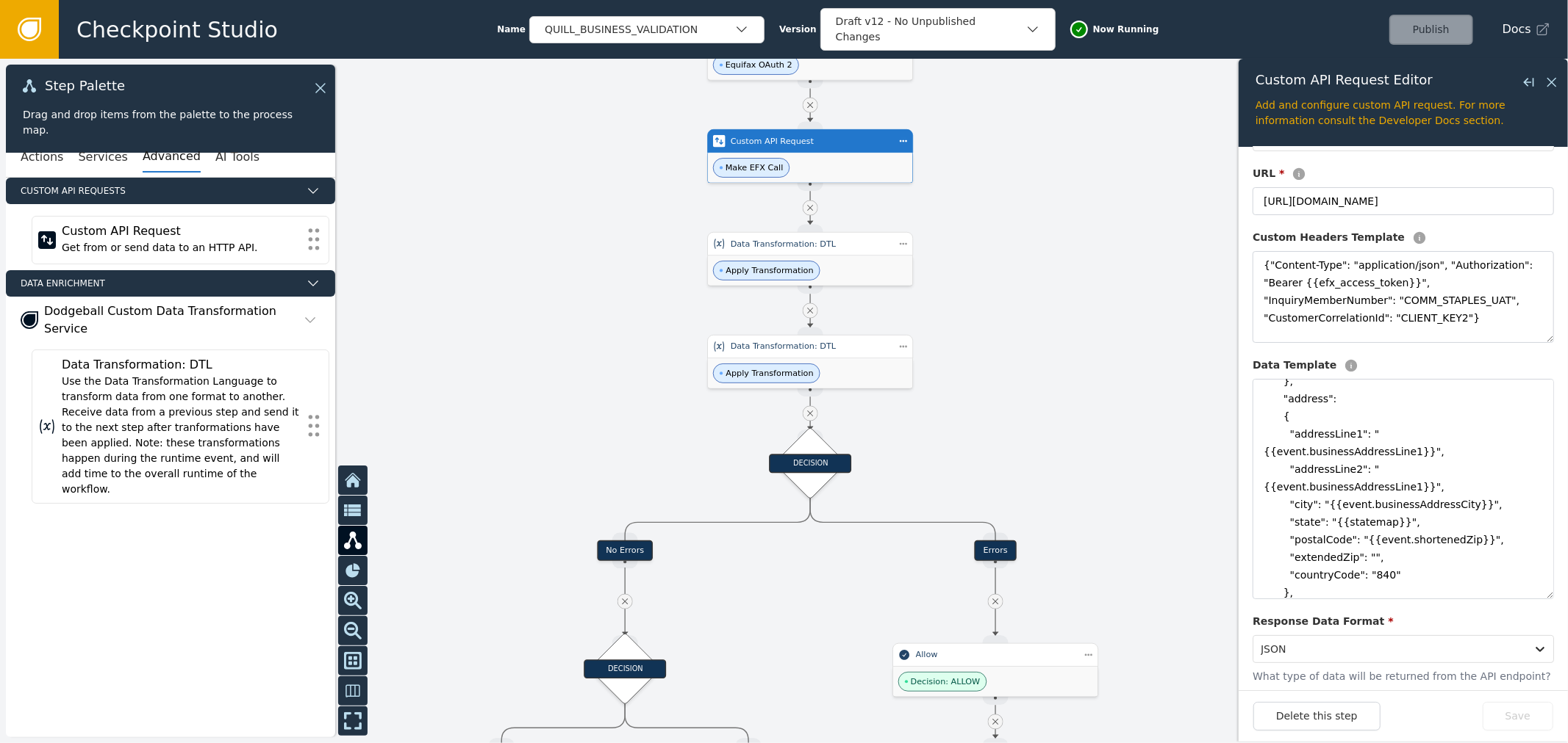
drag, startPoint x: 1010, startPoint y: 381, endPoint x: 1012, endPoint y: 341, distance: 40.0
click at [1012, 341] on div at bounding box center [784, 401] width 1568 height 685
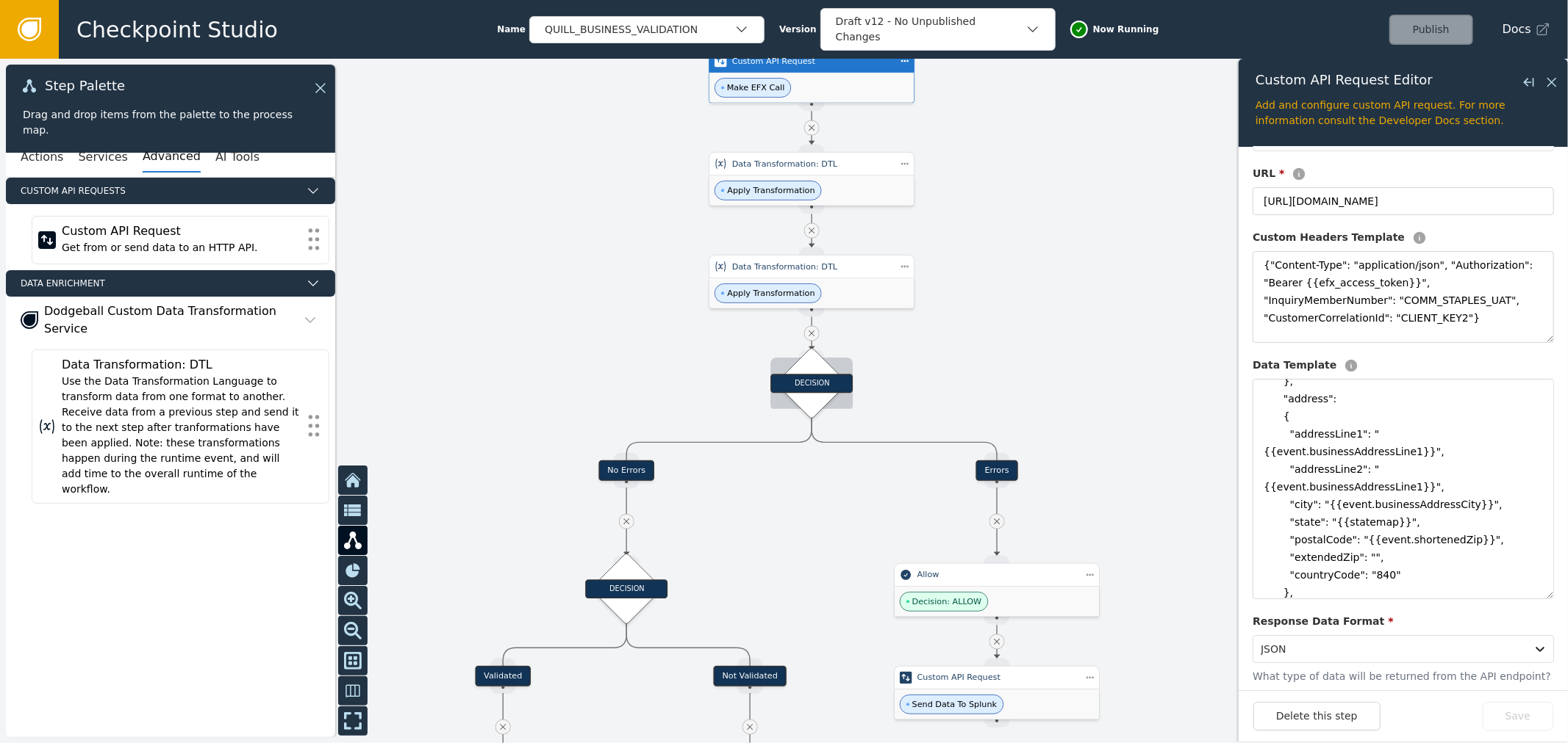
click at [827, 395] on div "DECISION" at bounding box center [812, 384] width 51 height 51
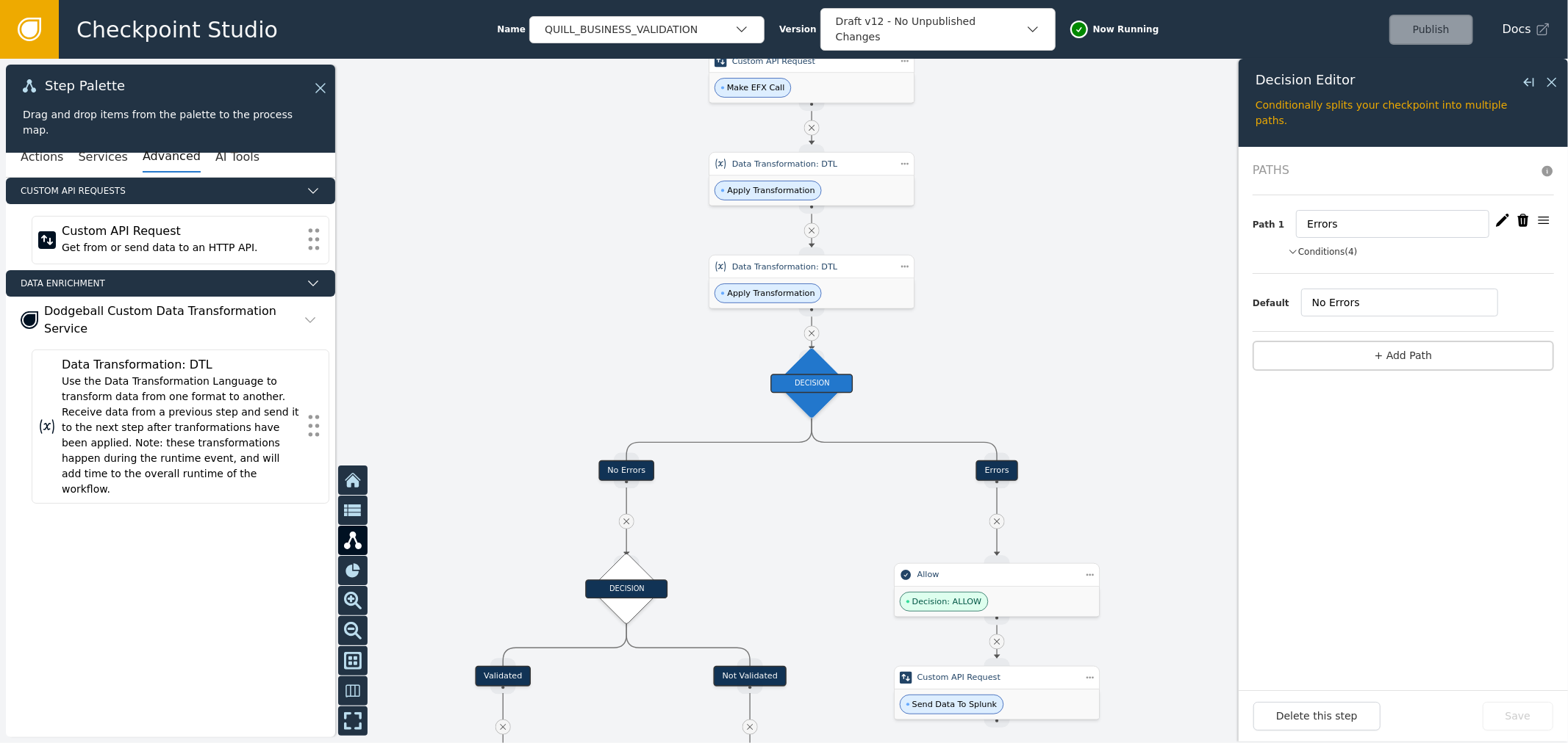
click at [1301, 246] on button "Conditions (4)" at bounding box center [1322, 252] width 70 height 14
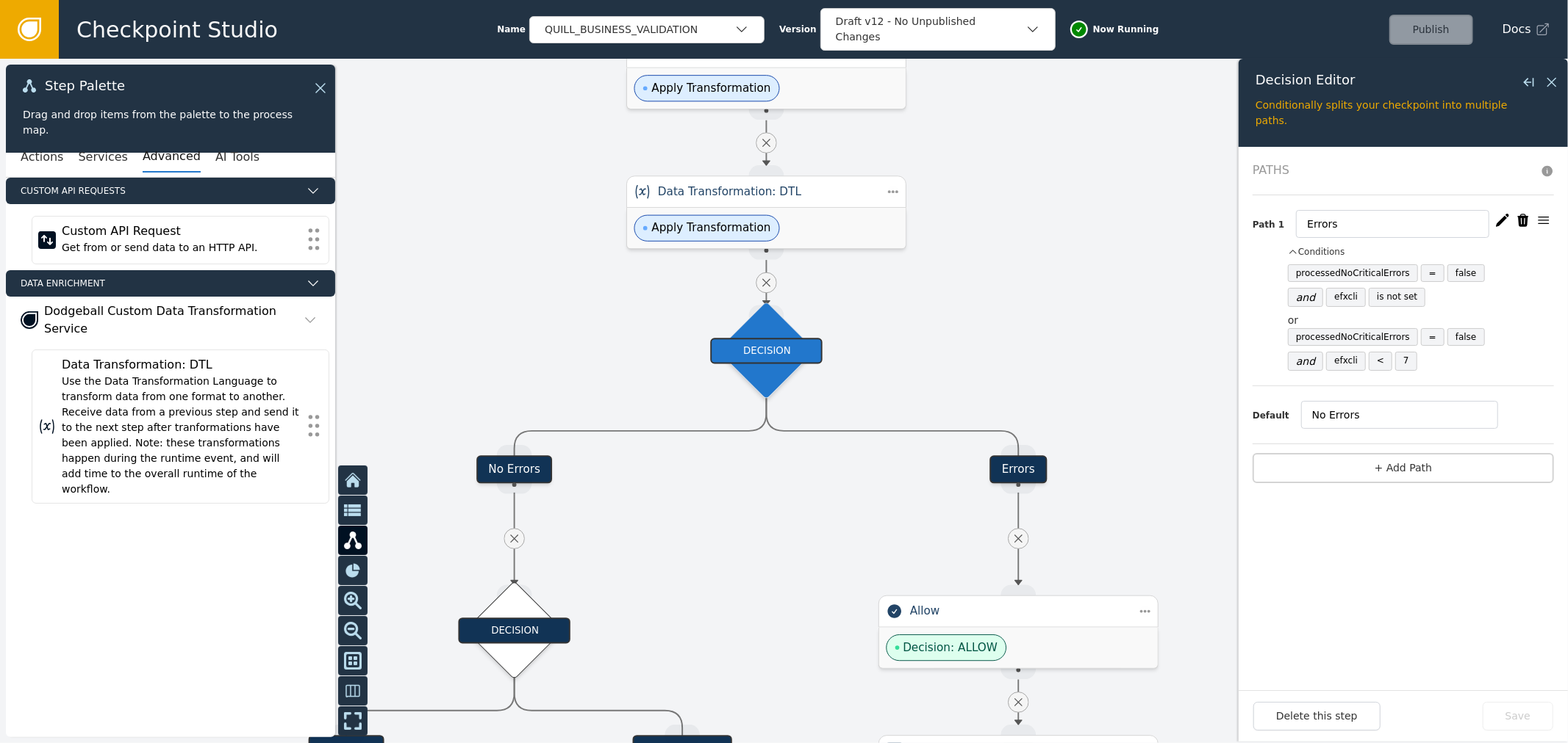
drag, startPoint x: 915, startPoint y: 369, endPoint x: 900, endPoint y: 341, distance: 31.8
click at [900, 341] on div at bounding box center [784, 401] width 1568 height 685
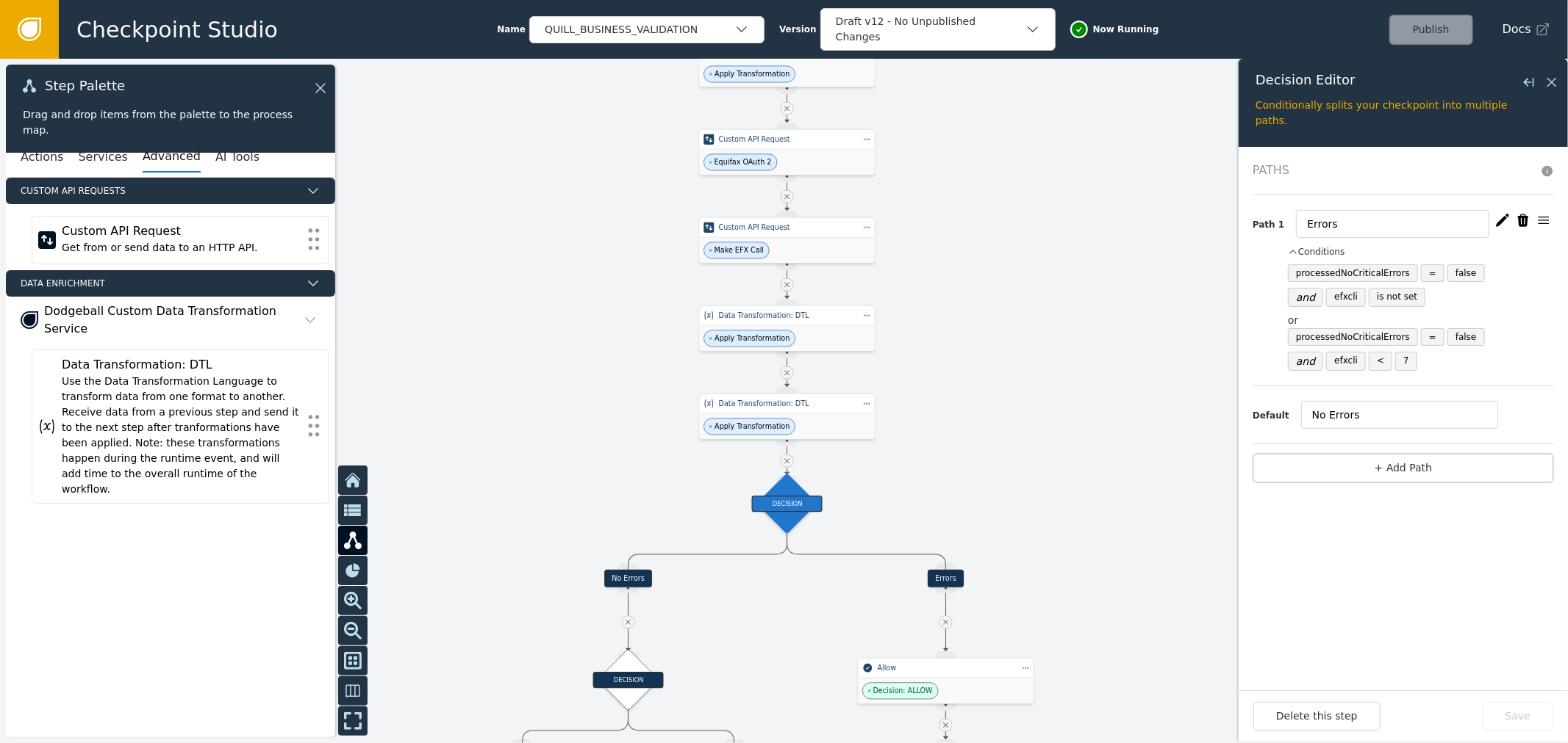
drag, startPoint x: 997, startPoint y: 274, endPoint x: 991, endPoint y: 355, distance: 81.2
click at [991, 355] on div at bounding box center [784, 401] width 1568 height 685
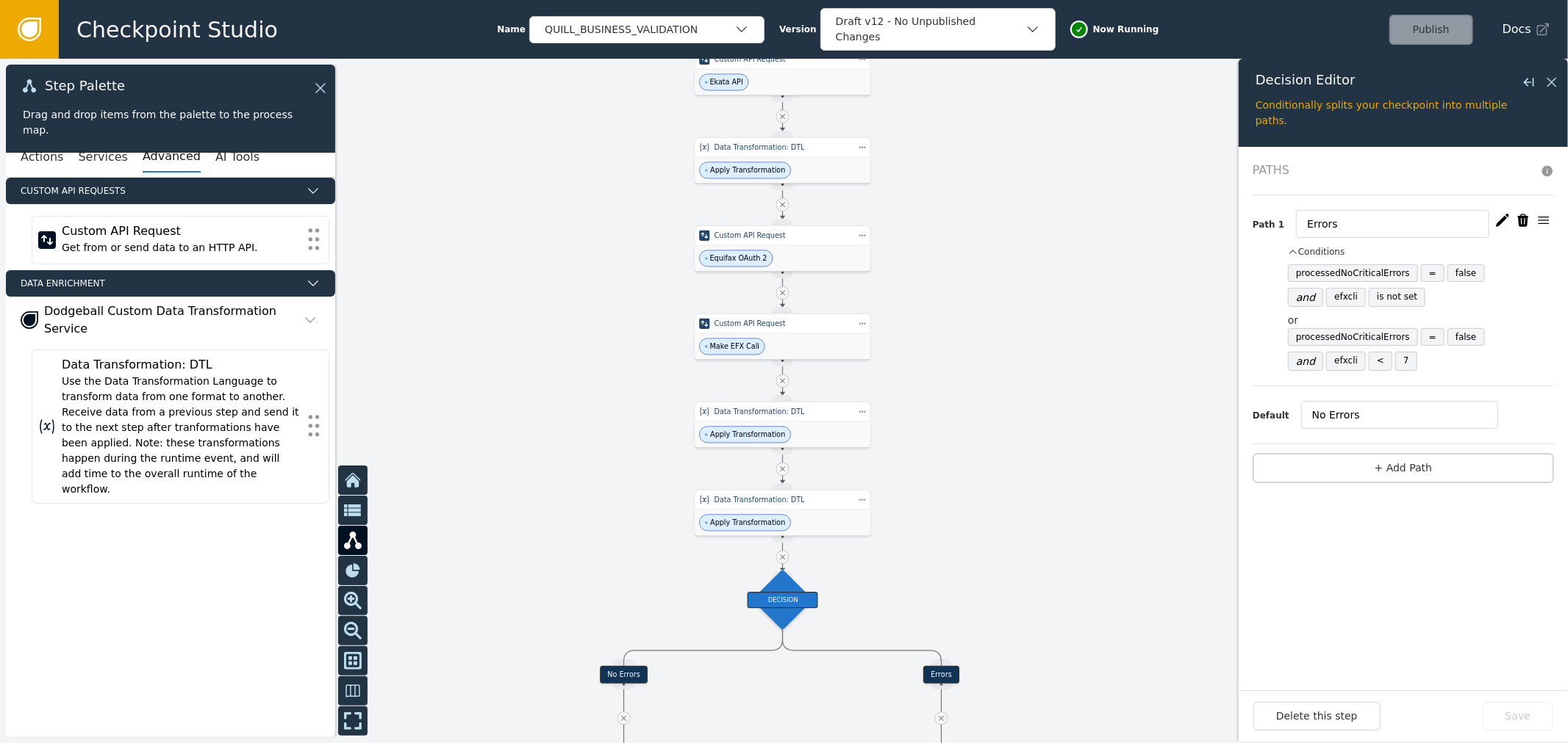
drag, startPoint x: 1026, startPoint y: 388, endPoint x: 1026, endPoint y: 476, distance: 88.0
click at [1026, 476] on div at bounding box center [784, 401] width 1568 height 685
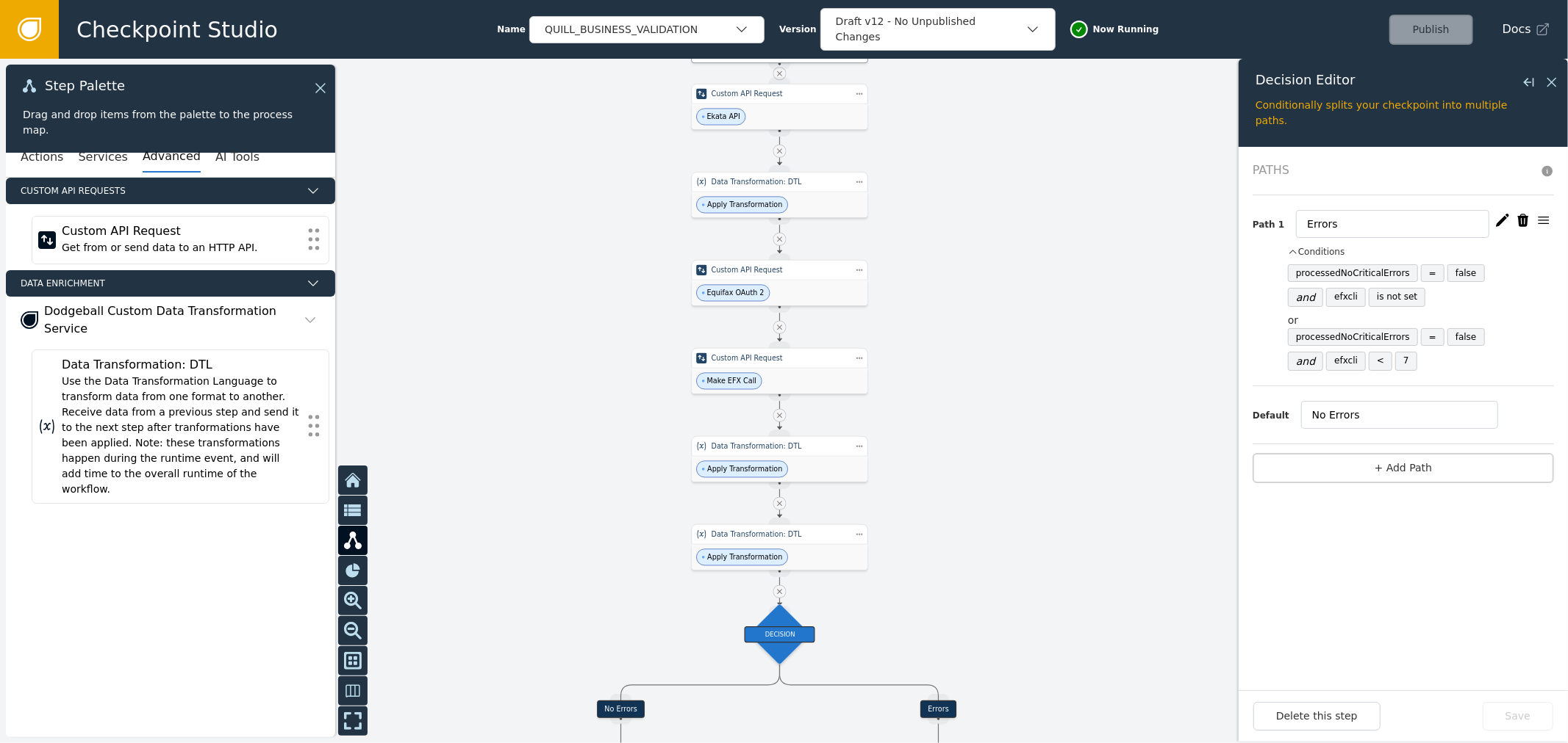
drag, startPoint x: 1026, startPoint y: 278, endPoint x: 1015, endPoint y: 380, distance: 102.6
click at [1015, 382] on div at bounding box center [784, 401] width 1568 height 685
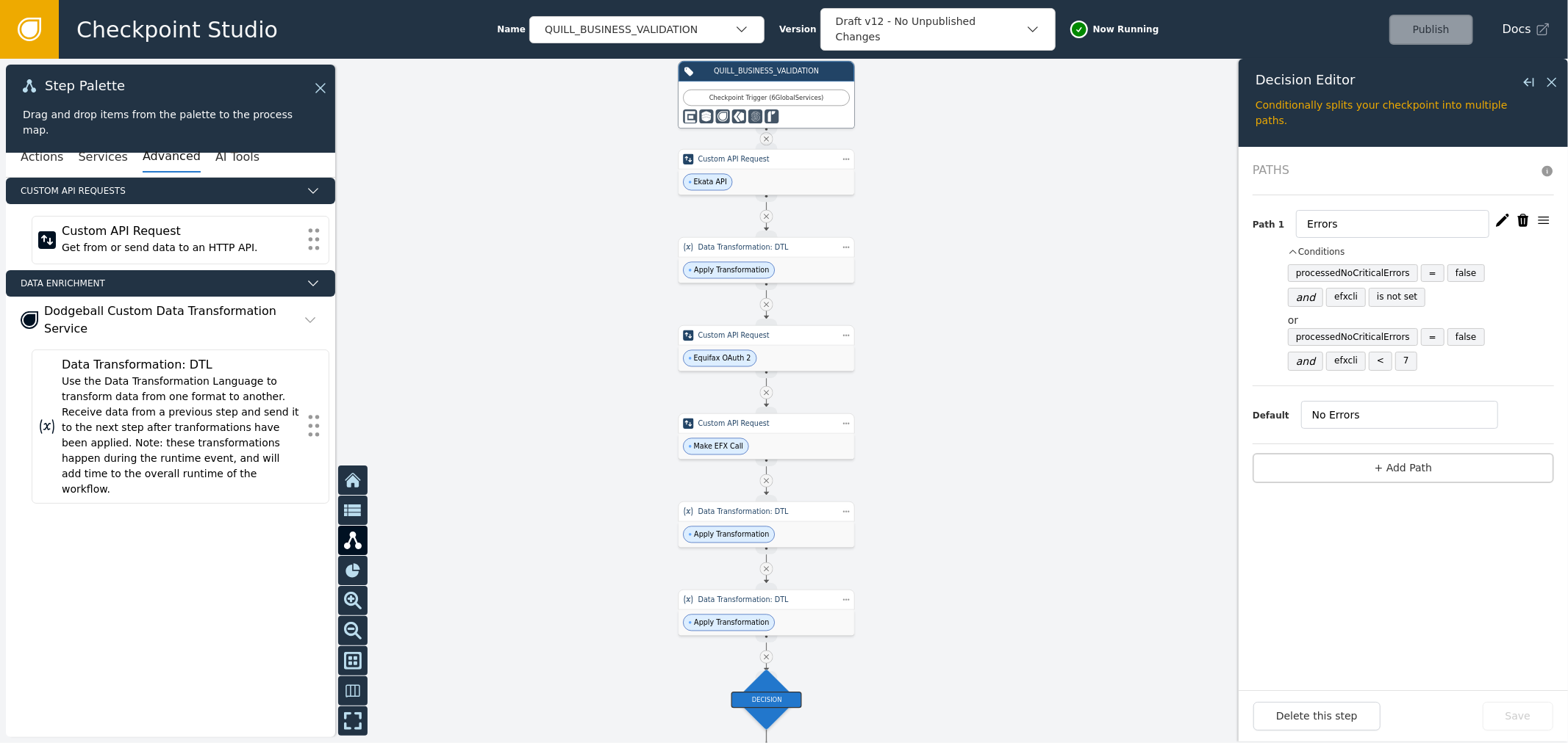
drag, startPoint x: 1015, startPoint y: 381, endPoint x: 1008, endPoint y: 376, distance: 8.6
click at [1008, 376] on div at bounding box center [784, 401] width 1568 height 685
click at [801, 84] on div "Checkpoint Trigger ( 6 Global Services )" at bounding box center [766, 105] width 176 height 46
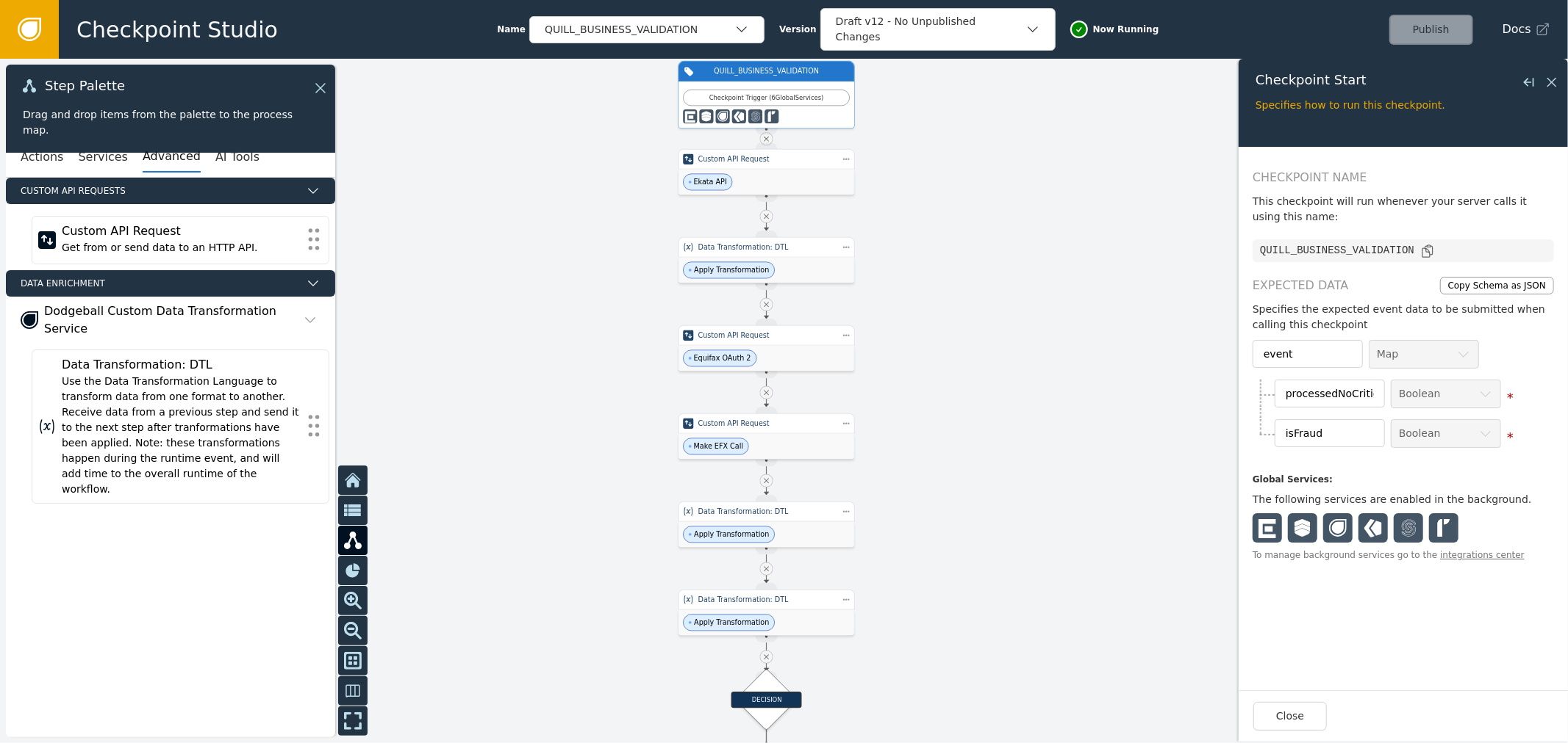
drag, startPoint x: 958, startPoint y: 201, endPoint x: 959, endPoint y: 187, distance: 14.0
click at [959, 187] on div at bounding box center [784, 401] width 1568 height 685
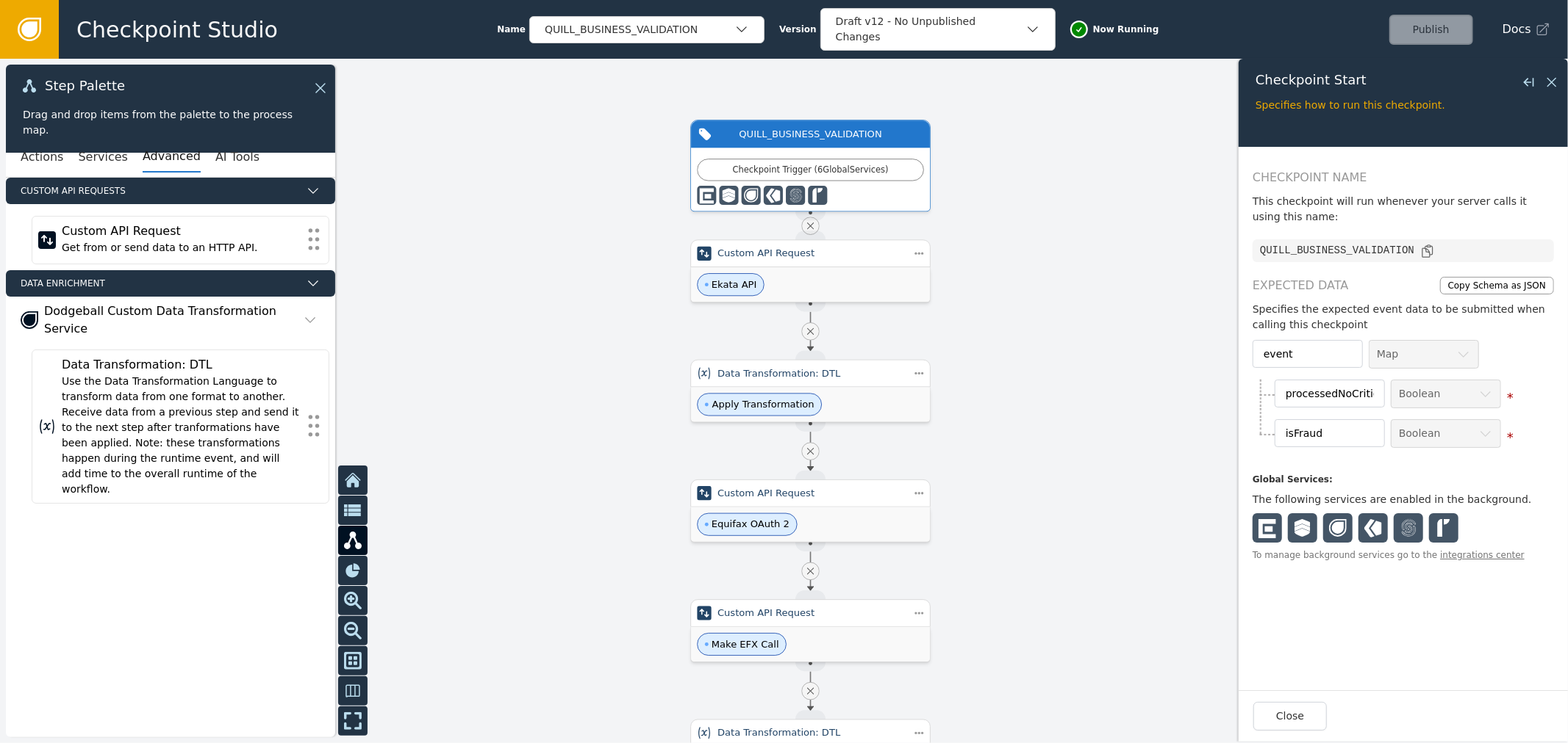
drag, startPoint x: 952, startPoint y: 265, endPoint x: 1004, endPoint y: 335, distance: 87.2
click at [1004, 335] on div at bounding box center [784, 401] width 1568 height 685
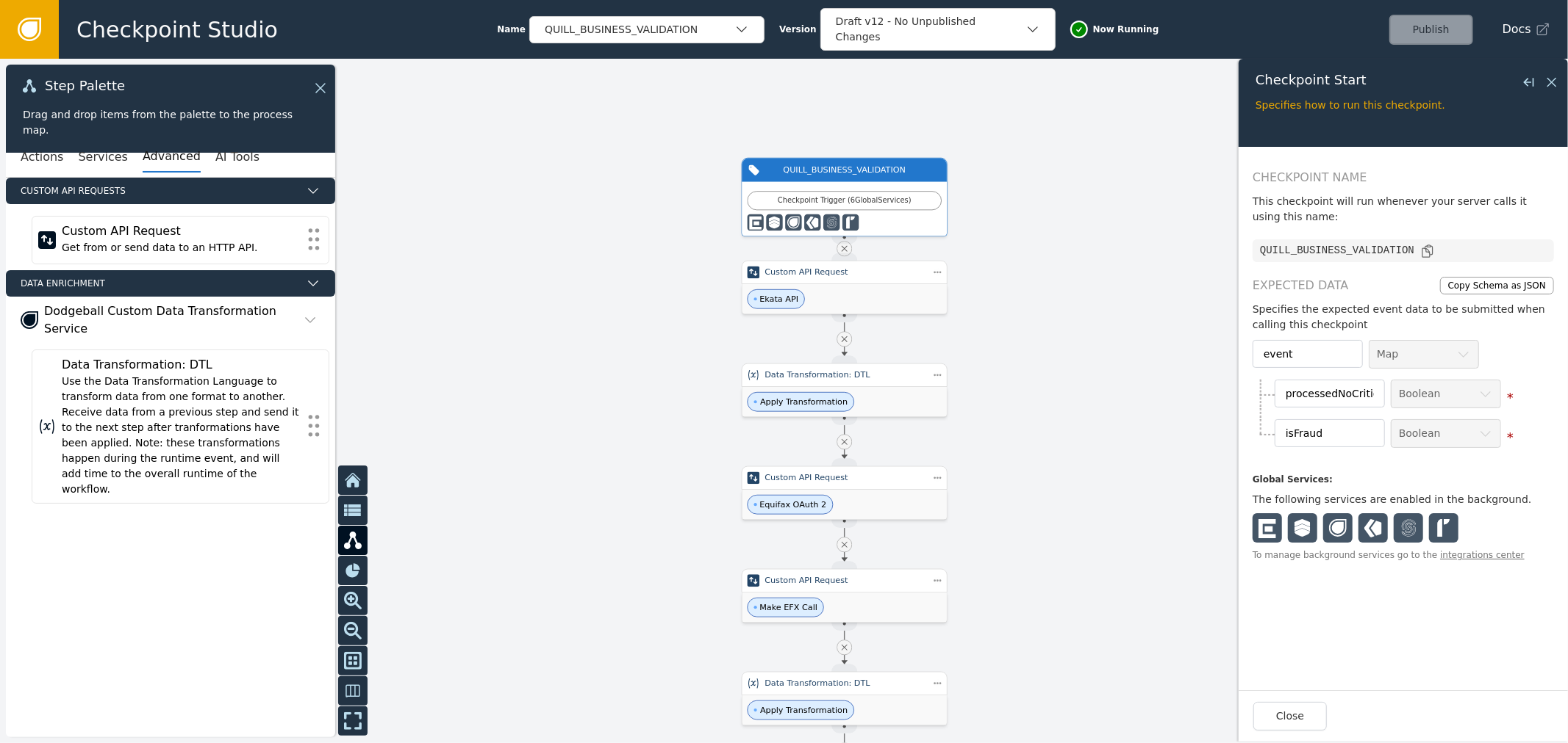
drag, startPoint x: 1024, startPoint y: 297, endPoint x: 983, endPoint y: 244, distance: 67.0
click at [983, 244] on div at bounding box center [784, 401] width 1568 height 685
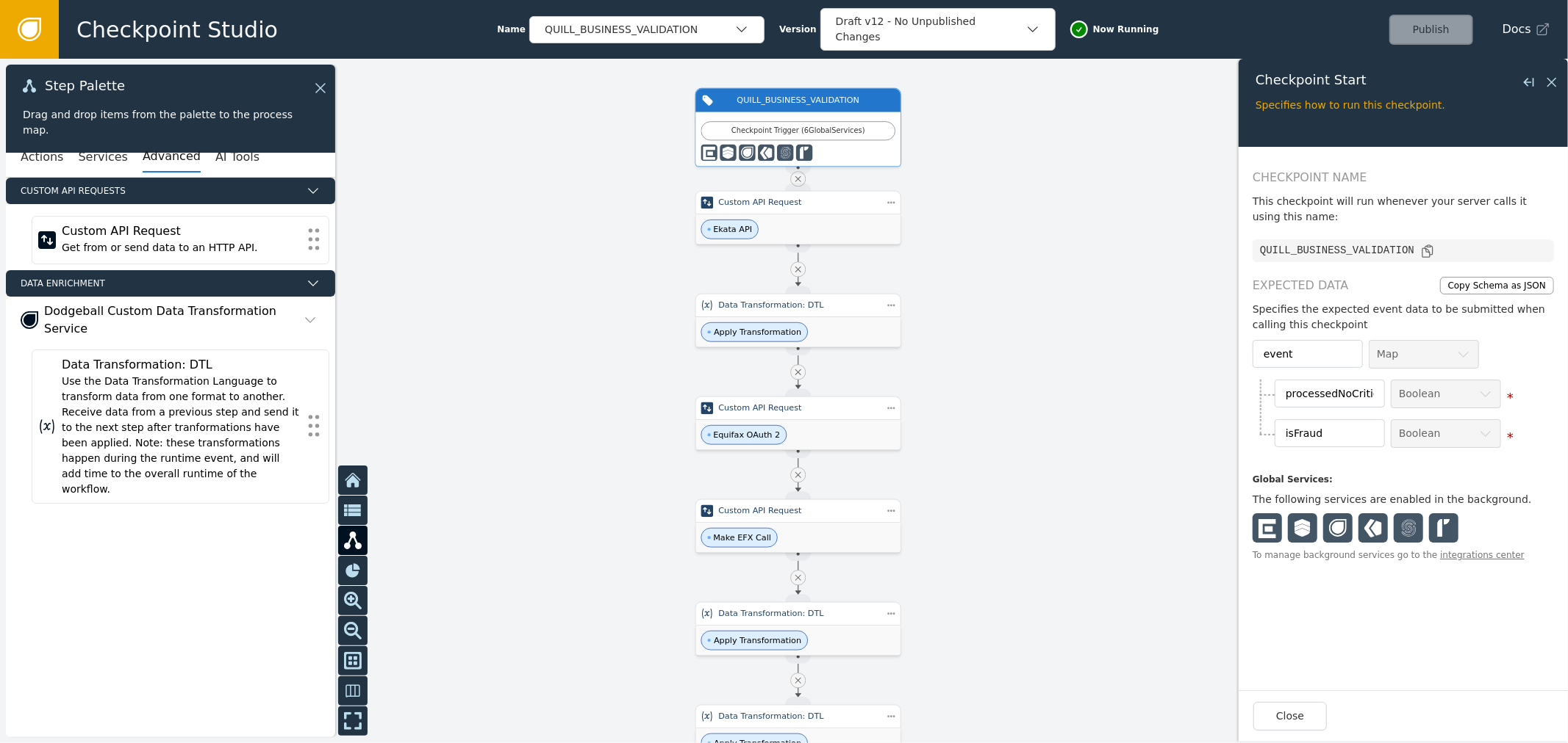
drag, startPoint x: 974, startPoint y: 281, endPoint x: 966, endPoint y: 225, distance: 56.6
click at [966, 225] on div at bounding box center [784, 401] width 1568 height 685
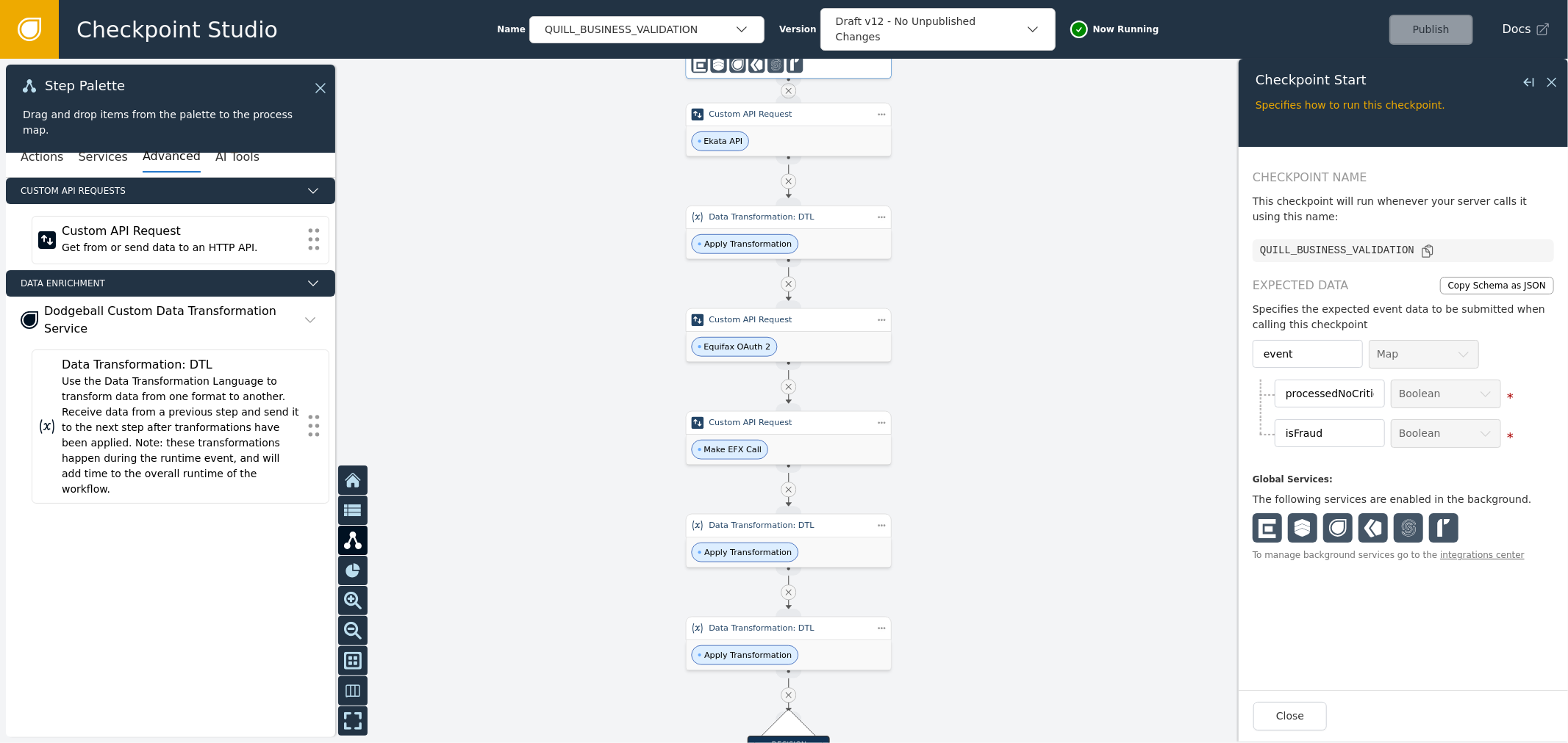
drag, startPoint x: 954, startPoint y: 236, endPoint x: 929, endPoint y: 199, distance: 44.7
click at [948, 222] on div at bounding box center [784, 401] width 1568 height 685
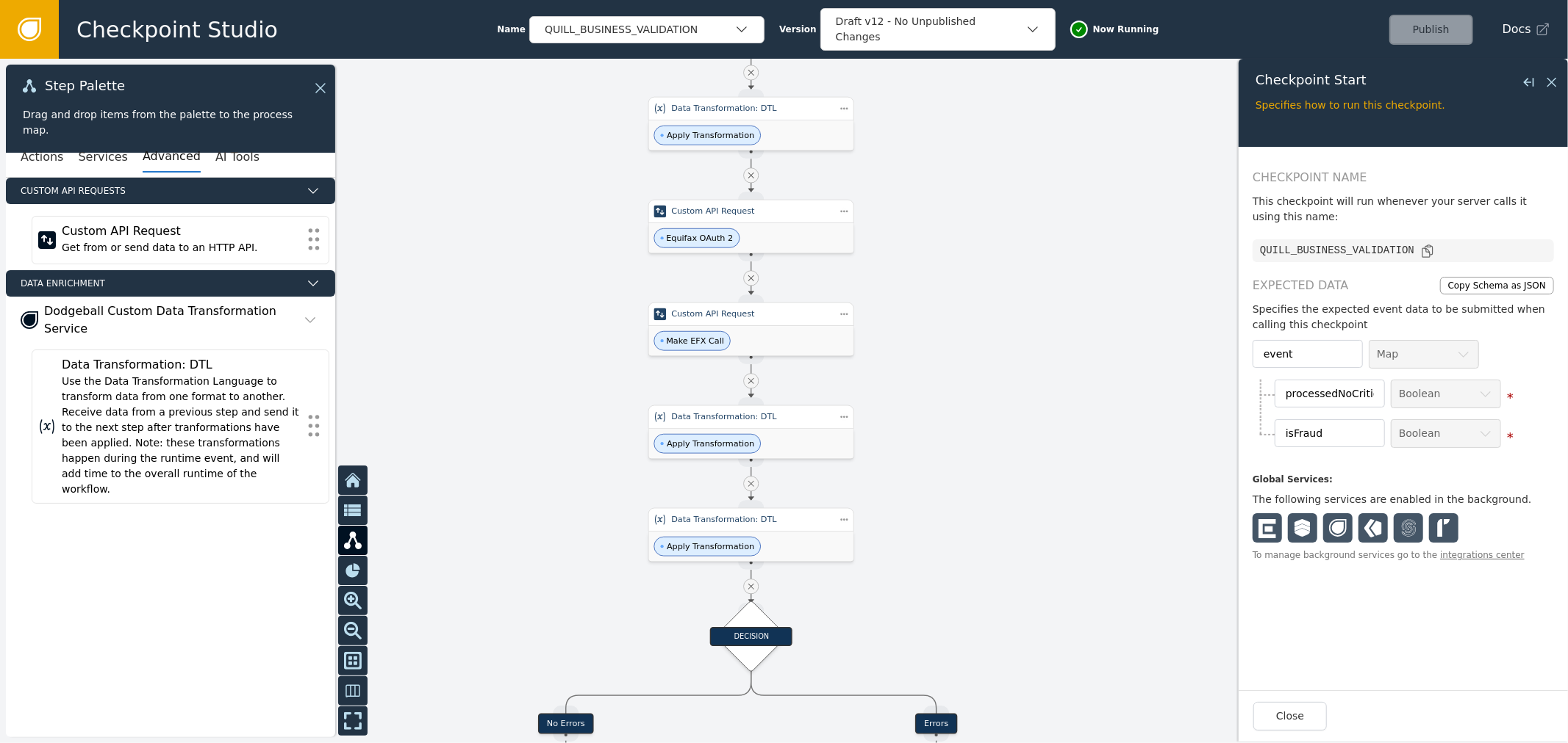
drag, startPoint x: 1008, startPoint y: 363, endPoint x: 967, endPoint y: 252, distance: 118.3
click at [969, 254] on div at bounding box center [784, 401] width 1568 height 685
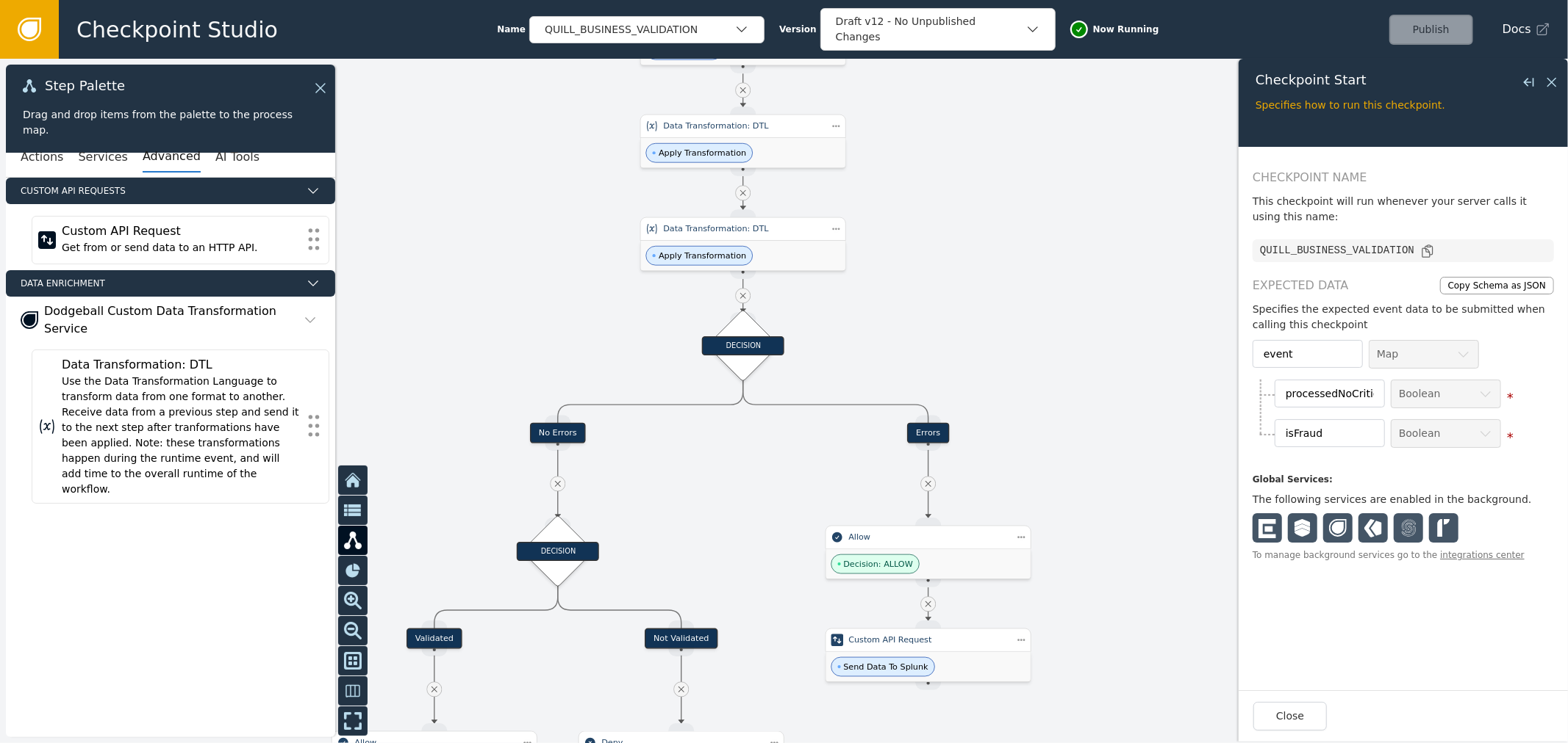
drag, startPoint x: 875, startPoint y: 590, endPoint x: 880, endPoint y: 273, distance: 317.0
click at [875, 304] on div at bounding box center [784, 401] width 1568 height 685
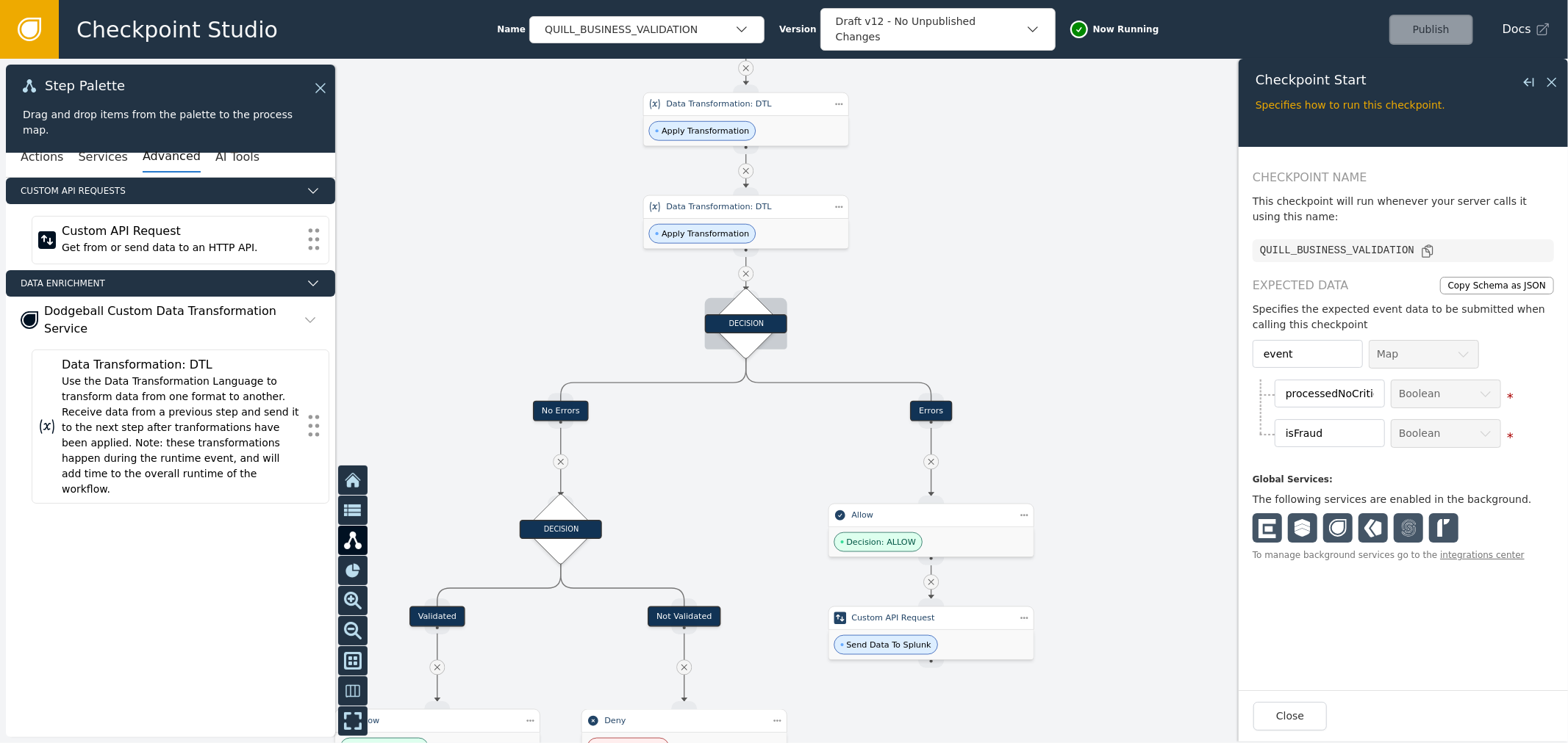
click at [760, 332] on div "DECISION" at bounding box center [745, 323] width 82 height 19
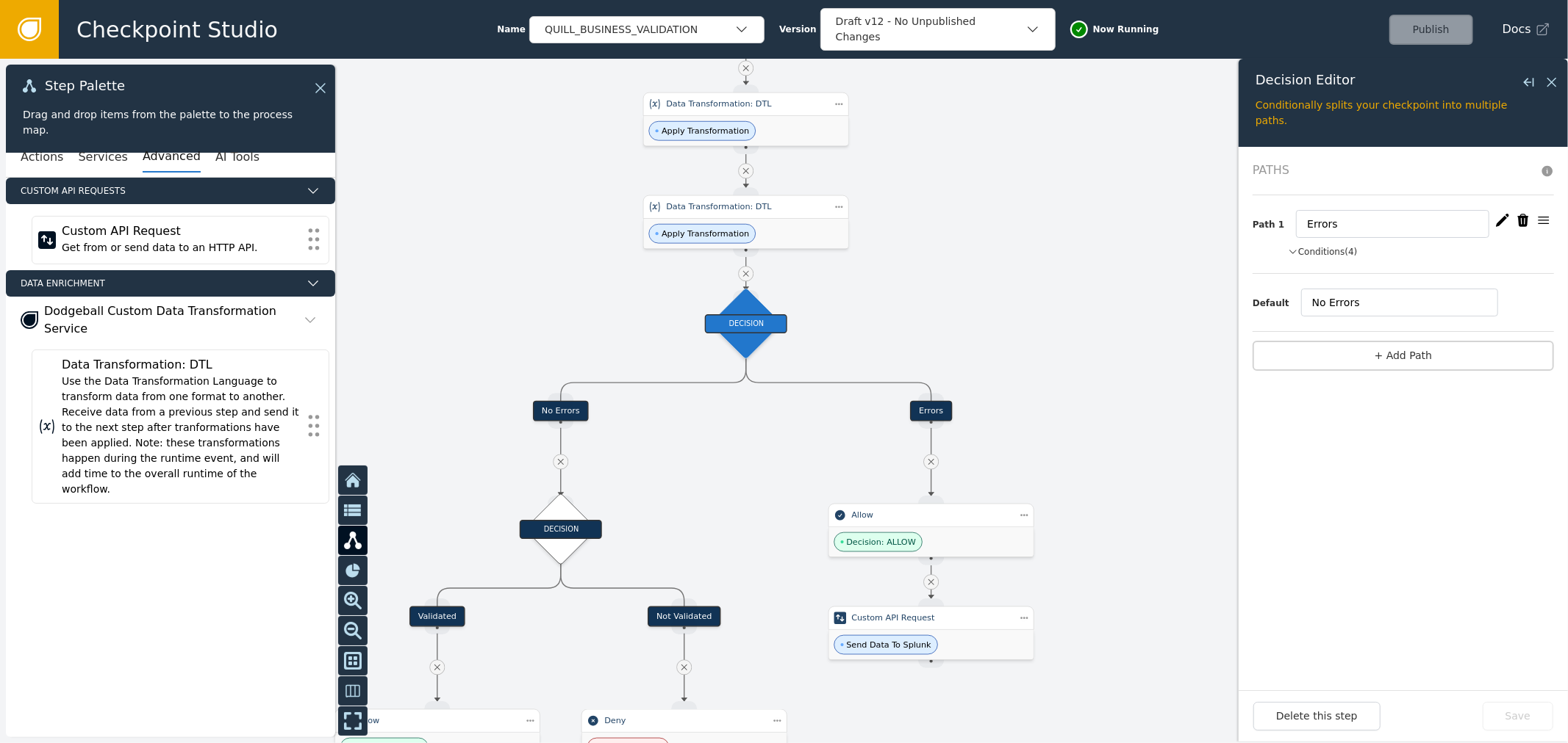
drag, startPoint x: 1327, startPoint y: 264, endPoint x: 1331, endPoint y: 257, distance: 8.1
click at [1329, 261] on div "Path 1 Errors Conditions (4) processedNoCriticalErrors = false and efxcli is no…" at bounding box center [1402, 234] width 302 height 79
click at [1332, 252] on button "Conditions (4)" at bounding box center [1322, 252] width 70 height 14
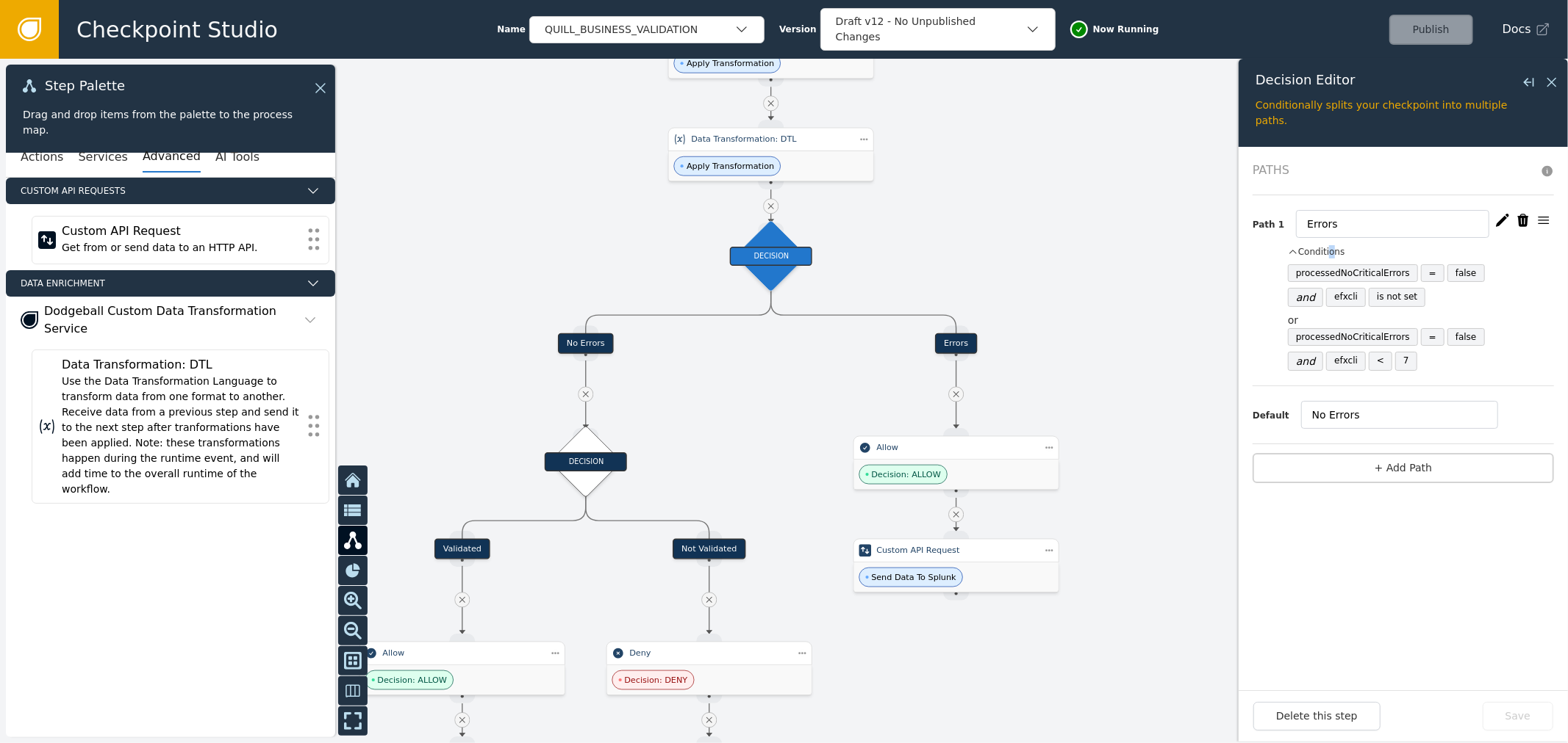
drag, startPoint x: 1051, startPoint y: 347, endPoint x: 1076, endPoint y: 279, distance: 72.4
click at [1076, 279] on div at bounding box center [784, 401] width 1568 height 685
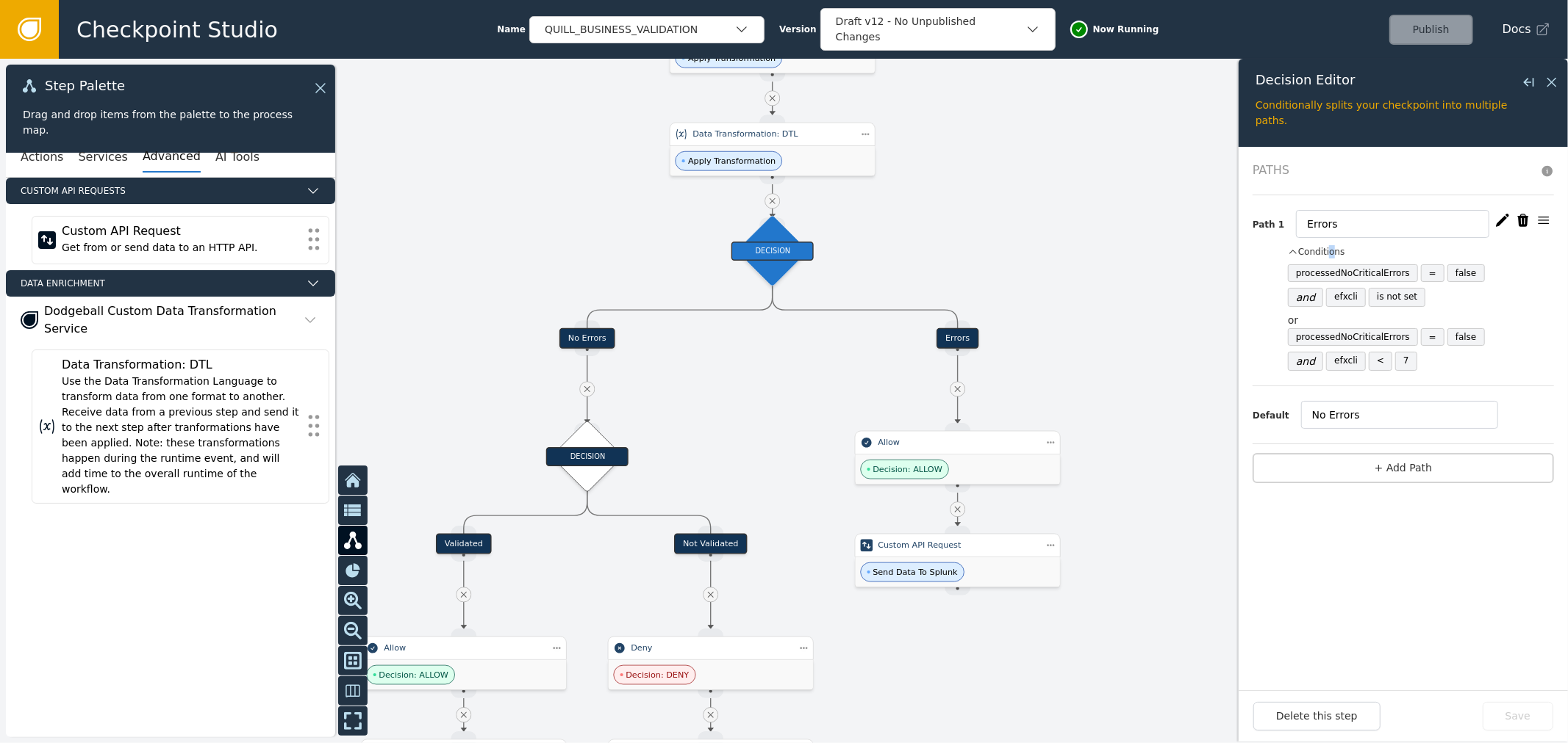
drag, startPoint x: 985, startPoint y: 237, endPoint x: 1002, endPoint y: 193, distance: 47.2
click at [1002, 193] on div at bounding box center [784, 401] width 1568 height 685
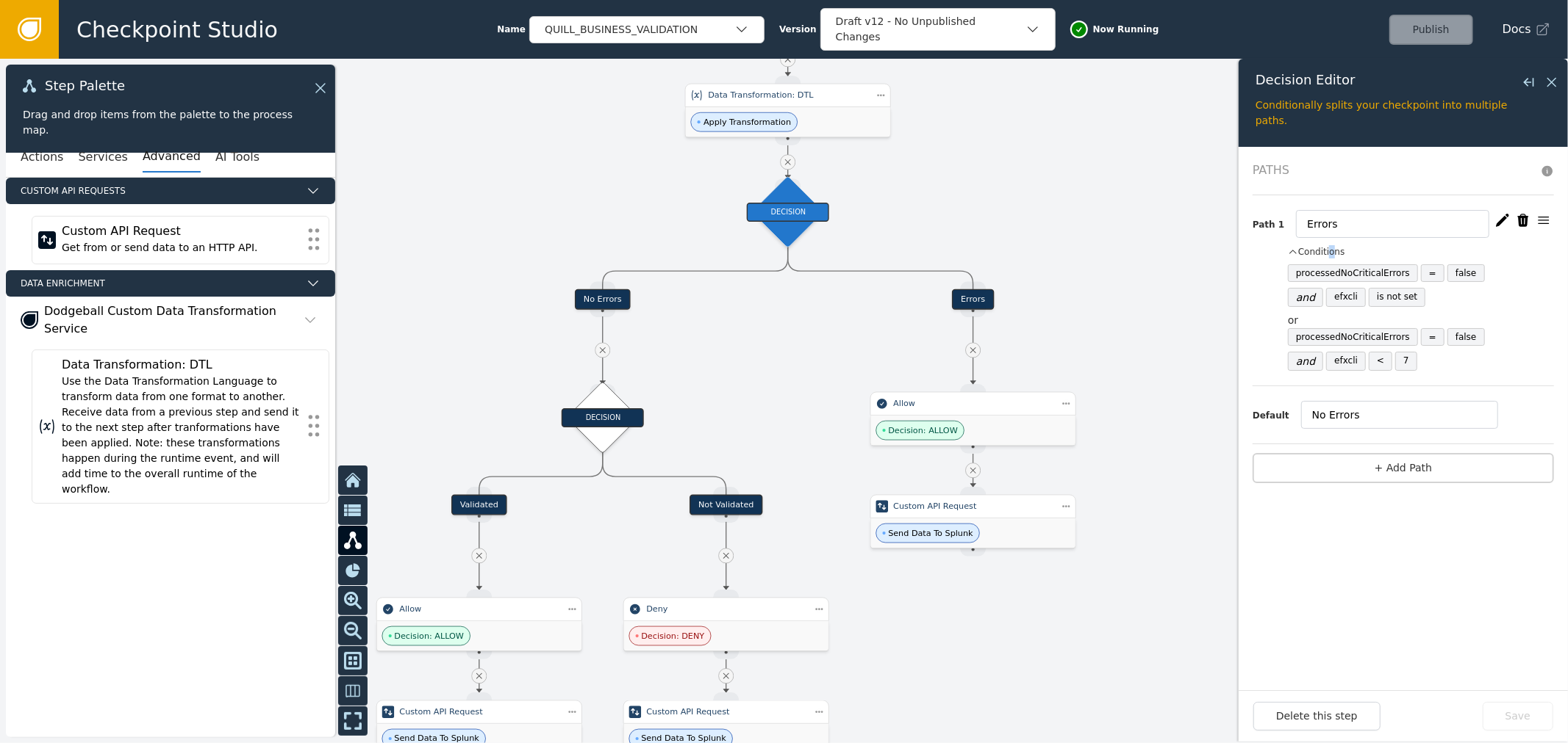
drag, startPoint x: 969, startPoint y: 215, endPoint x: 931, endPoint y: 210, distance: 38.3
click at [968, 210] on div at bounding box center [784, 401] width 1568 height 685
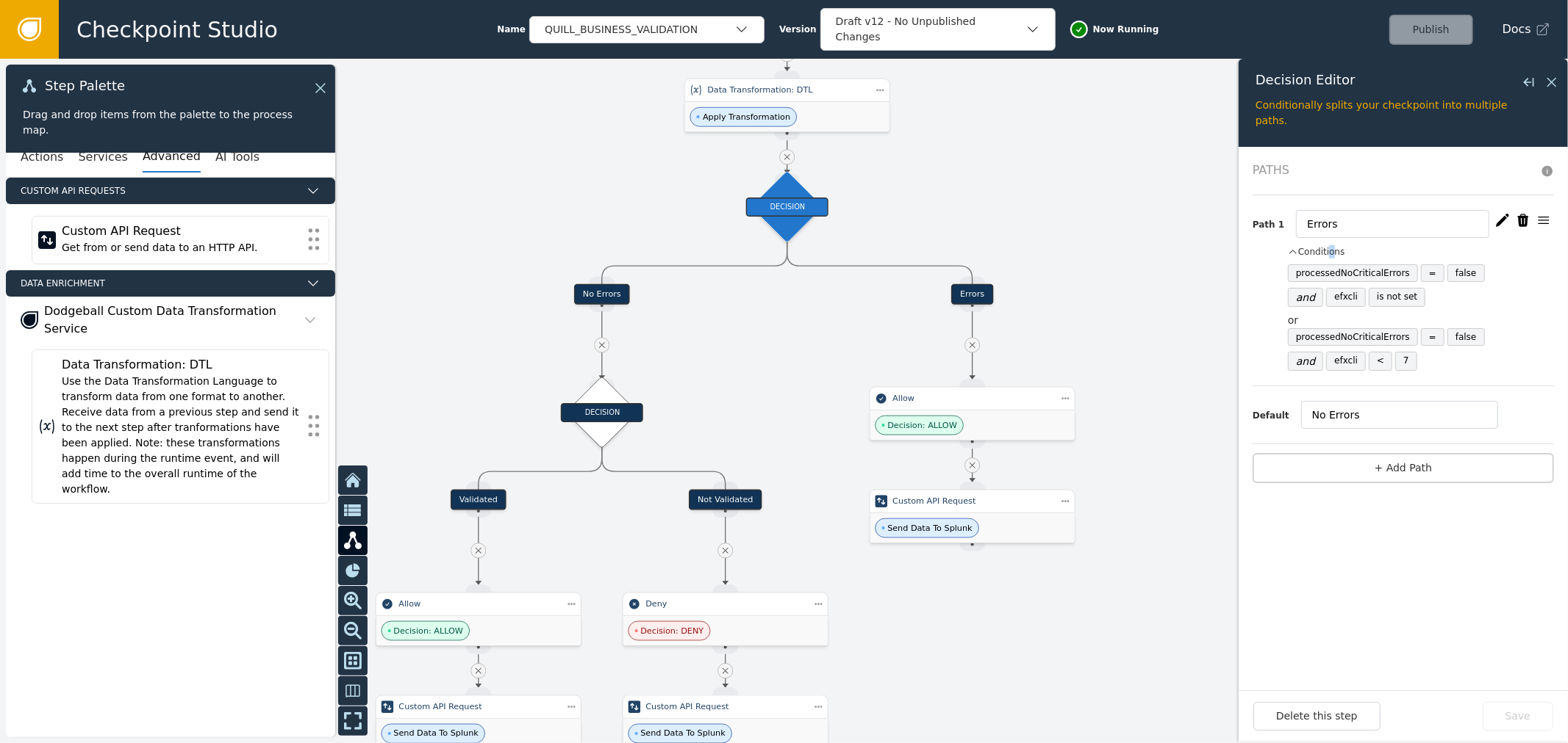
click at [1500, 225] on icon "button" at bounding box center [1501, 220] width 14 height 14
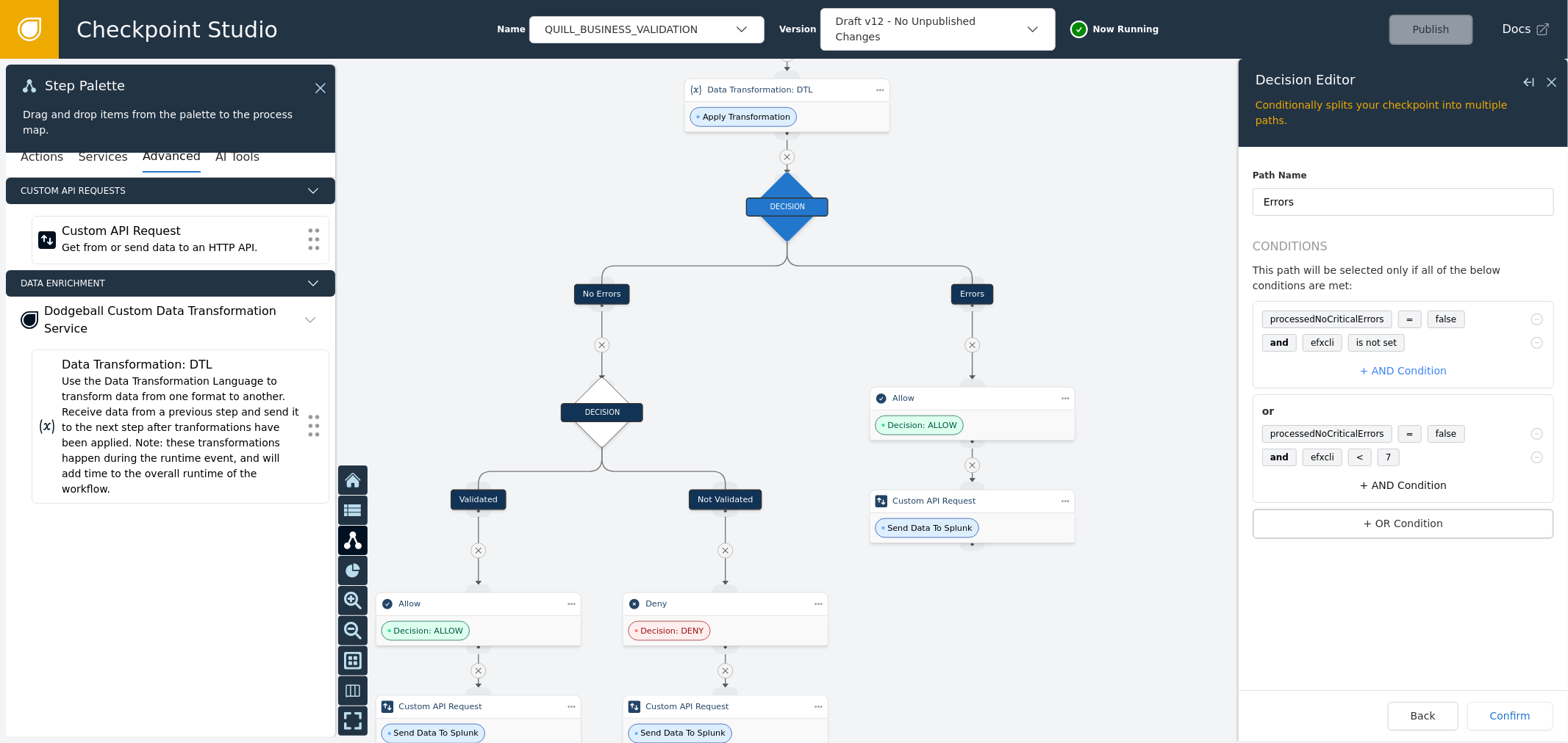
drag, startPoint x: 1404, startPoint y: 504, endPoint x: 1414, endPoint y: 472, distance: 33.5
click at [1414, 472] on div "Path Name Errors Conditions This path will be selected only if all of the below…" at bounding box center [1402, 365] width 302 height 393
click at [1414, 472] on button "+ AND Condition" at bounding box center [1403, 485] width 294 height 27
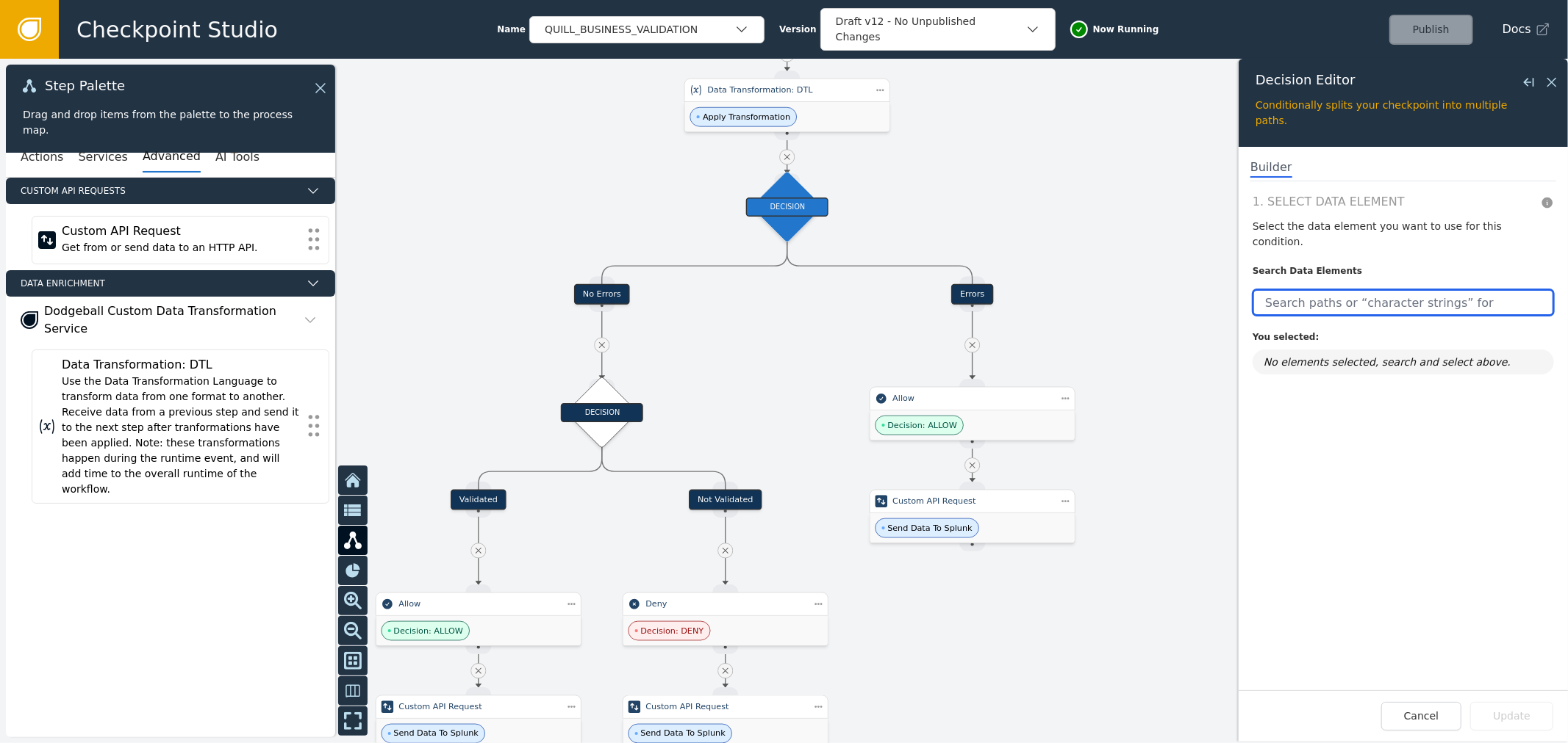
click at [1383, 290] on input "text" at bounding box center [1402, 302] width 302 height 26
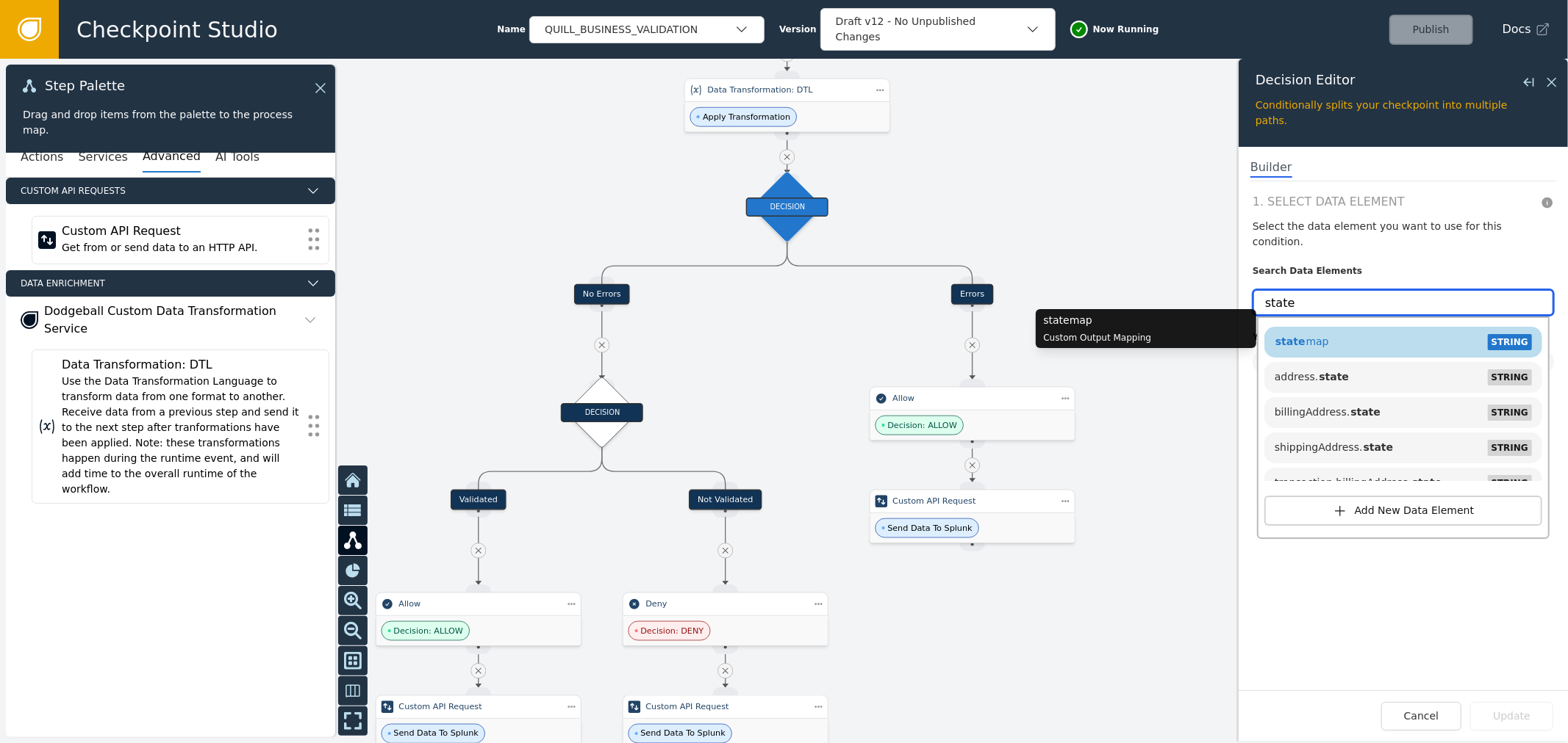
type input "state"
click at [1404, 331] on div "state map STRING" at bounding box center [1402, 342] width 263 height 22
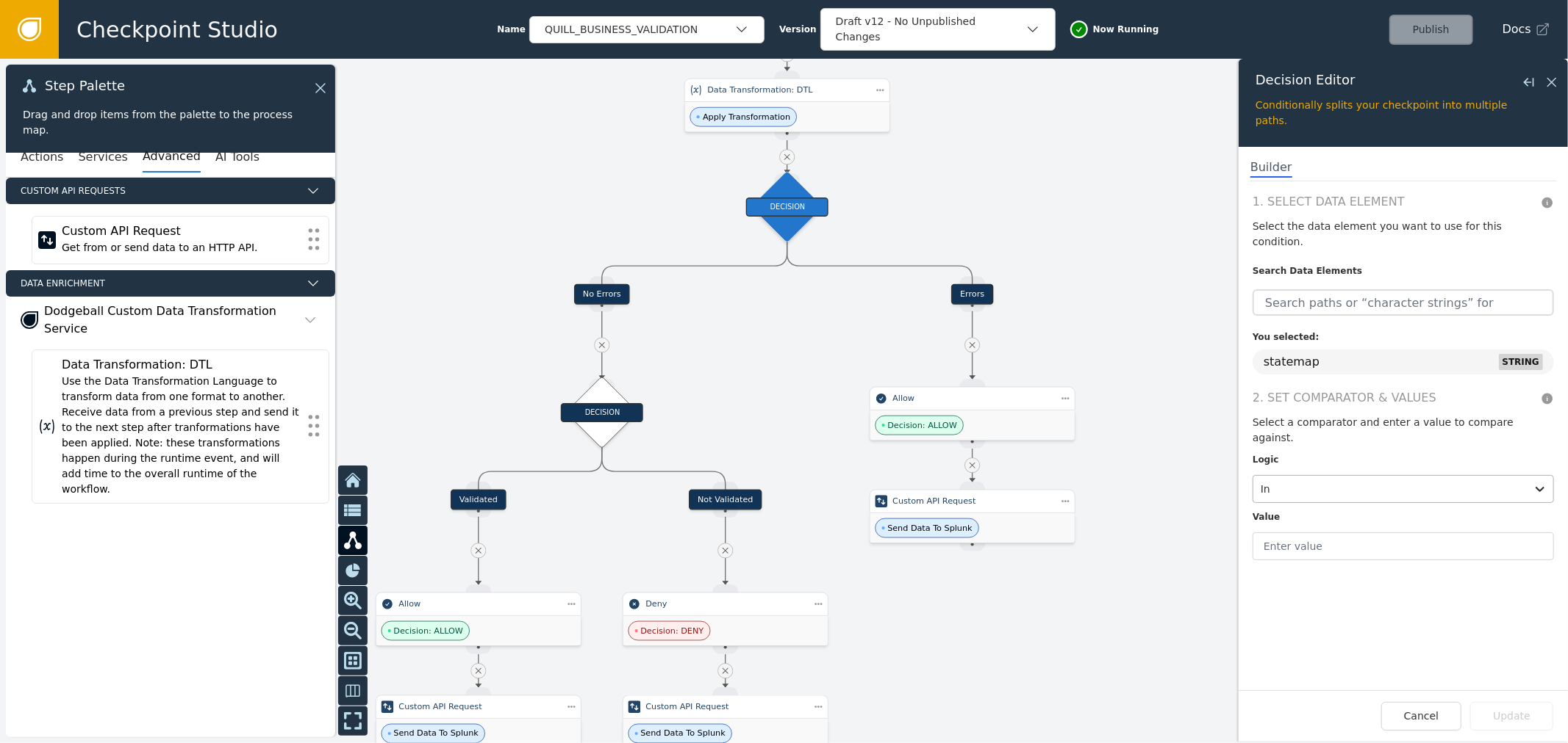
click at [1310, 479] on div at bounding box center [1389, 489] width 258 height 20
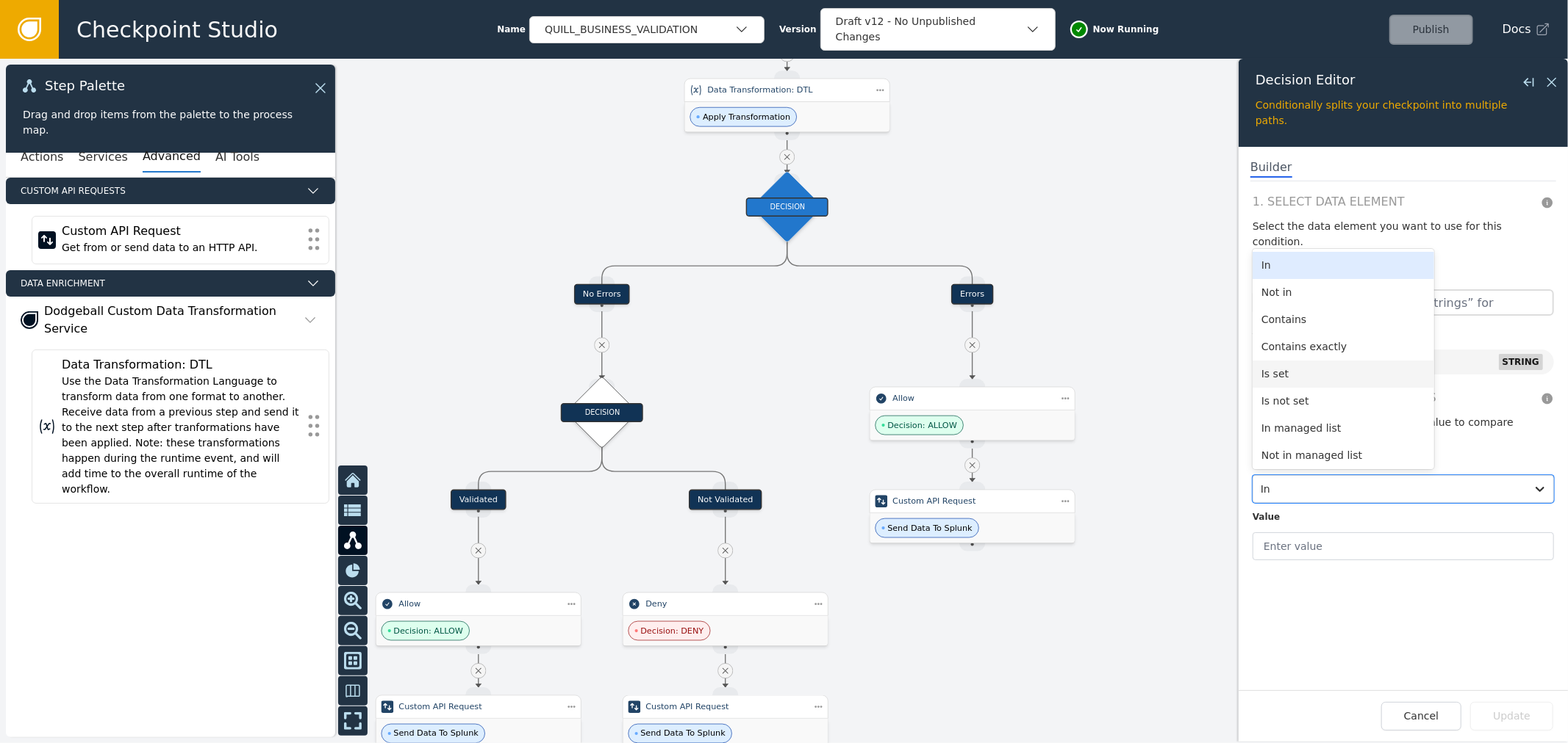
drag, startPoint x: 1340, startPoint y: 287, endPoint x: 1358, endPoint y: 340, distance: 56.0
click at [1358, 340] on div "In Not in Contains Contains exactly Is set Is not set In managed list Not in ma…" at bounding box center [1342, 359] width 182 height 220
drag, startPoint x: 1358, startPoint y: 340, endPoint x: 1370, endPoint y: 324, distance: 20.0
click at [1387, 415] on div "In Not in Contains Contains exactly Is set Is not set In managed list Not in ma…" at bounding box center [1342, 359] width 182 height 220
click at [1318, 306] on div "Contains" at bounding box center [1342, 320] width 182 height 27
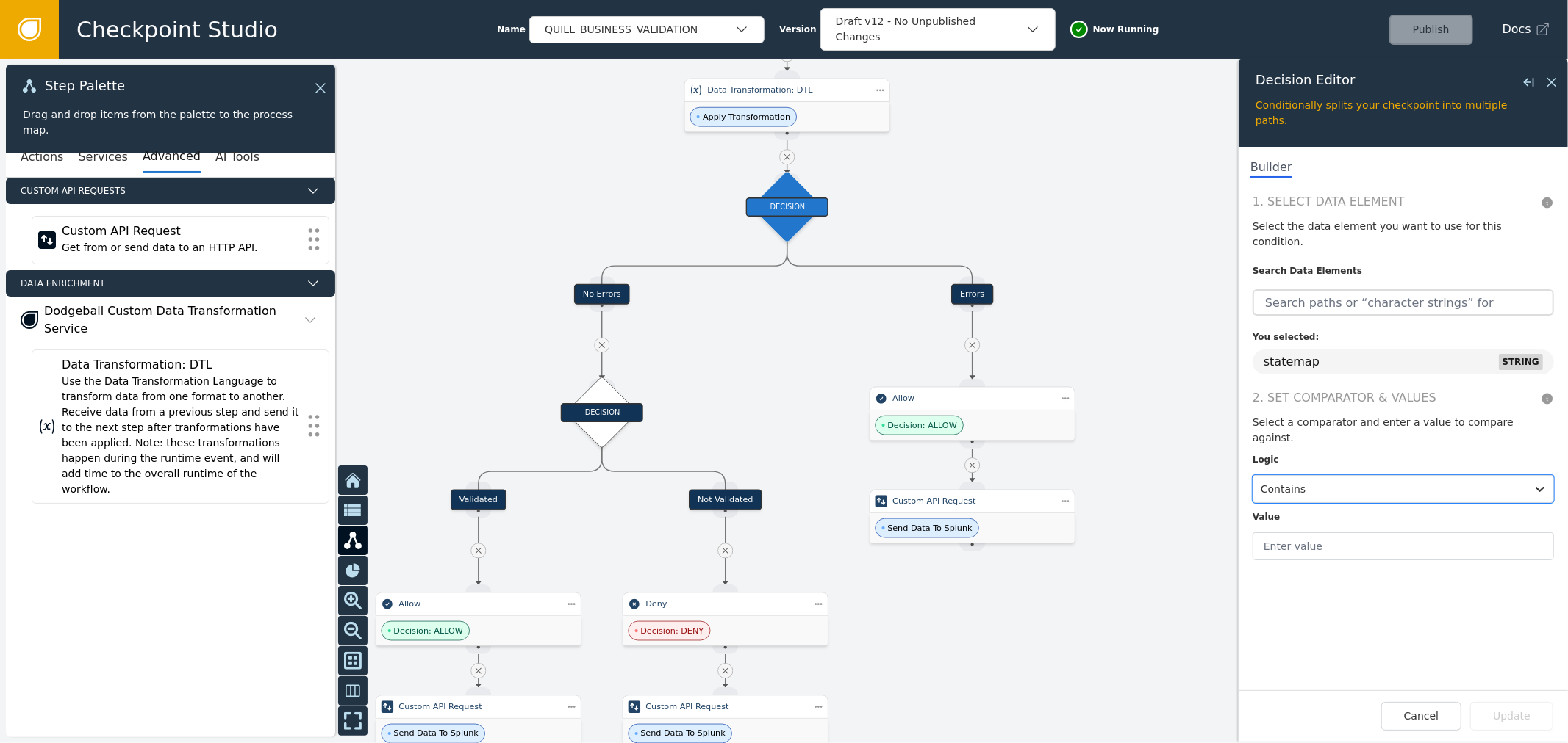
click at [1317, 534] on div "1. Select Data Element Select the data element you want to use for this conditi…" at bounding box center [1403, 442] width 329 height 497
click at [1321, 533] on input "text" at bounding box center [1402, 546] width 302 height 28
type input "[US_STATE]"
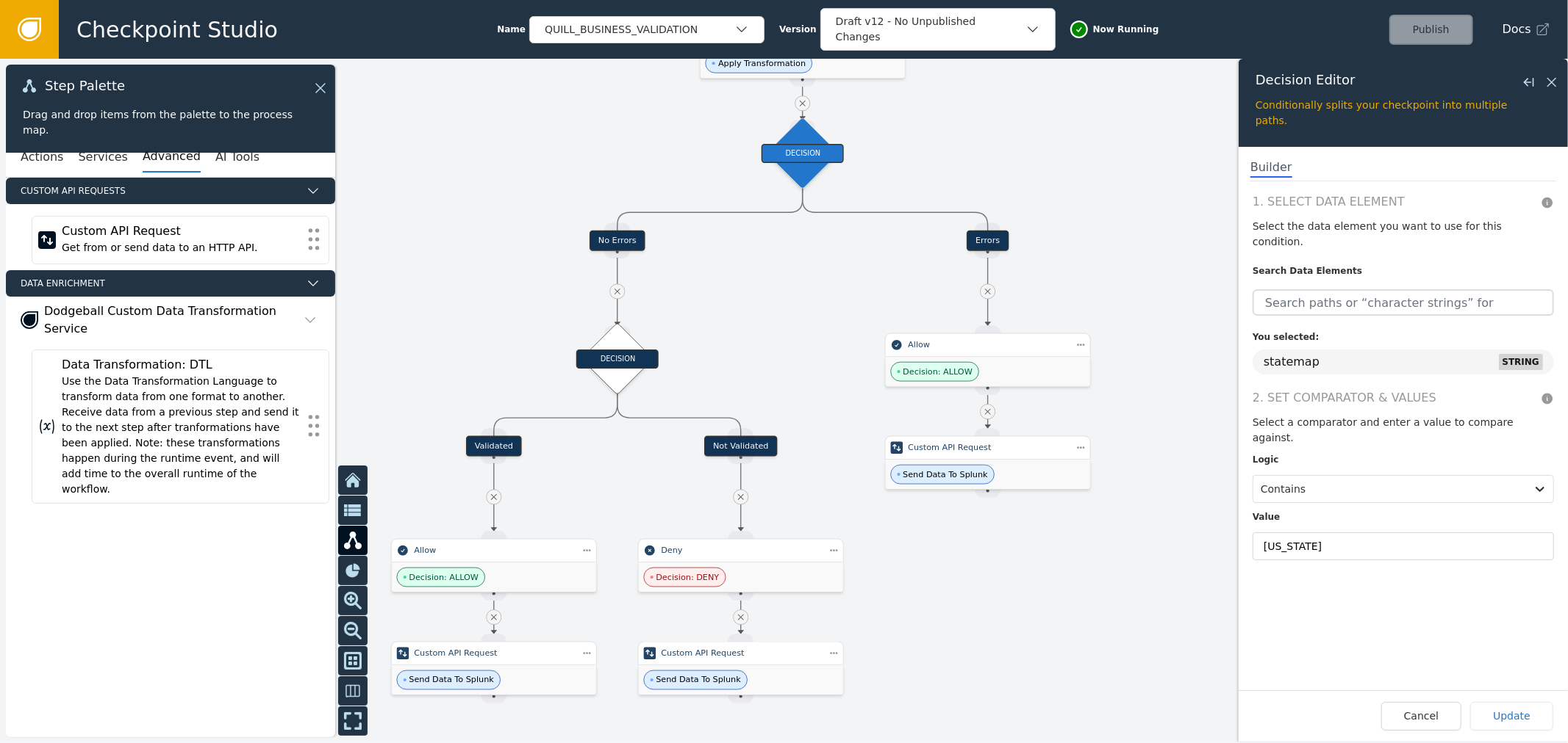
drag, startPoint x: 1082, startPoint y: 292, endPoint x: 1098, endPoint y: 239, distance: 55.4
click at [1098, 239] on div at bounding box center [784, 401] width 1568 height 685
click at [1547, 78] on icon at bounding box center [1551, 82] width 8 height 8
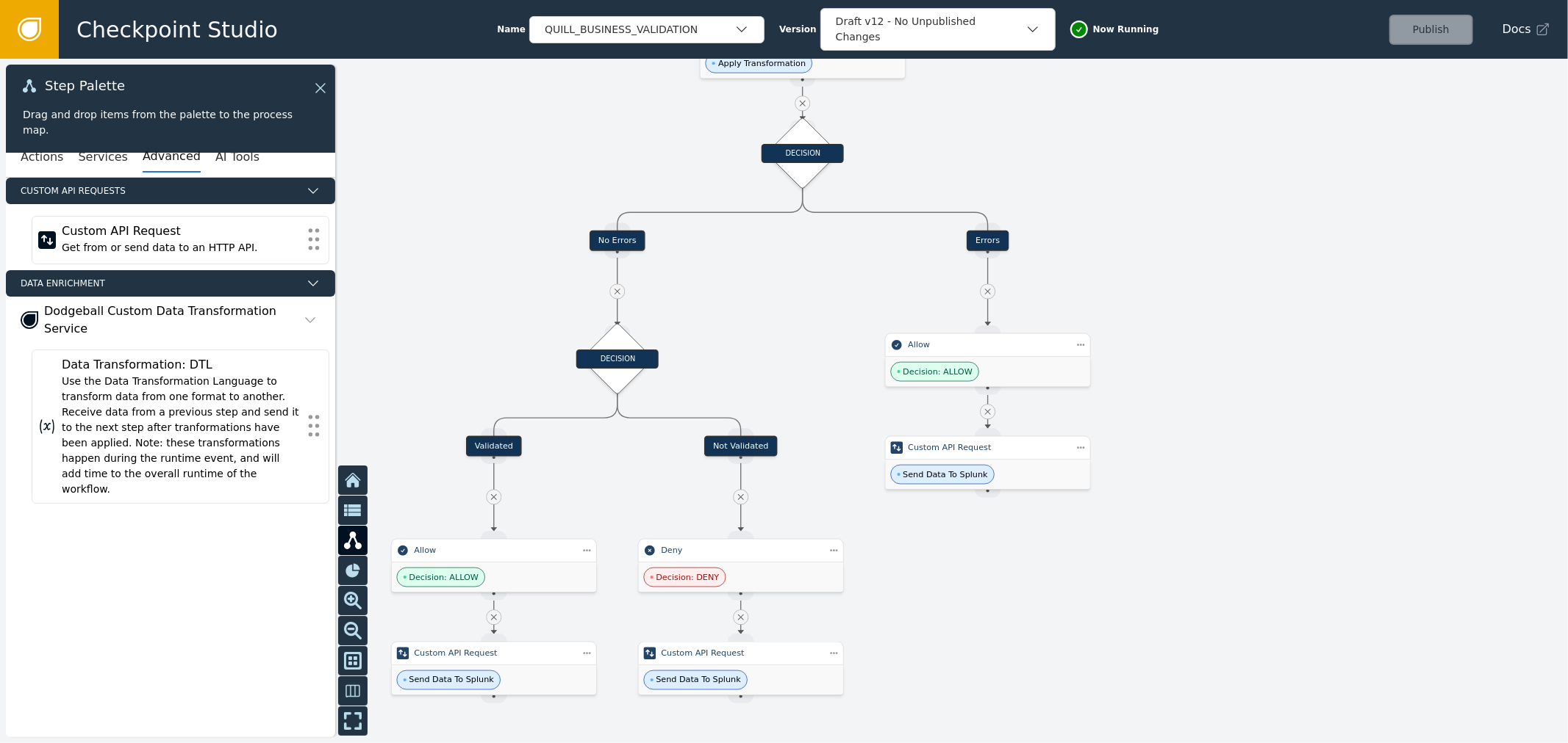
drag, startPoint x: 1184, startPoint y: 311, endPoint x: 1214, endPoint y: 279, distance: 43.9
click at [1213, 281] on div at bounding box center [784, 401] width 1568 height 685
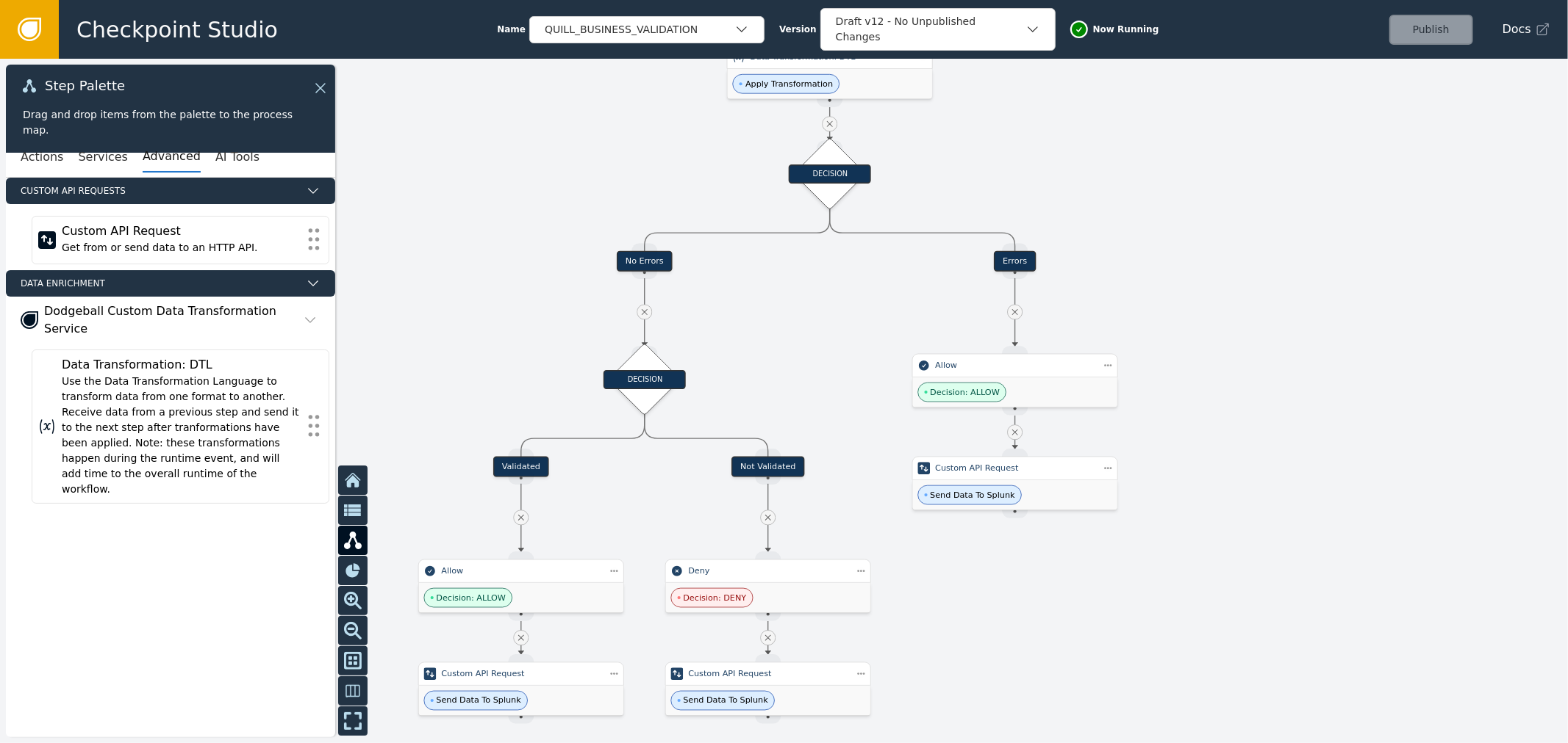
drag, startPoint x: 1255, startPoint y: 415, endPoint x: 1252, endPoint y: 469, distance: 54.1
click at [1252, 469] on div at bounding box center [784, 401] width 1568 height 685
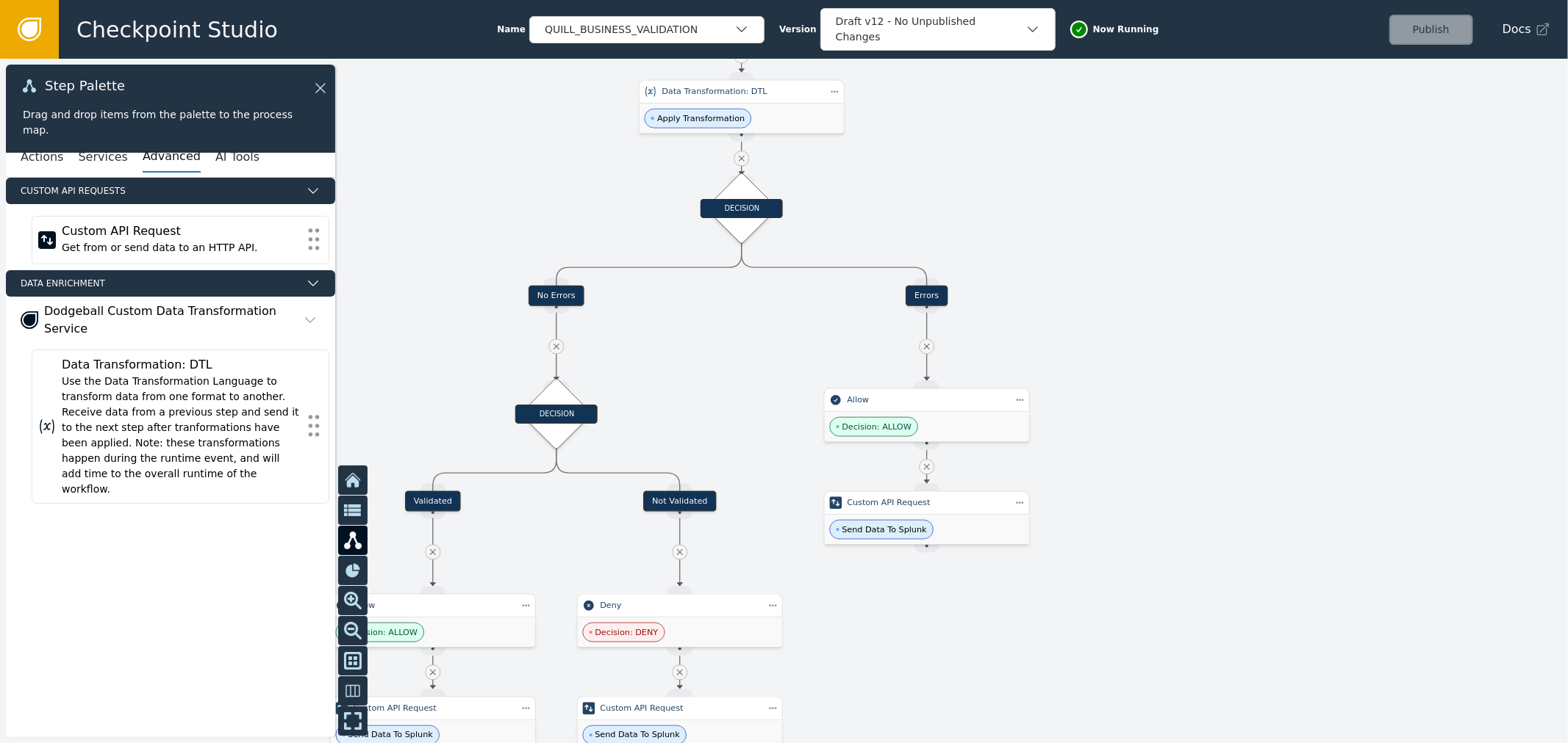
drag, startPoint x: 1239, startPoint y: 390, endPoint x: 1169, endPoint y: 424, distance: 77.8
click at [1169, 424] on div at bounding box center [784, 401] width 1568 height 685
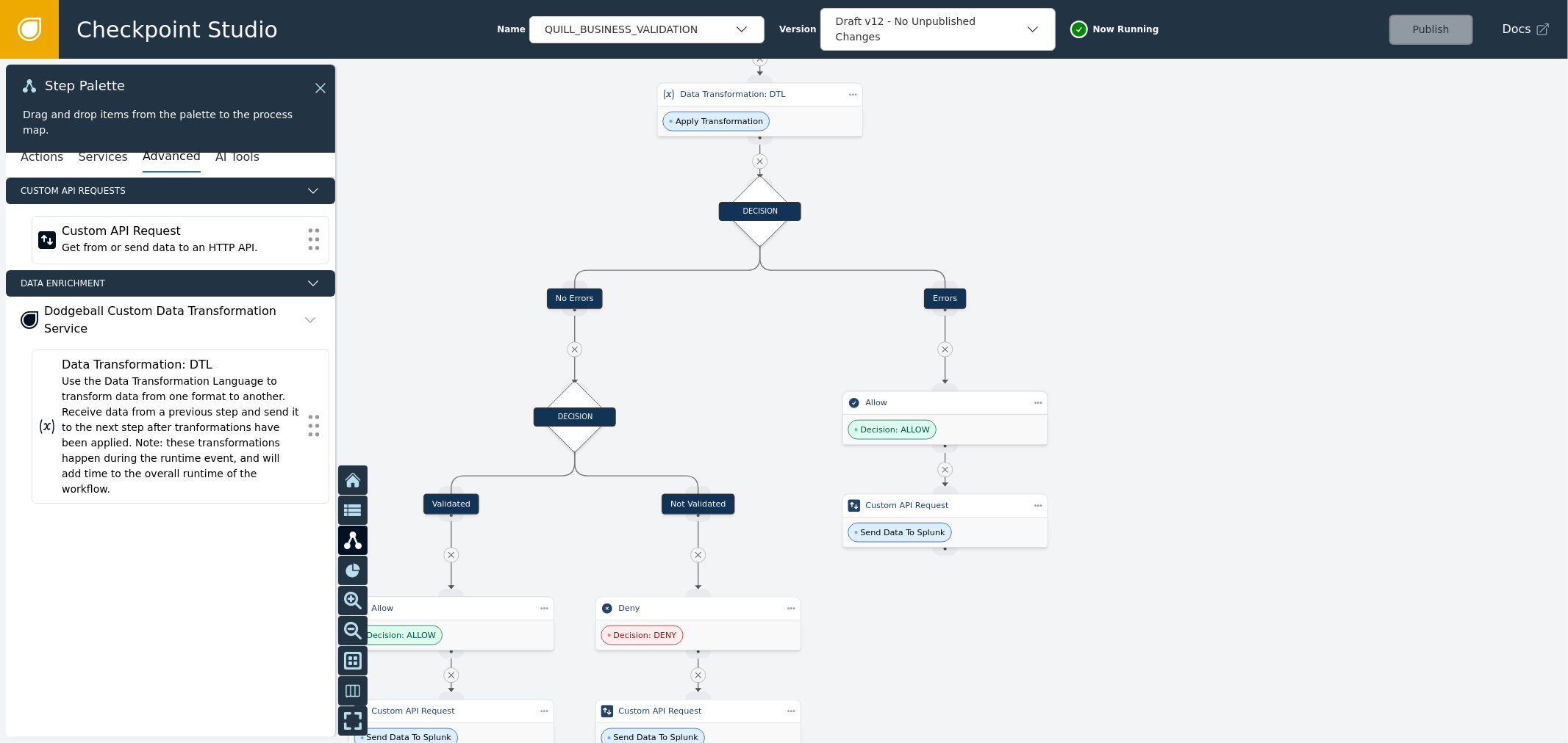
click at [972, 426] on div "Decision: ALLOW" at bounding box center [945, 431] width 205 height 30
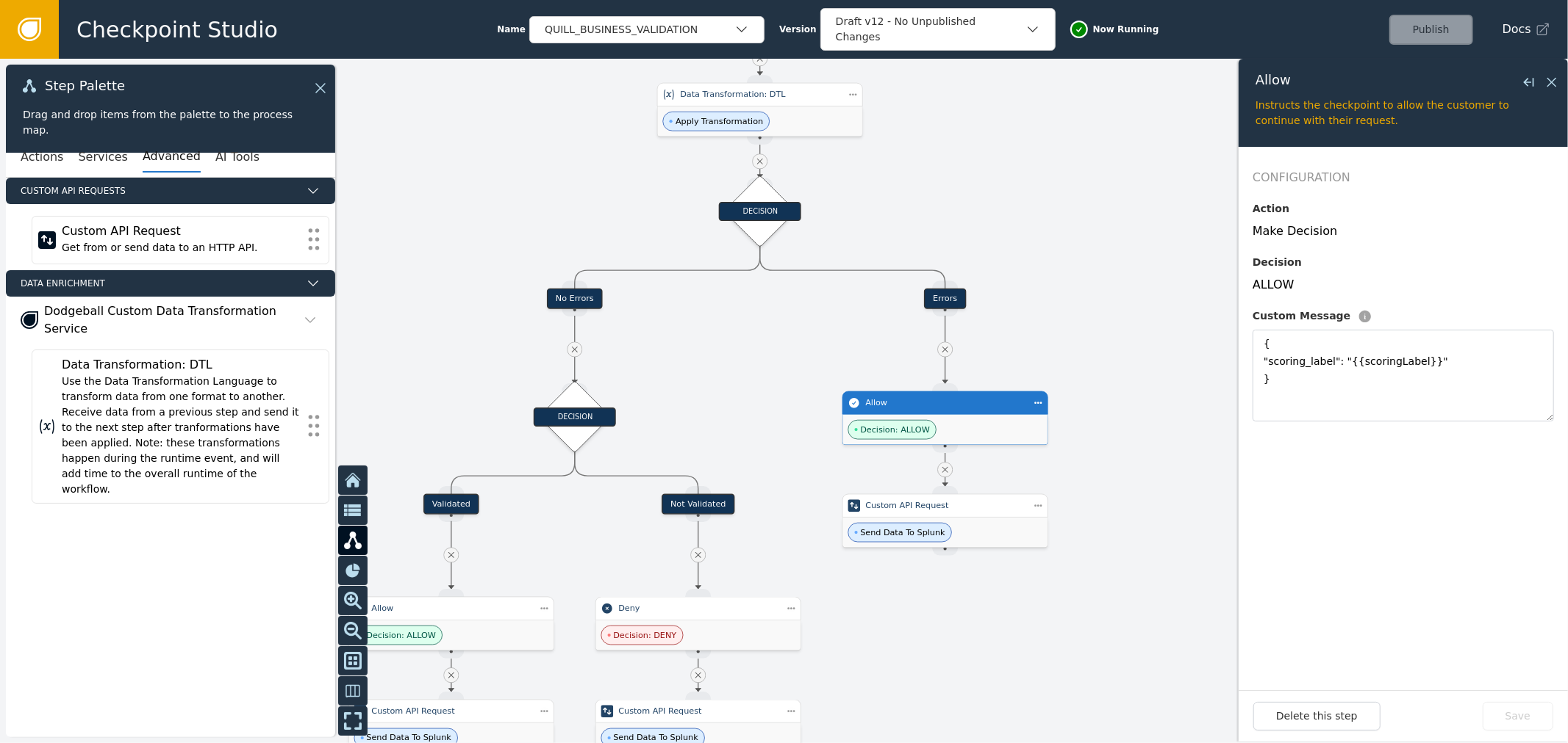
click at [1004, 198] on div at bounding box center [784, 401] width 1568 height 685
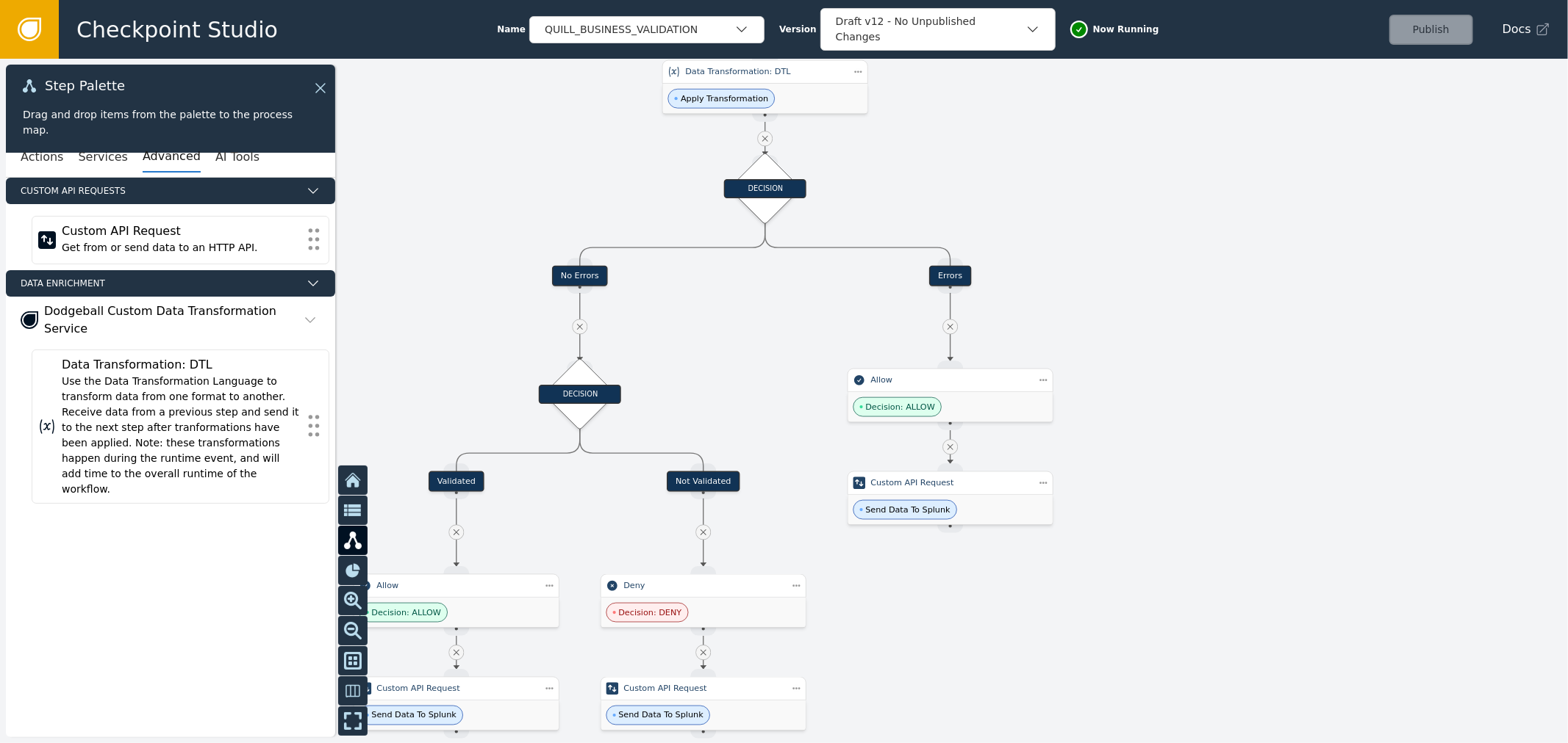
drag, startPoint x: 651, startPoint y: 230, endPoint x: 656, endPoint y: 204, distance: 26.5
click at [656, 204] on div at bounding box center [784, 401] width 1568 height 685
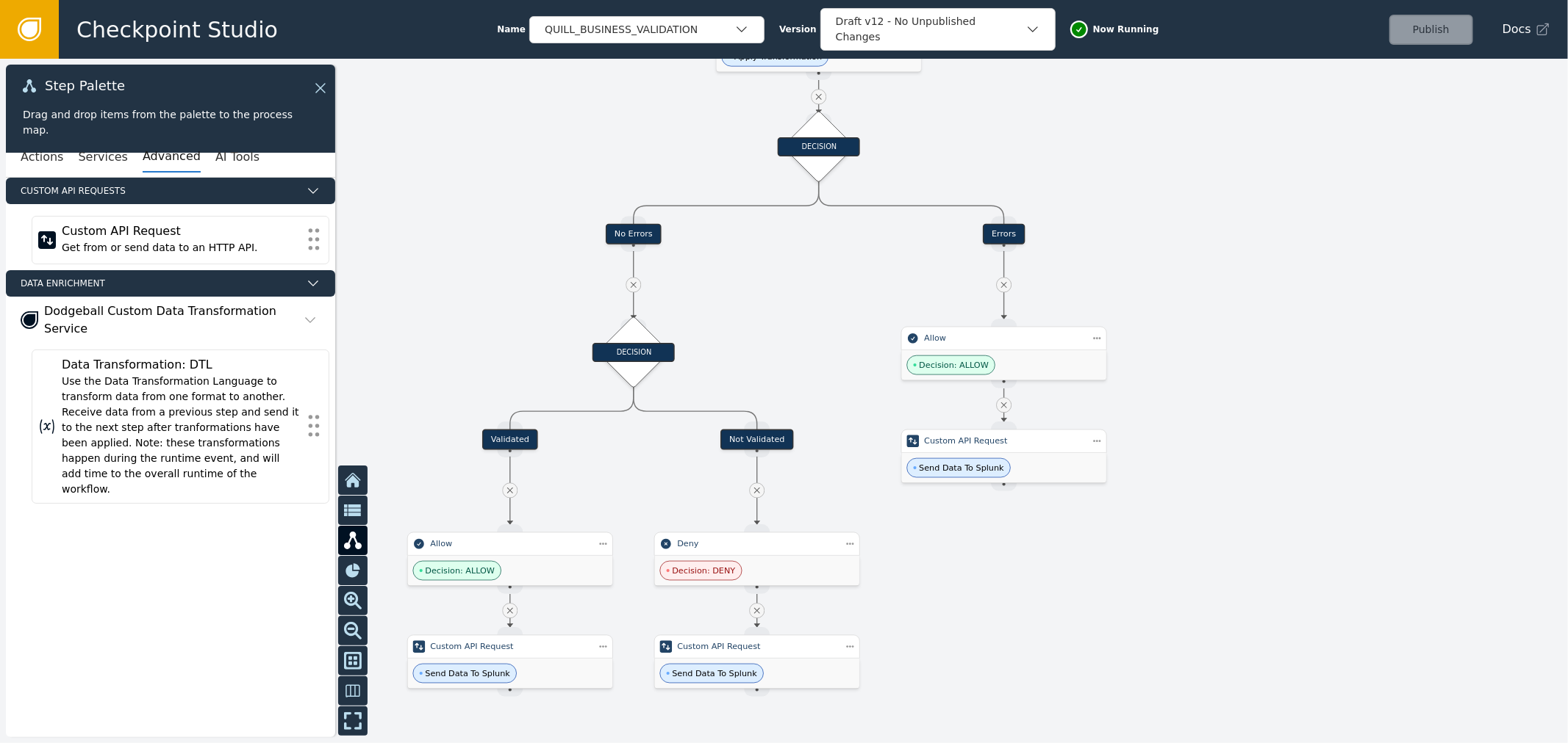
drag, startPoint x: 644, startPoint y: 202, endPoint x: 701, endPoint y: 162, distance: 69.6
click at [701, 162] on div at bounding box center [784, 401] width 1568 height 685
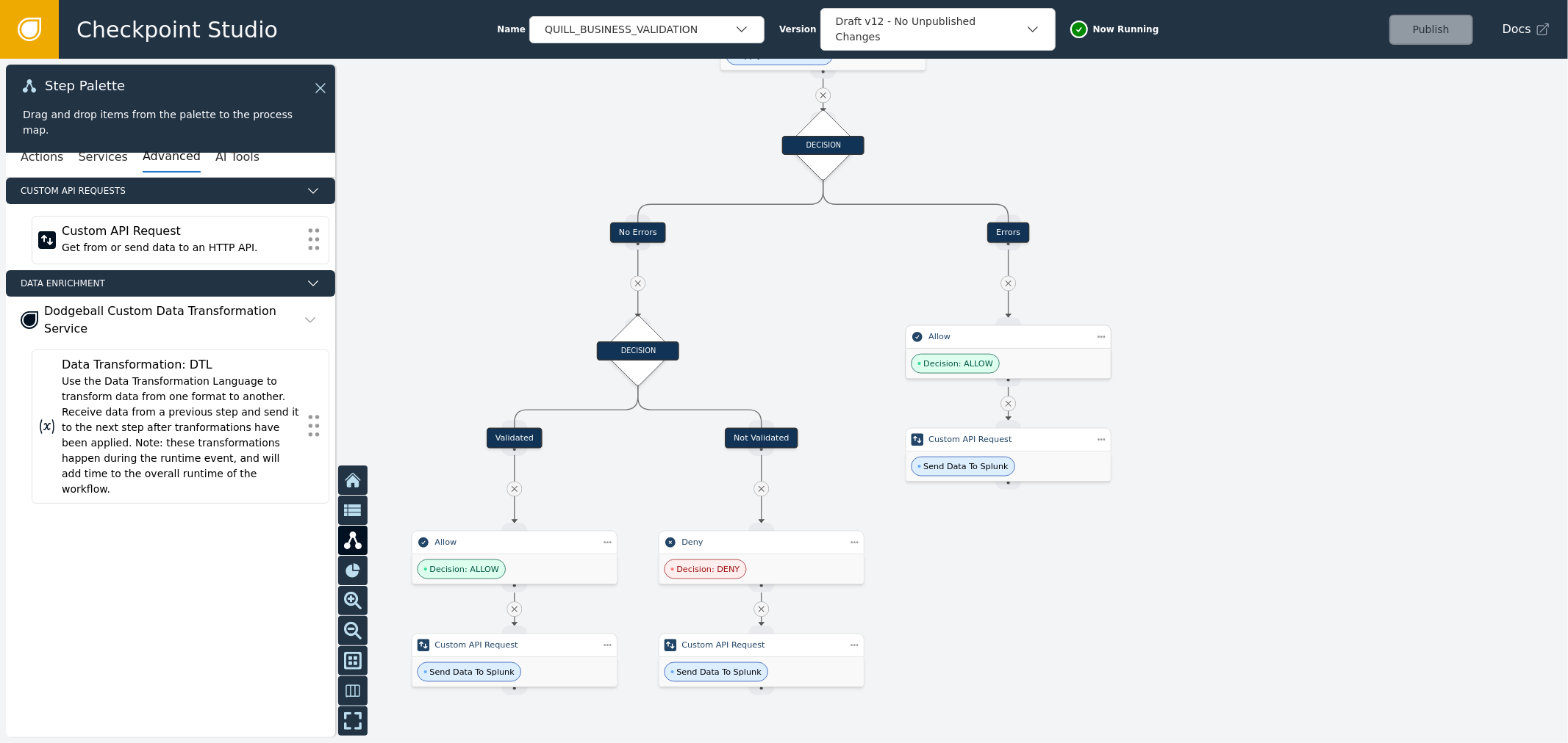
click at [952, 355] on span "Decision: ALLOW" at bounding box center [956, 363] width 89 height 19
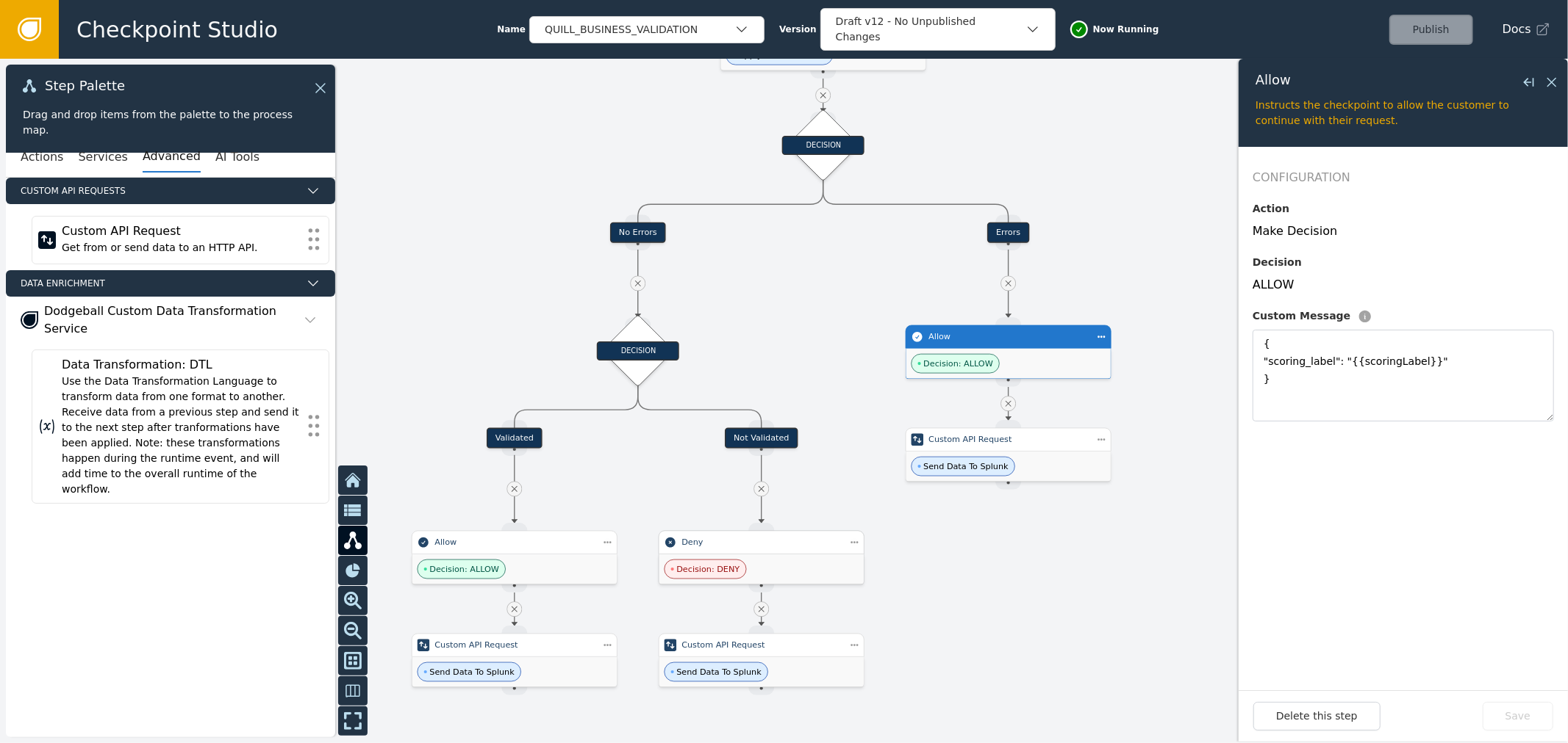
click at [803, 562] on div "Decision: DENY" at bounding box center [761, 570] width 205 height 30
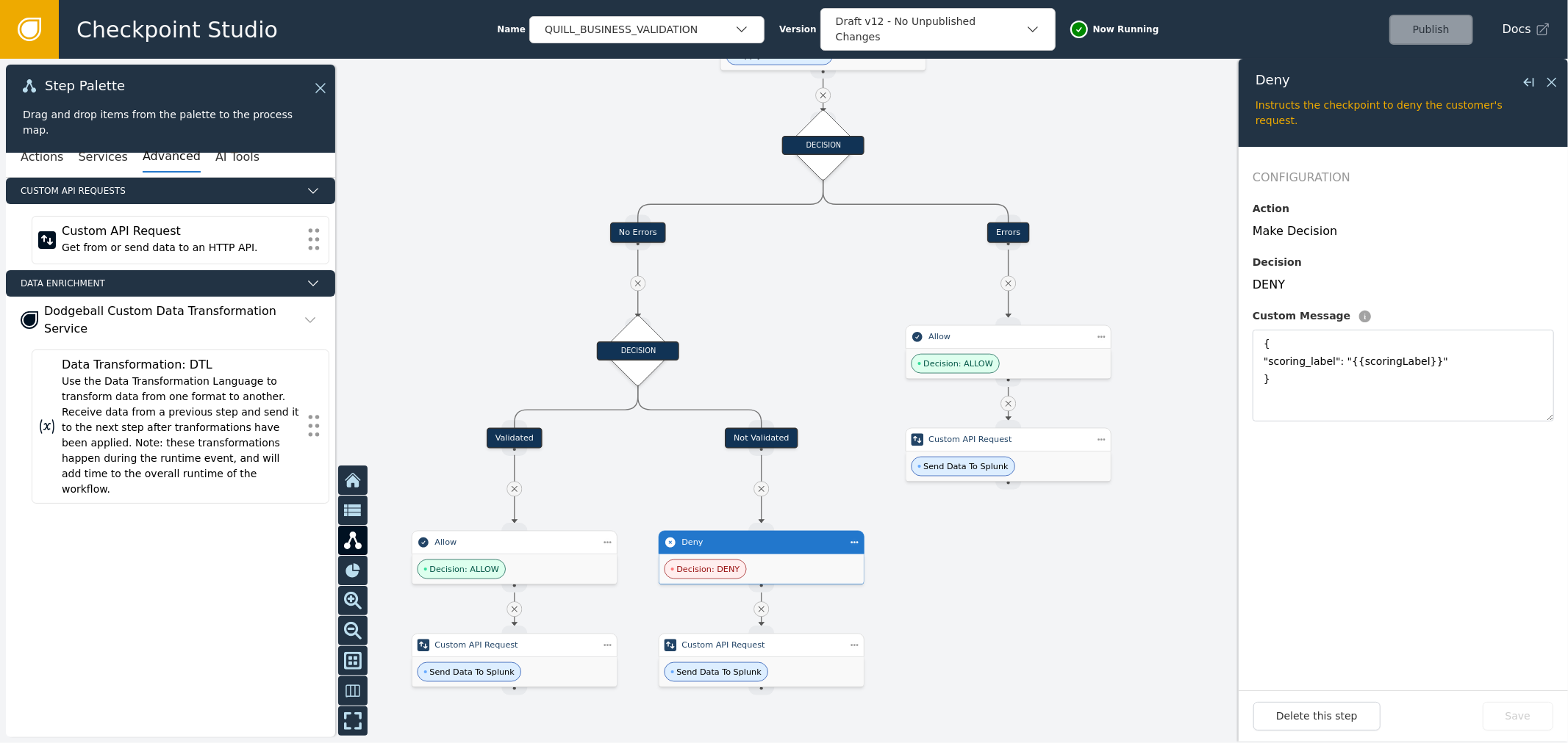
click at [879, 252] on div at bounding box center [784, 401] width 1568 height 685
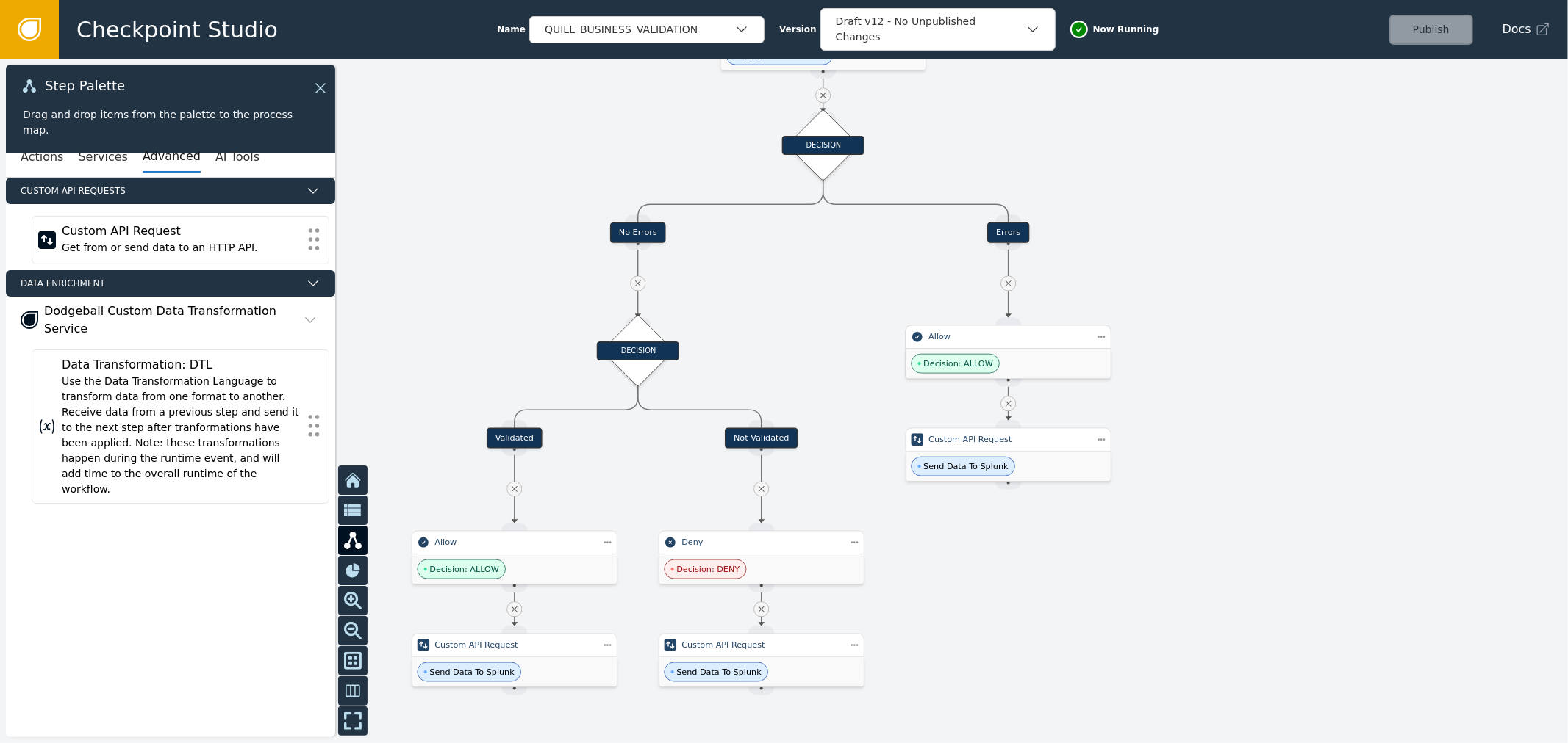
click at [945, 339] on div "Allow" at bounding box center [1008, 336] width 160 height 13
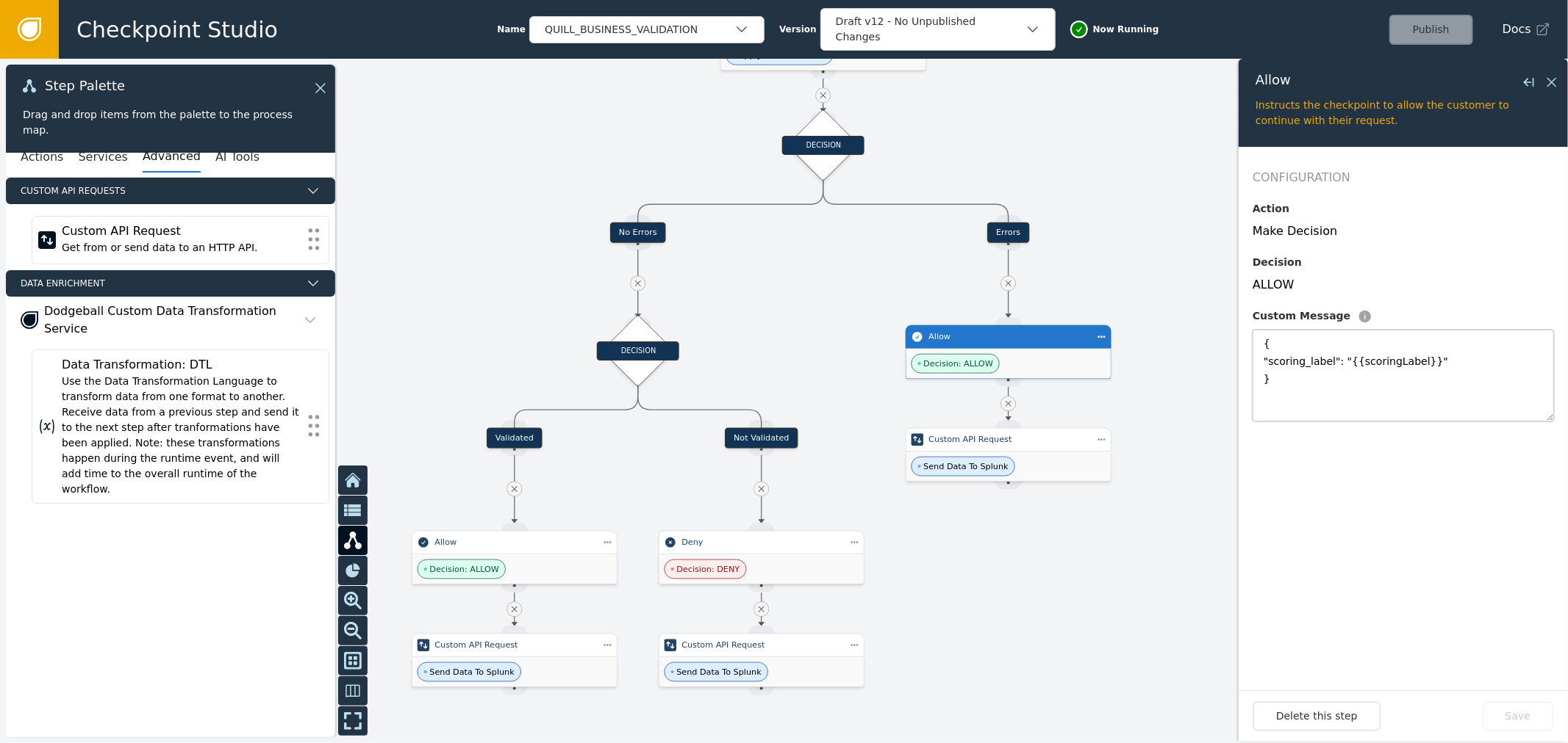
drag, startPoint x: 1319, startPoint y: 381, endPoint x: 1203, endPoint y: 265, distance: 164.0
click at [1214, 279] on div "Target Handle for step No Errors Source Handle for step Target Handle for step …" at bounding box center [784, 401] width 1568 height 685
click at [1320, 368] on textarea "{ "scoring_label": "{{scoringLabel}}" }" at bounding box center [1402, 376] width 302 height 92
drag, startPoint x: 1320, startPoint y: 386, endPoint x: 1262, endPoint y: 336, distance: 76.6
click at [1263, 336] on textarea "{ "scoring_label": "{{scoringLabel}}" }" at bounding box center [1402, 376] width 302 height 92
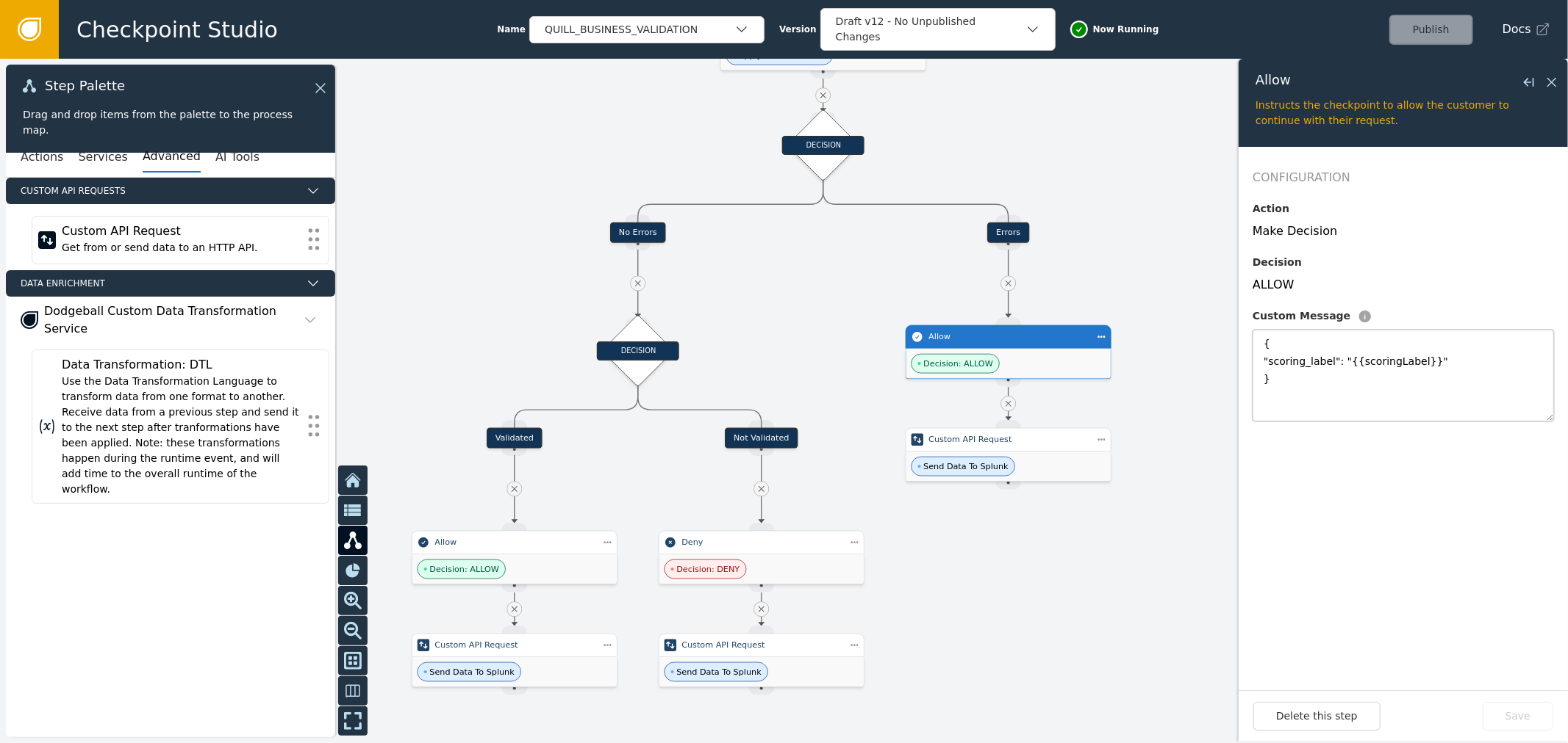
click at [1297, 394] on textarea "{ "scoring_label": "{{scoringLabel}}" }" at bounding box center [1402, 376] width 302 height 92
drag, startPoint x: 1265, startPoint y: 344, endPoint x: 1291, endPoint y: 382, distance: 46.0
click at [1291, 382] on textarea "{ "scoring_label": "{{scoringLabel}}" }" at bounding box center [1402, 376] width 302 height 92
click at [1297, 379] on textarea "{ "scoring_label": "{{scoringLabel}}" }" at bounding box center [1402, 376] width 302 height 92
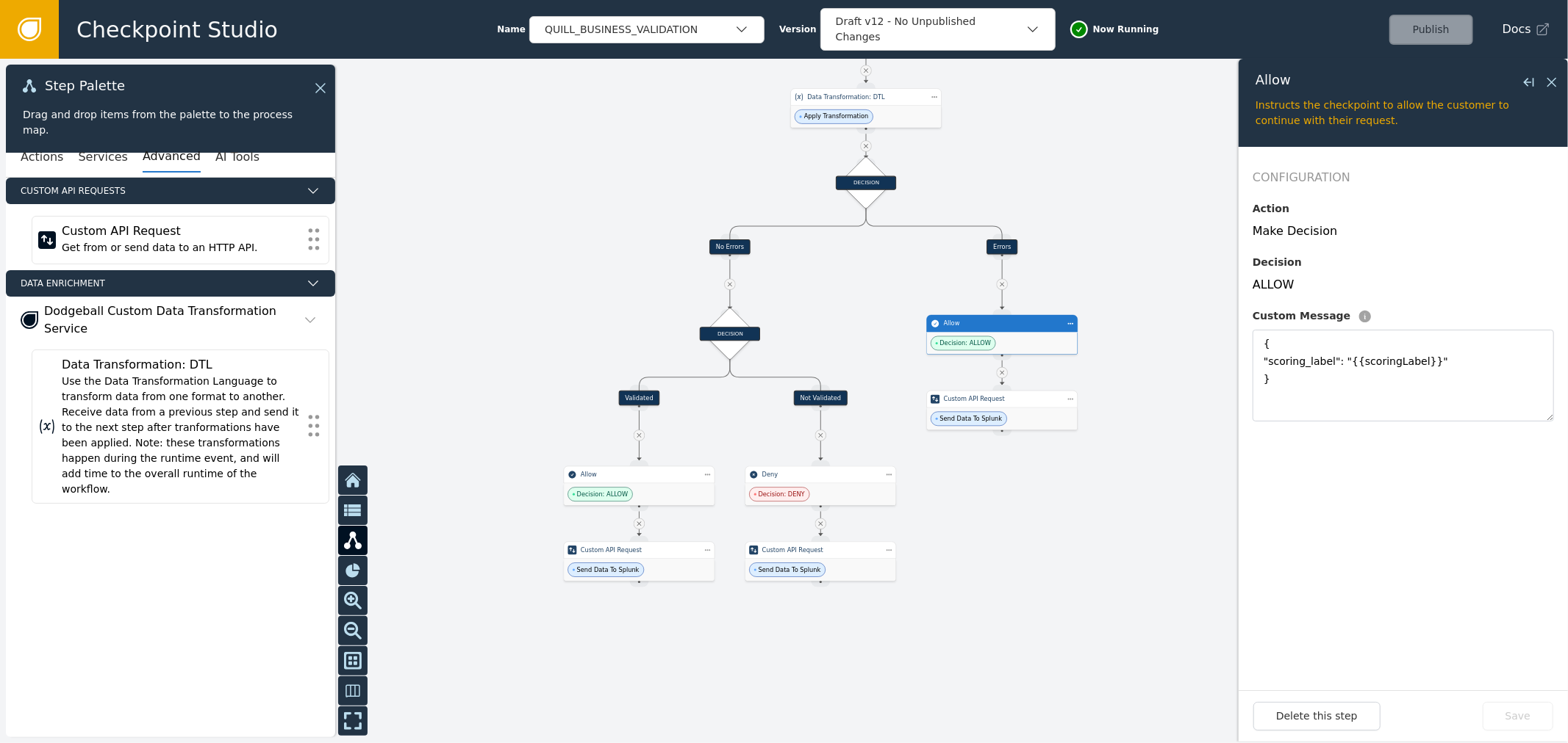
drag, startPoint x: 1188, startPoint y: 206, endPoint x: 1156, endPoint y: 233, distance: 41.9
click at [1156, 233] on div at bounding box center [784, 401] width 1568 height 685
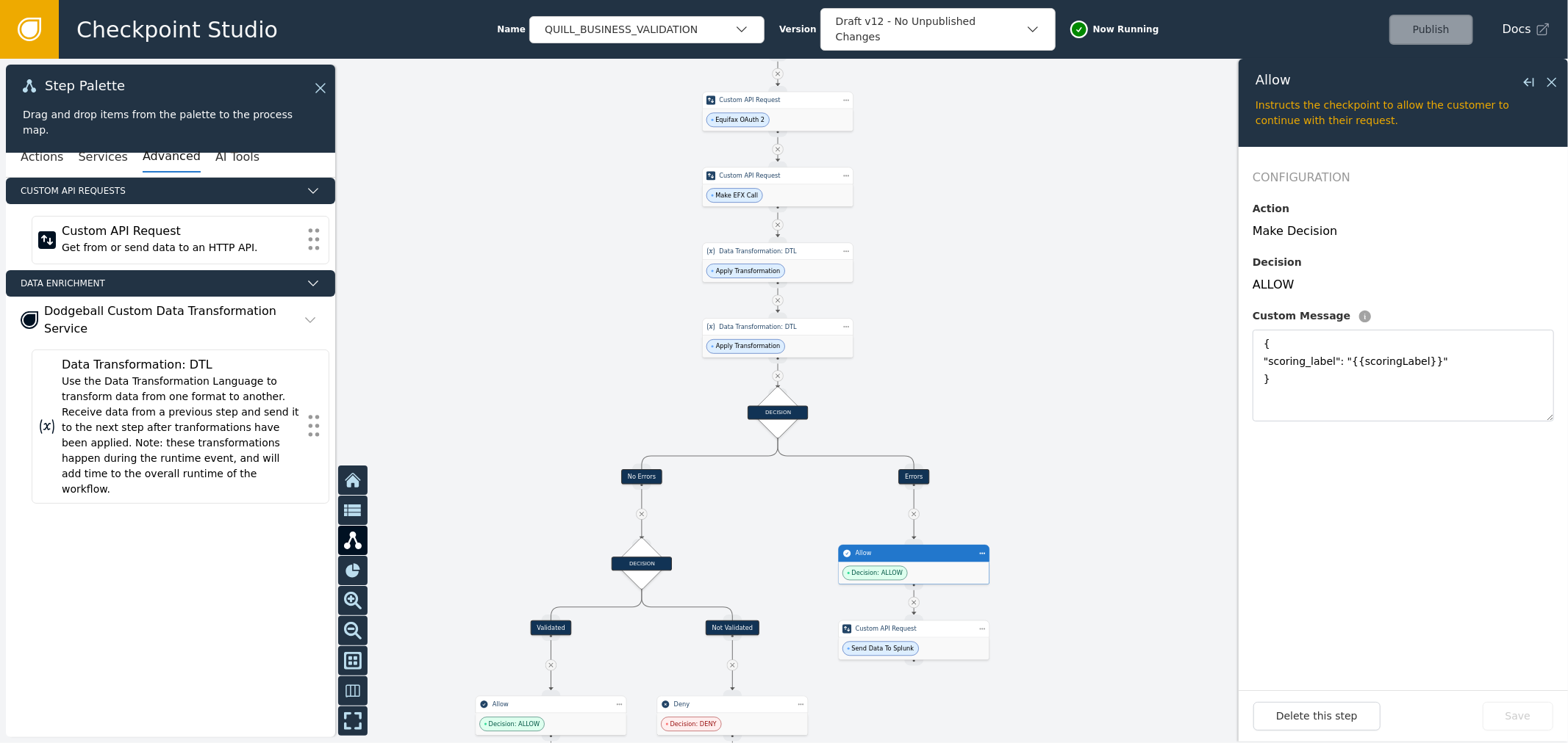
drag, startPoint x: 1086, startPoint y: 268, endPoint x: 1034, endPoint y: 432, distance: 172.0
click at [1034, 432] on div at bounding box center [784, 401] width 1568 height 685
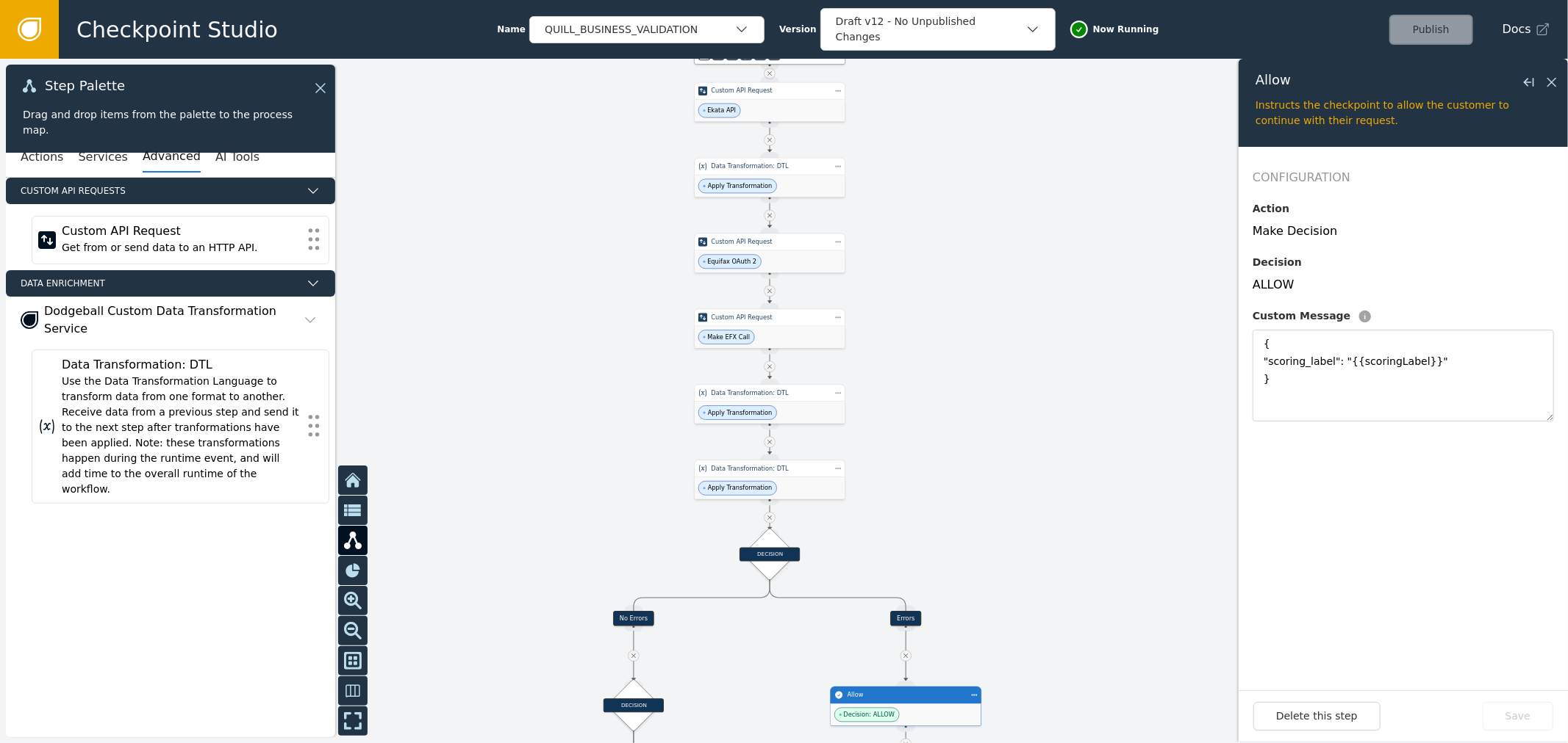
drag, startPoint x: 975, startPoint y: 189, endPoint x: 980, endPoint y: 300, distance: 111.1
click at [980, 300] on div at bounding box center [784, 401] width 1568 height 685
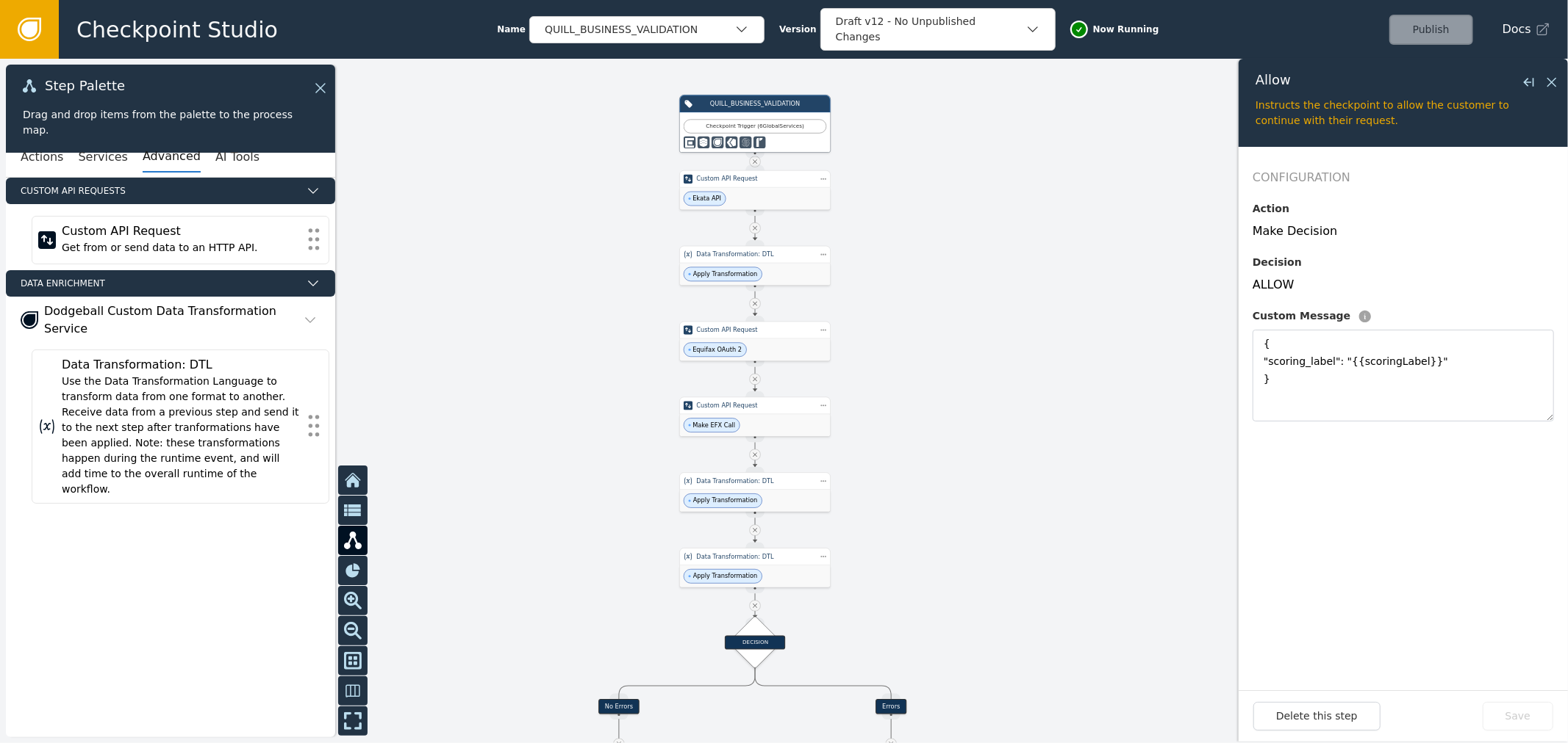
drag, startPoint x: 993, startPoint y: 193, endPoint x: 988, endPoint y: 251, distance: 58.2
click at [988, 251] on div at bounding box center [784, 401] width 1568 height 685
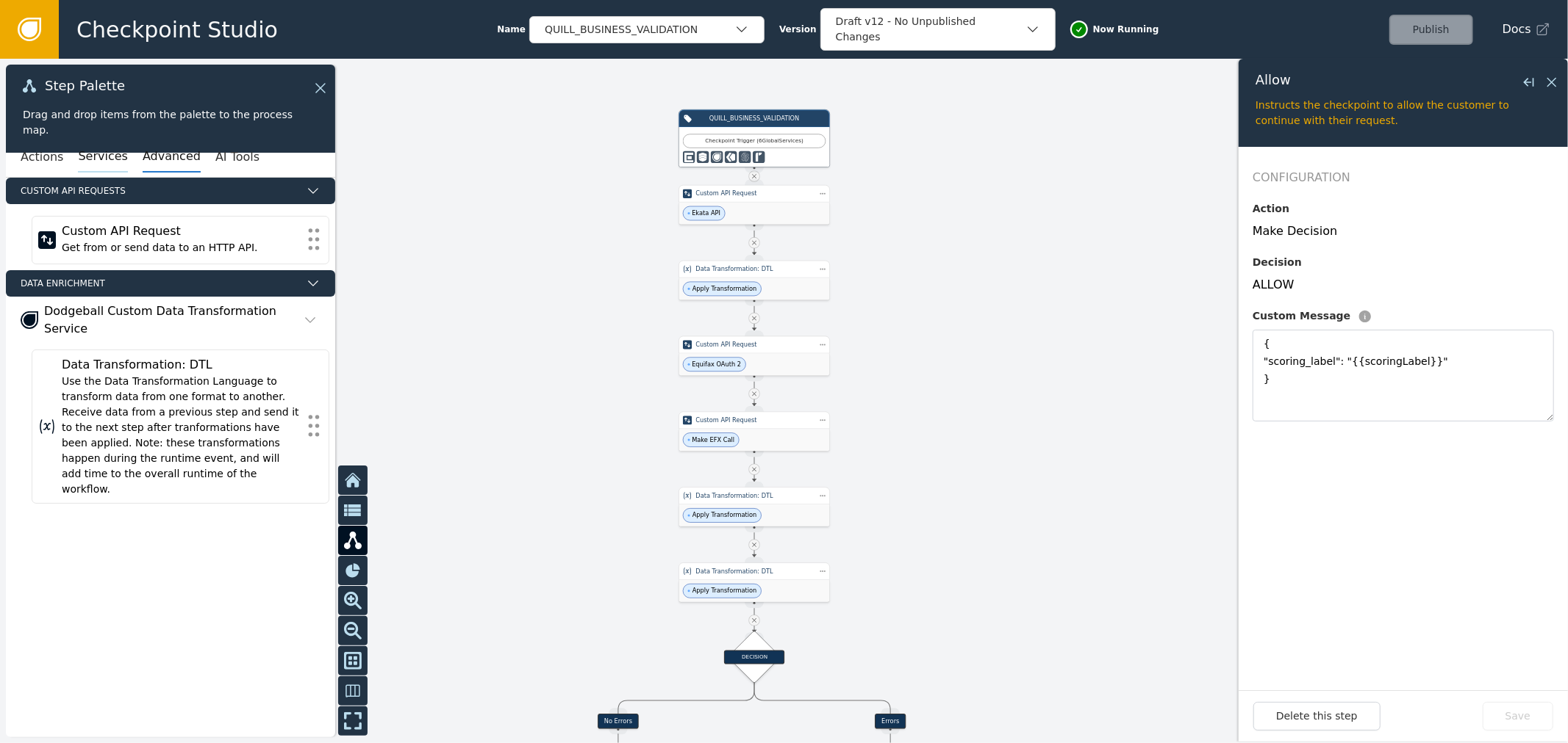
click at [106, 162] on button "Services" at bounding box center [102, 157] width 49 height 31
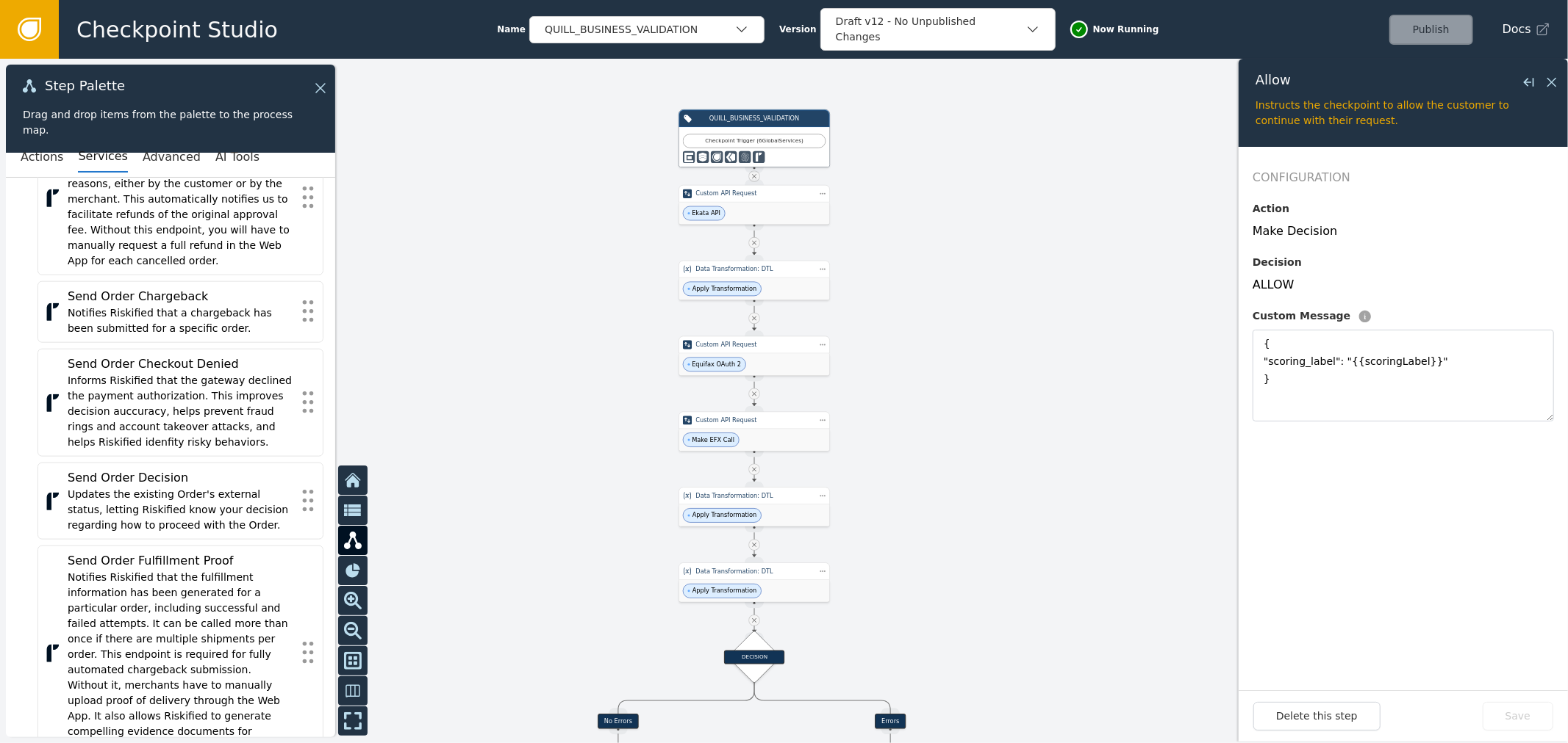
click at [55, 172] on div "Actions Services Advanced AI Tools" at bounding box center [171, 158] width 329 height 41
click at [47, 159] on button "Actions" at bounding box center [41, 157] width 42 height 31
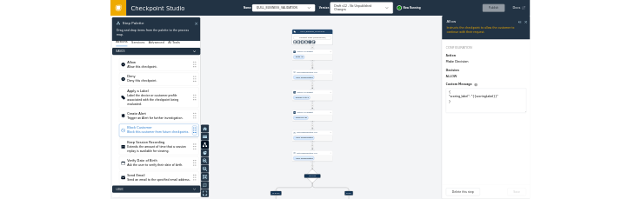
scroll to position [97, 0]
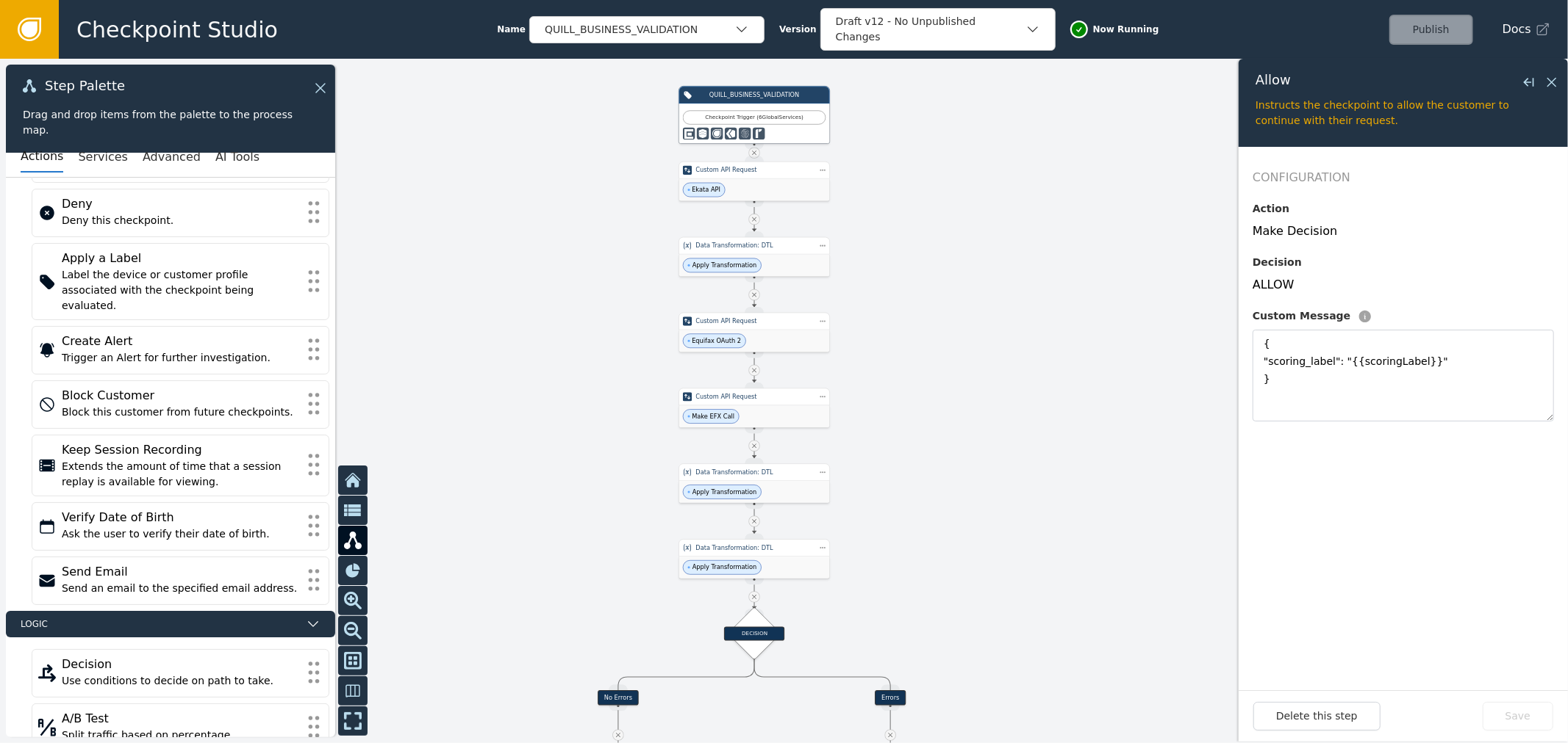
drag, startPoint x: 1093, startPoint y: 639, endPoint x: 1093, endPoint y: 616, distance: 23.0
click at [1093, 616] on div at bounding box center [784, 401] width 1568 height 685
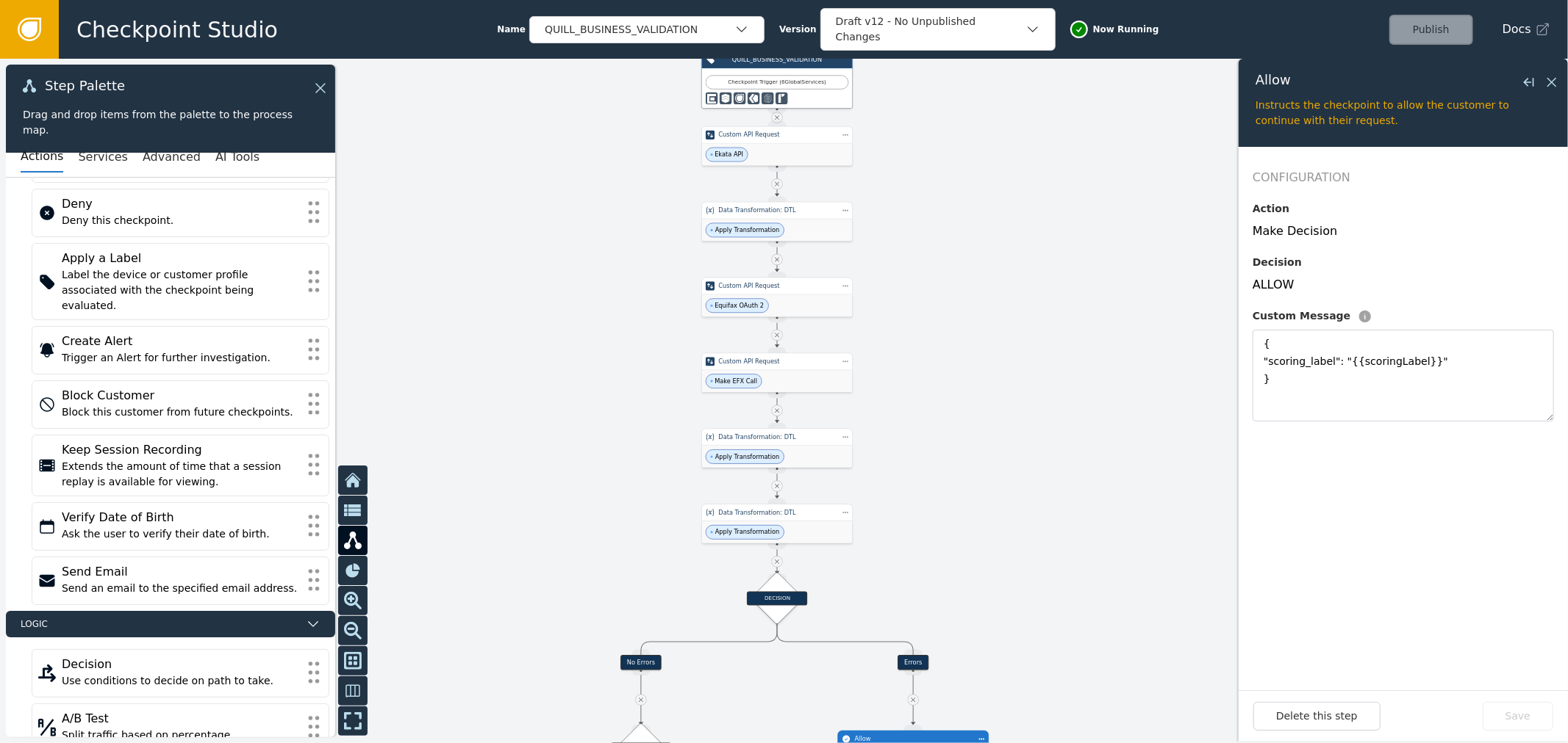
drag, startPoint x: 1053, startPoint y: 590, endPoint x: 1077, endPoint y: 566, distance: 33.9
click at [1077, 566] on div at bounding box center [784, 401] width 1568 height 685
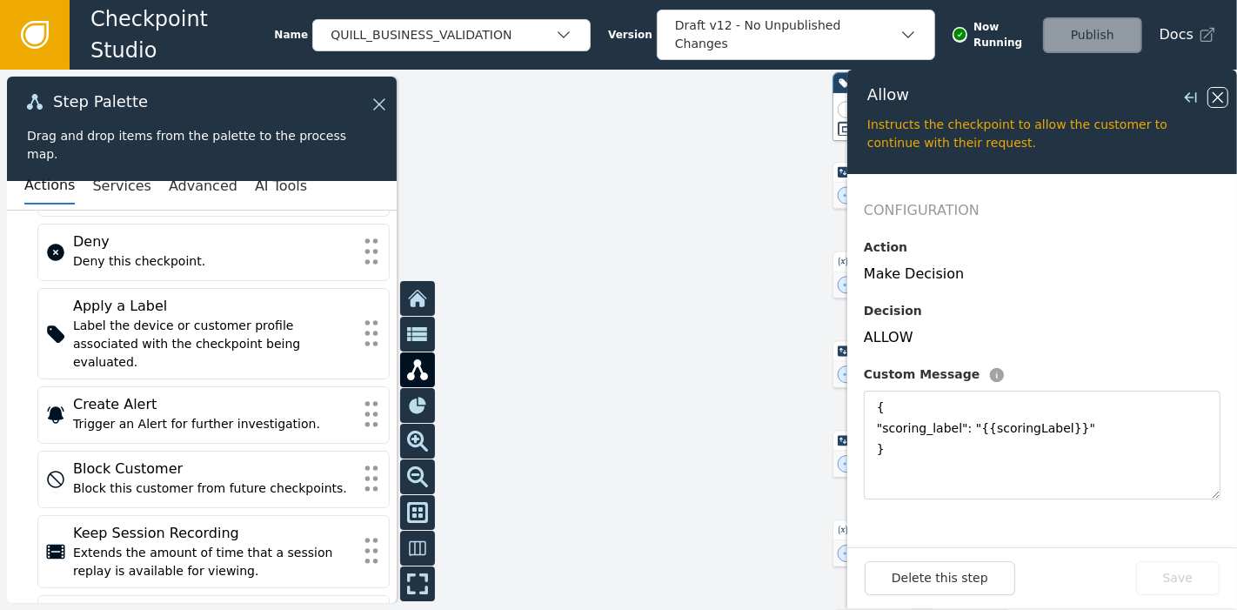
click at [1222, 88] on icon at bounding box center [1217, 97] width 19 height 19
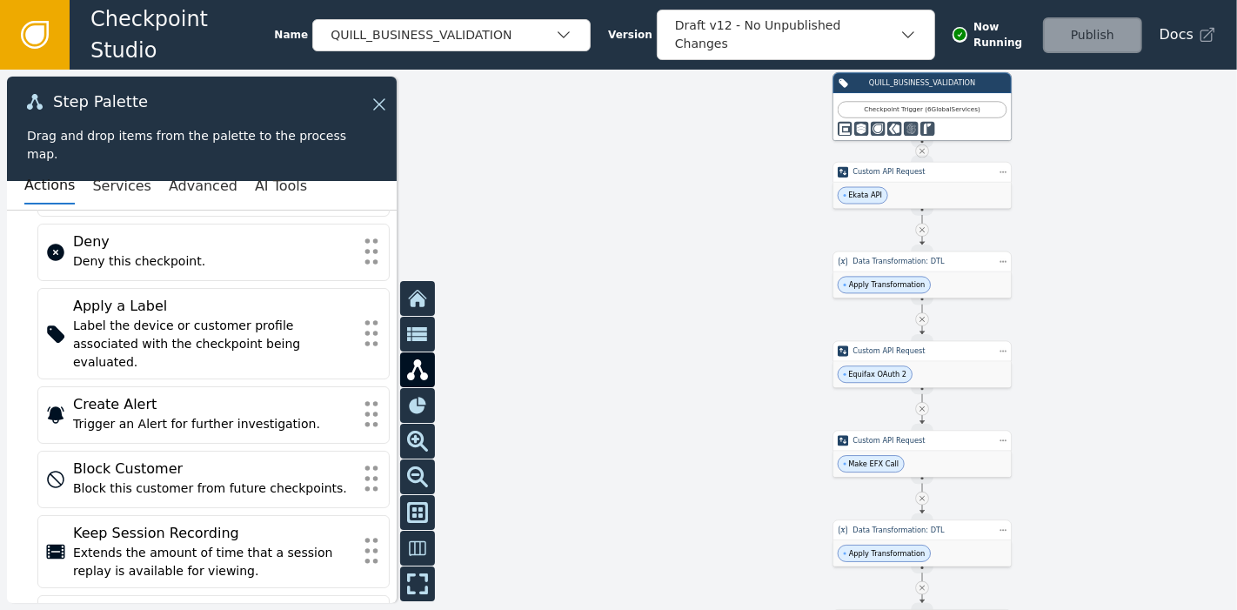
drag, startPoint x: 680, startPoint y: 324, endPoint x: 507, endPoint y: 275, distance: 179.8
click at [507, 275] on div at bounding box center [618, 340] width 1237 height 540
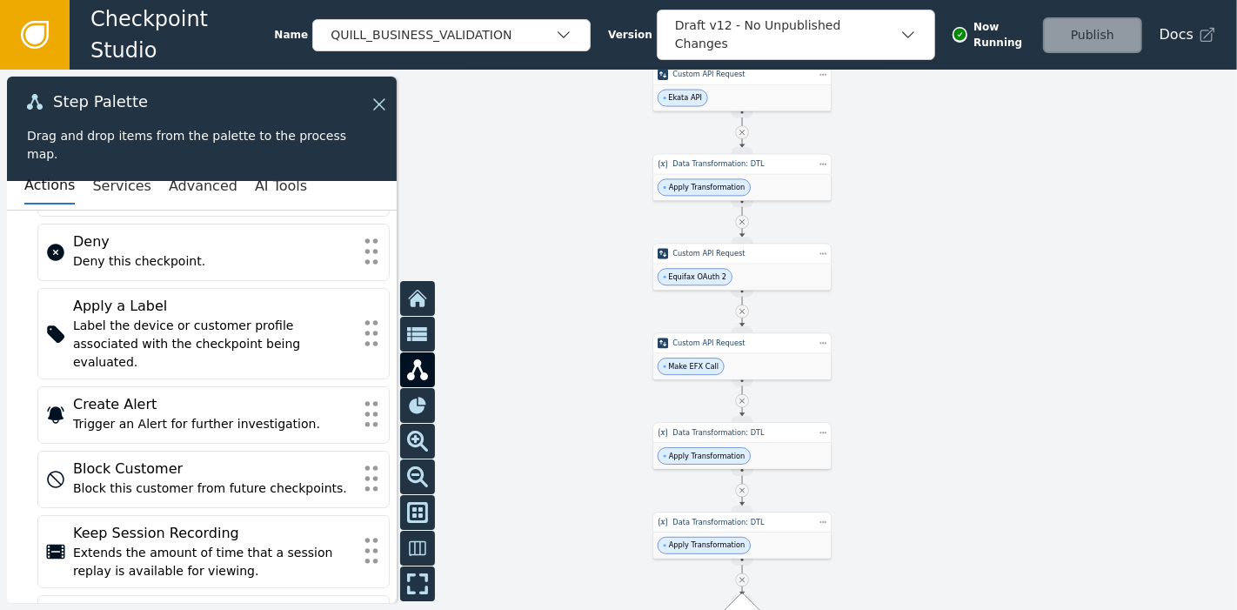
drag, startPoint x: 572, startPoint y: 414, endPoint x: 547, endPoint y: 140, distance: 275.1
click at [548, 145] on div at bounding box center [618, 340] width 1237 height 540
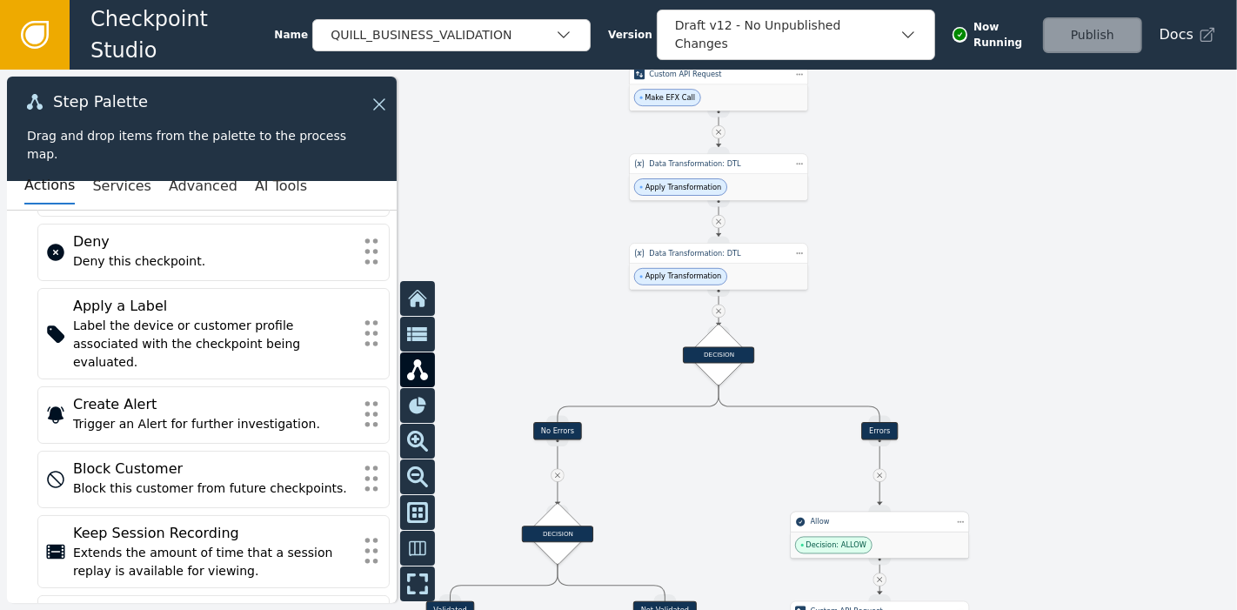
click at [933, 550] on div "Decision: ALLOW" at bounding box center [880, 545] width 178 height 26
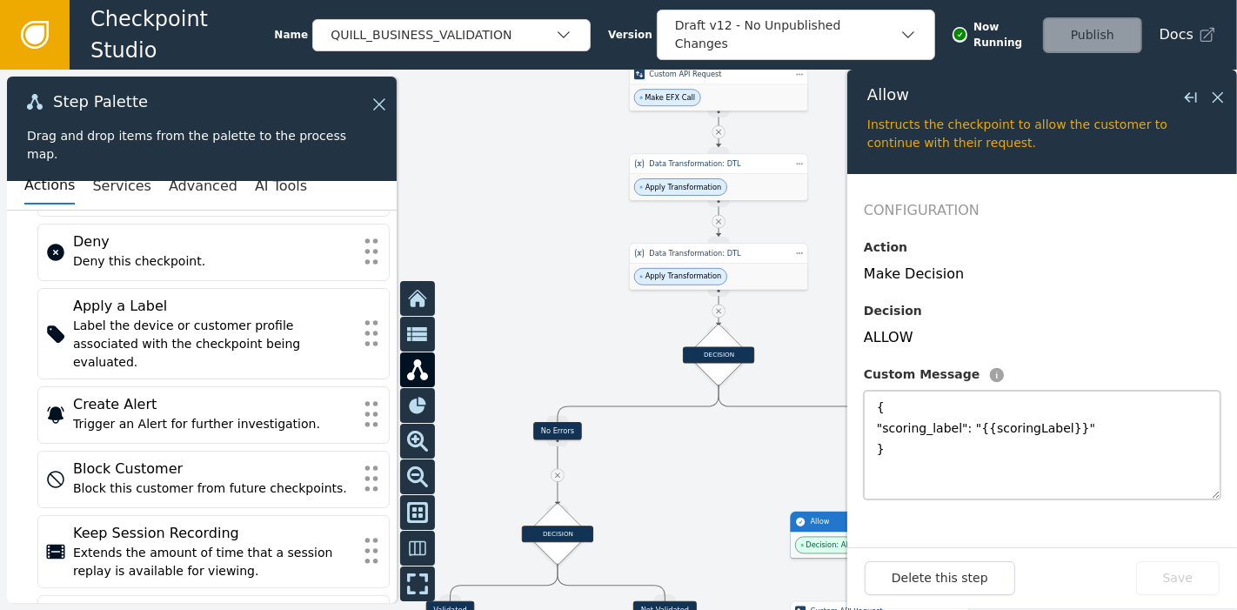
click at [1063, 406] on textarea "{ "scoring_label": "{{scoringLabel}}" }" at bounding box center [1042, 445] width 357 height 109
click at [1086, 418] on textarea "{ "scoring_label": "{{scoringLabel}}" }" at bounding box center [1042, 445] width 357 height 109
click at [1094, 434] on textarea "{ "scoring_label": "{{scoringLabel}}" }" at bounding box center [1042, 445] width 357 height 109
